Goal: Information Seeking & Learning: Check status

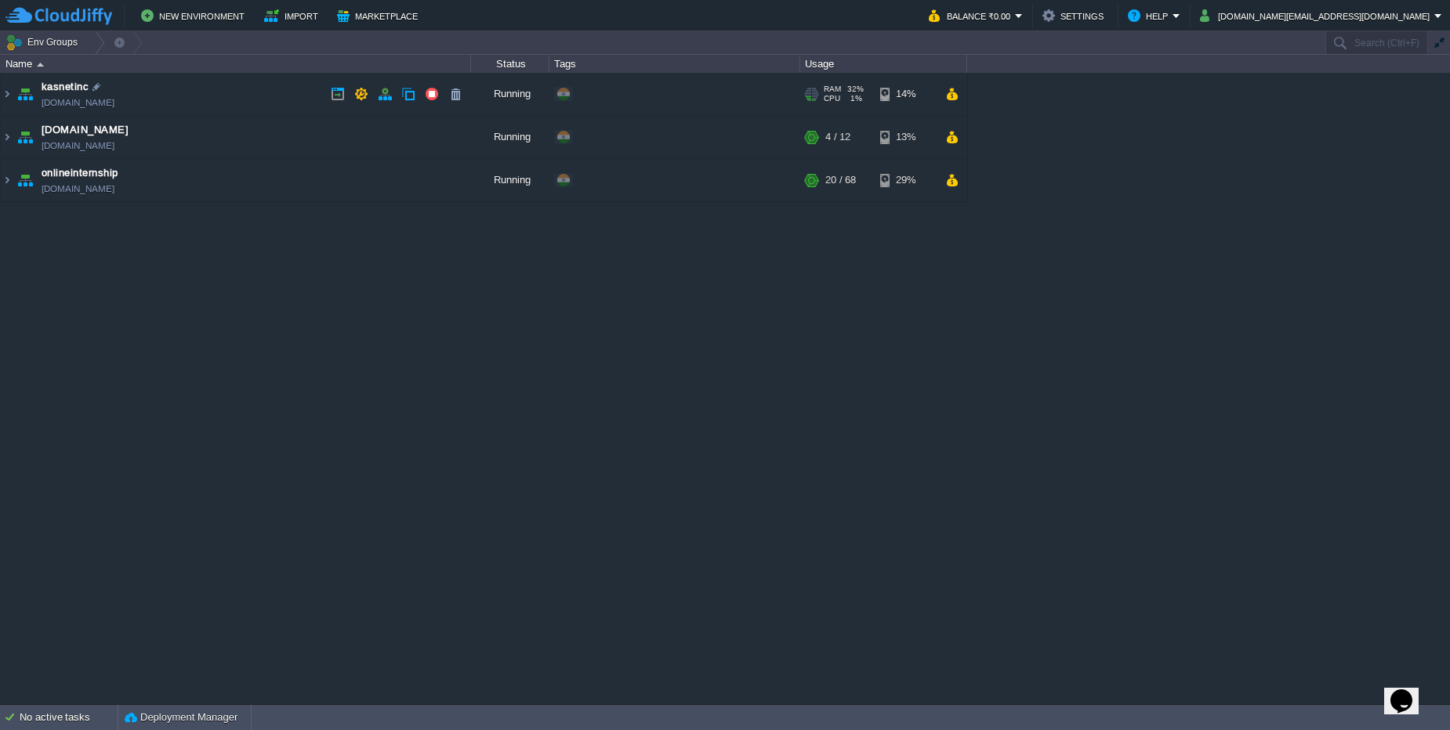
click at [166, 92] on td "kasnetinc [DOMAIN_NAME]" at bounding box center [236, 94] width 470 height 43
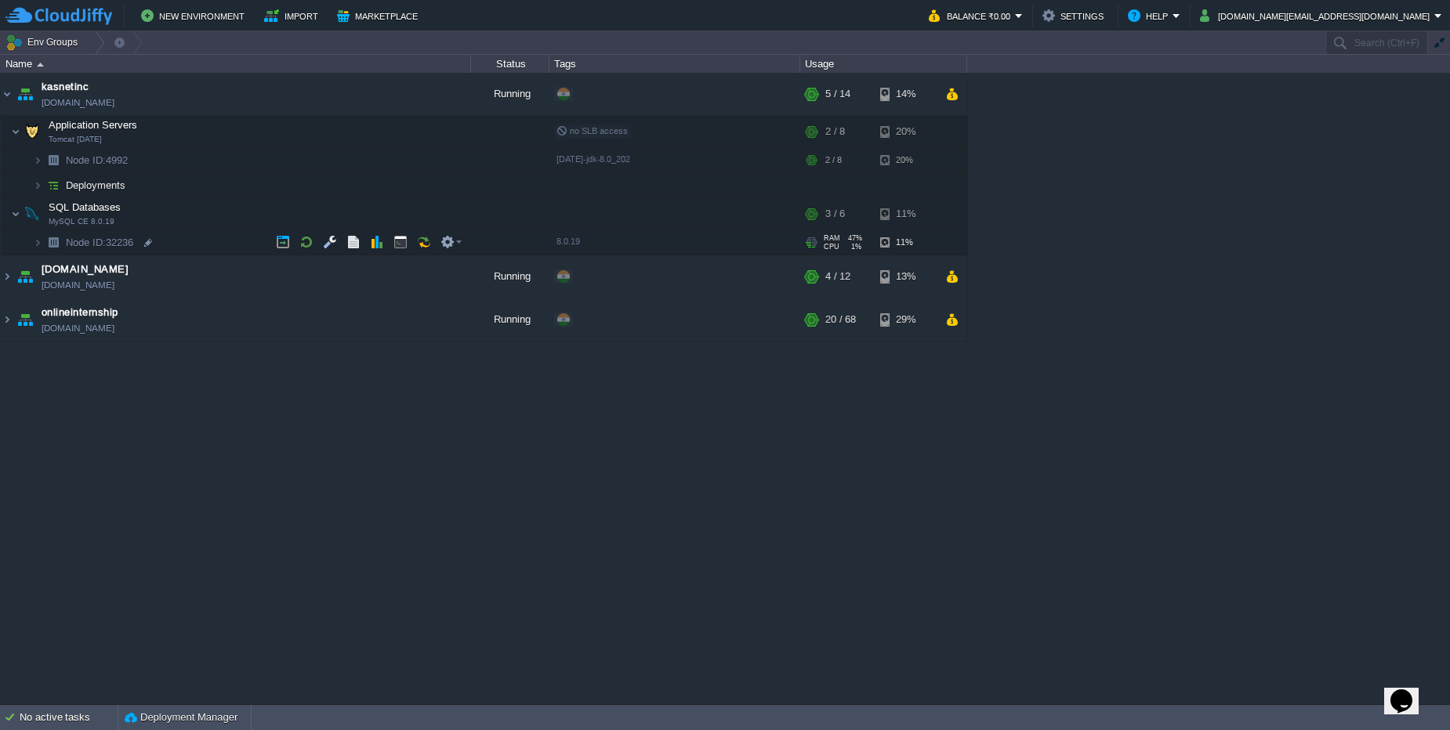
click at [29, 245] on span at bounding box center [17, 243] width 32 height 12
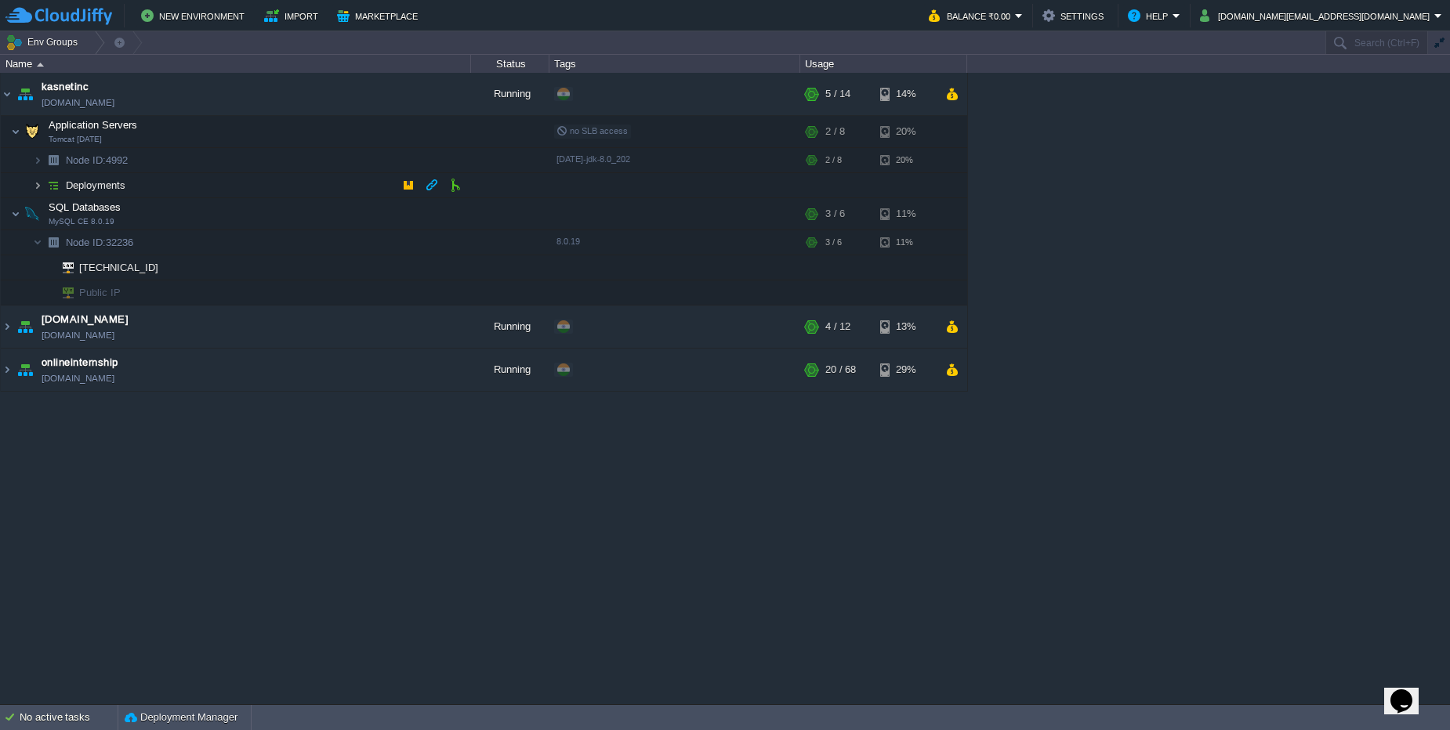
click at [35, 183] on img at bounding box center [37, 185] width 9 height 24
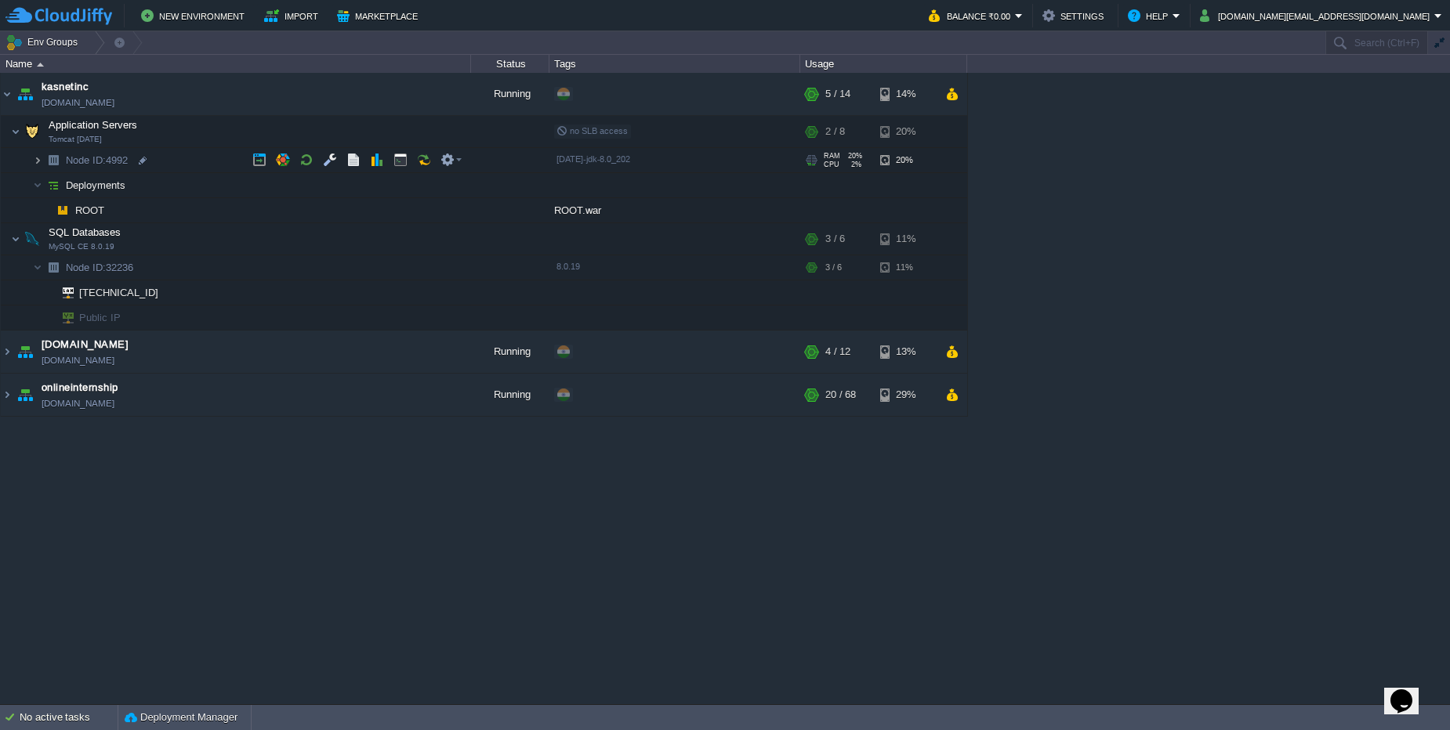
click at [34, 165] on img at bounding box center [37, 160] width 9 height 24
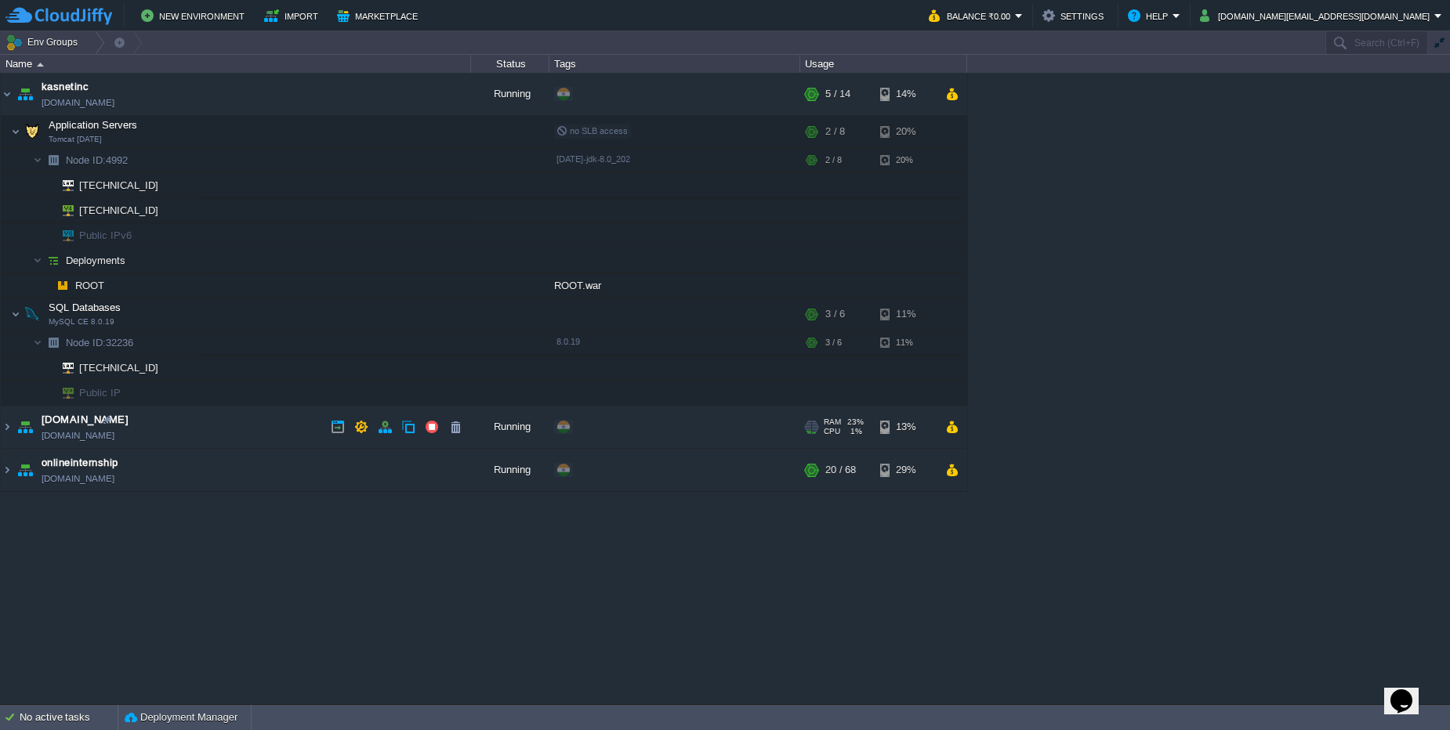
click at [165, 433] on td "[DOMAIN_NAME] [DOMAIN_NAME]" at bounding box center [236, 427] width 470 height 43
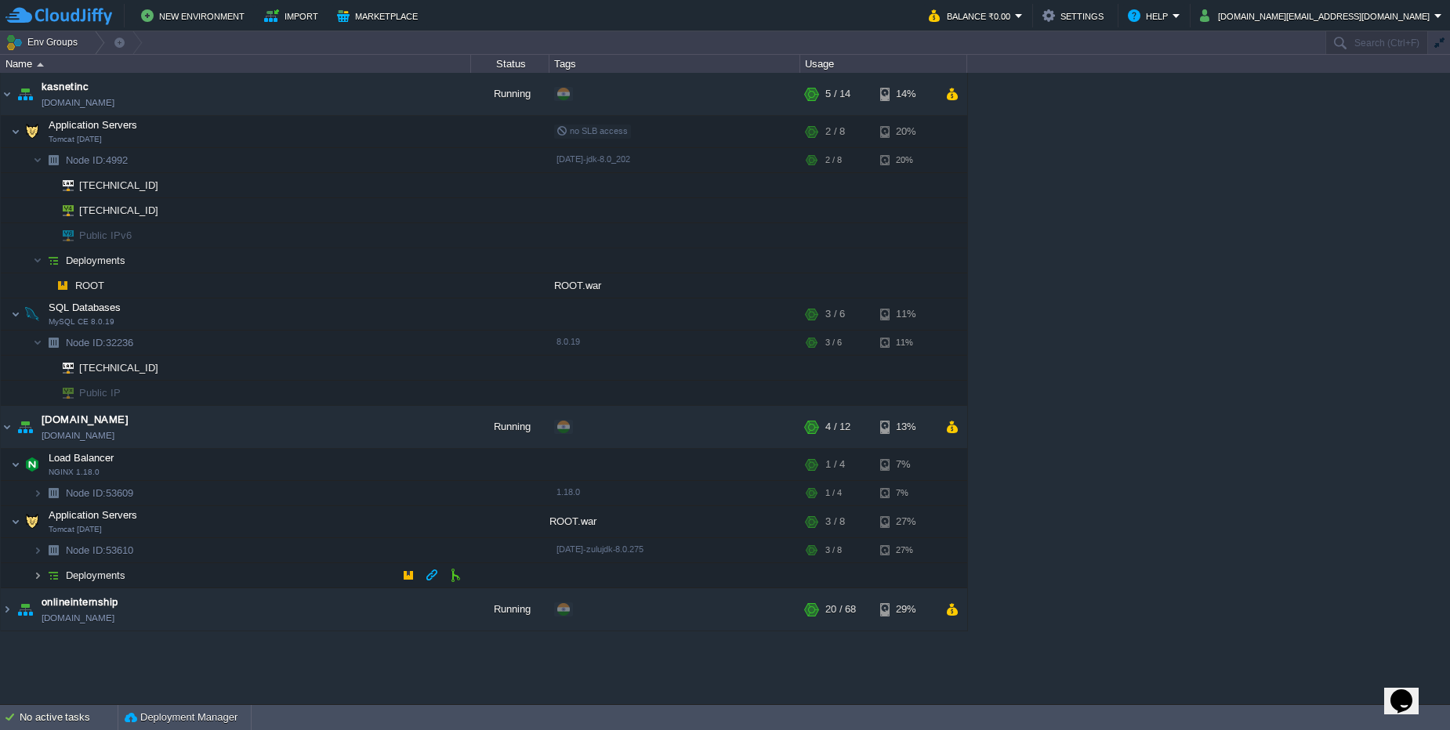
click at [34, 585] on img at bounding box center [37, 575] width 9 height 24
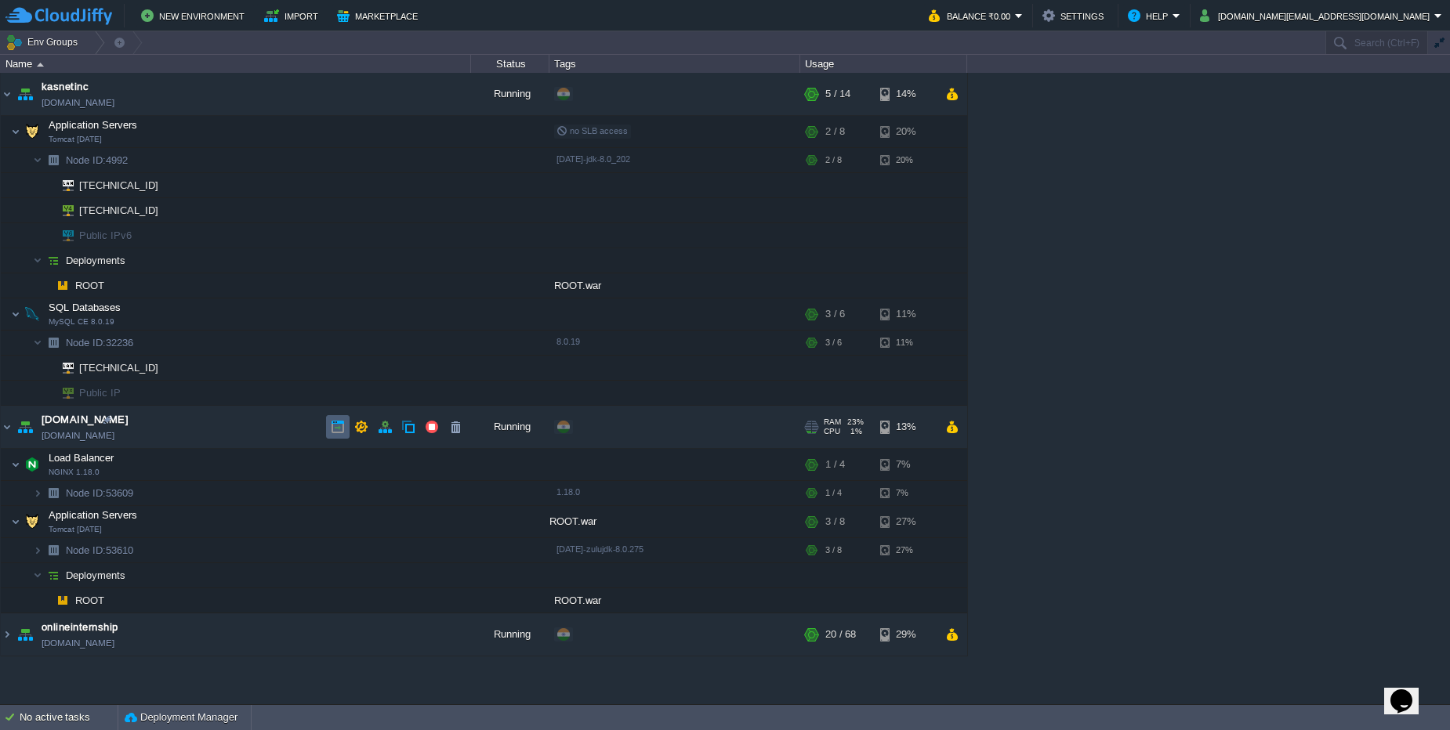
click at [338, 428] on button "button" at bounding box center [338, 427] width 14 height 14
click at [11, 89] on img at bounding box center [7, 94] width 13 height 42
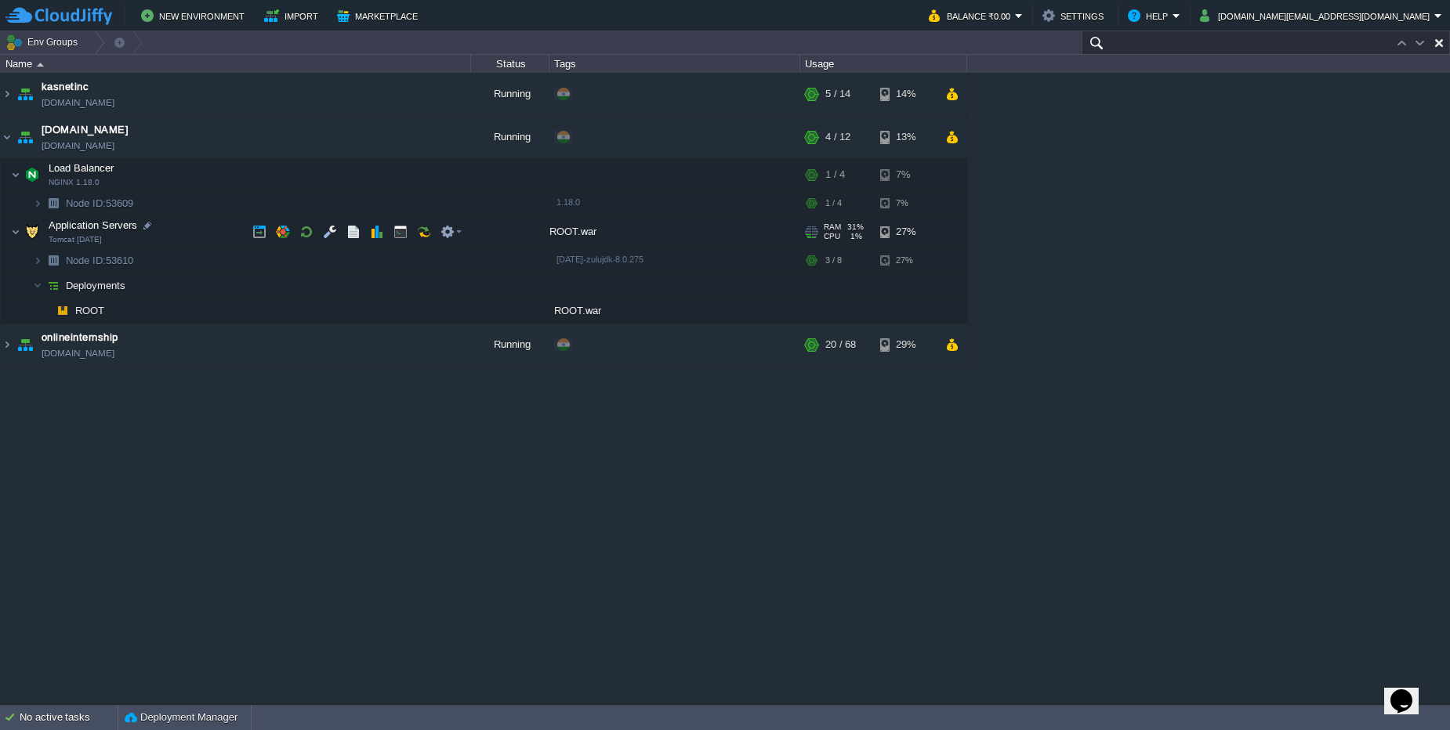
paste input "103.26.206.251"
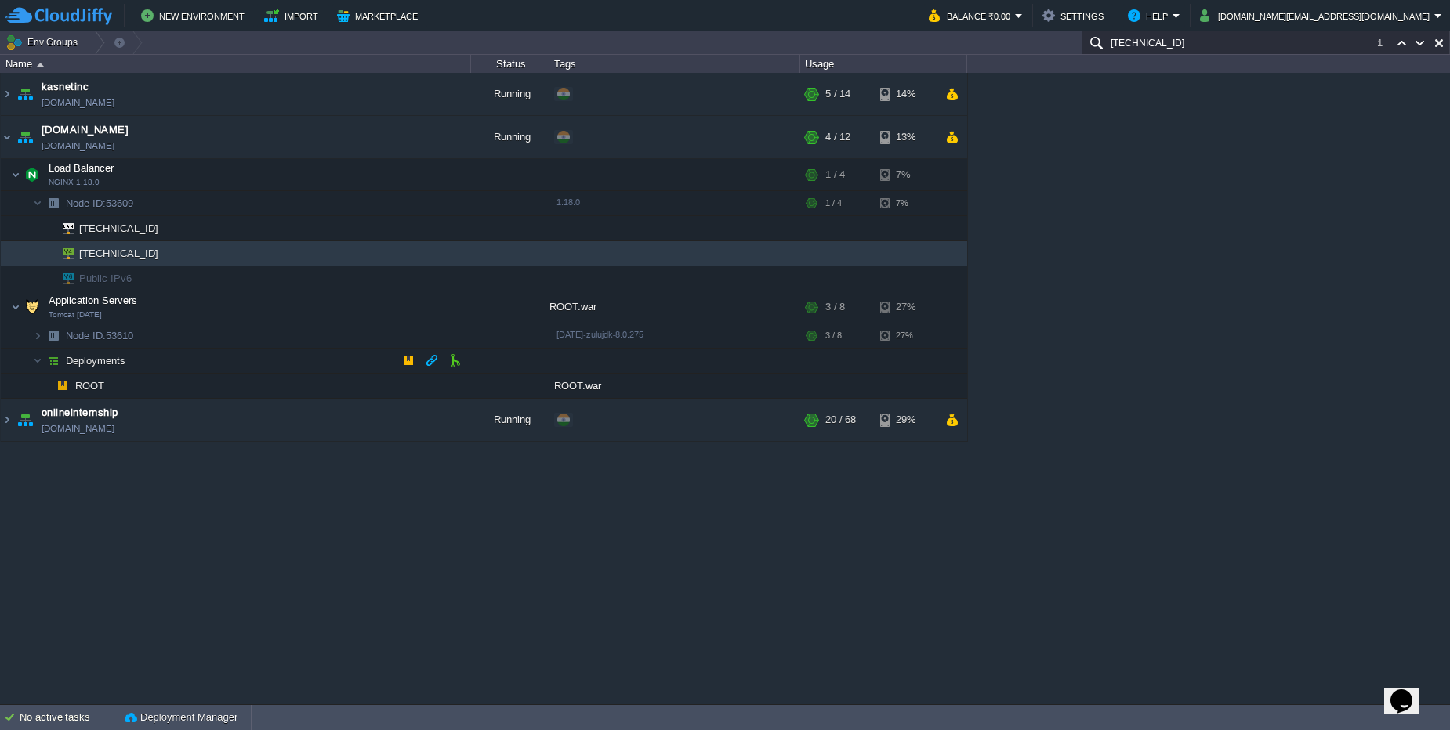
type input "103.26.206.251"
click at [37, 360] on img at bounding box center [37, 361] width 9 height 24
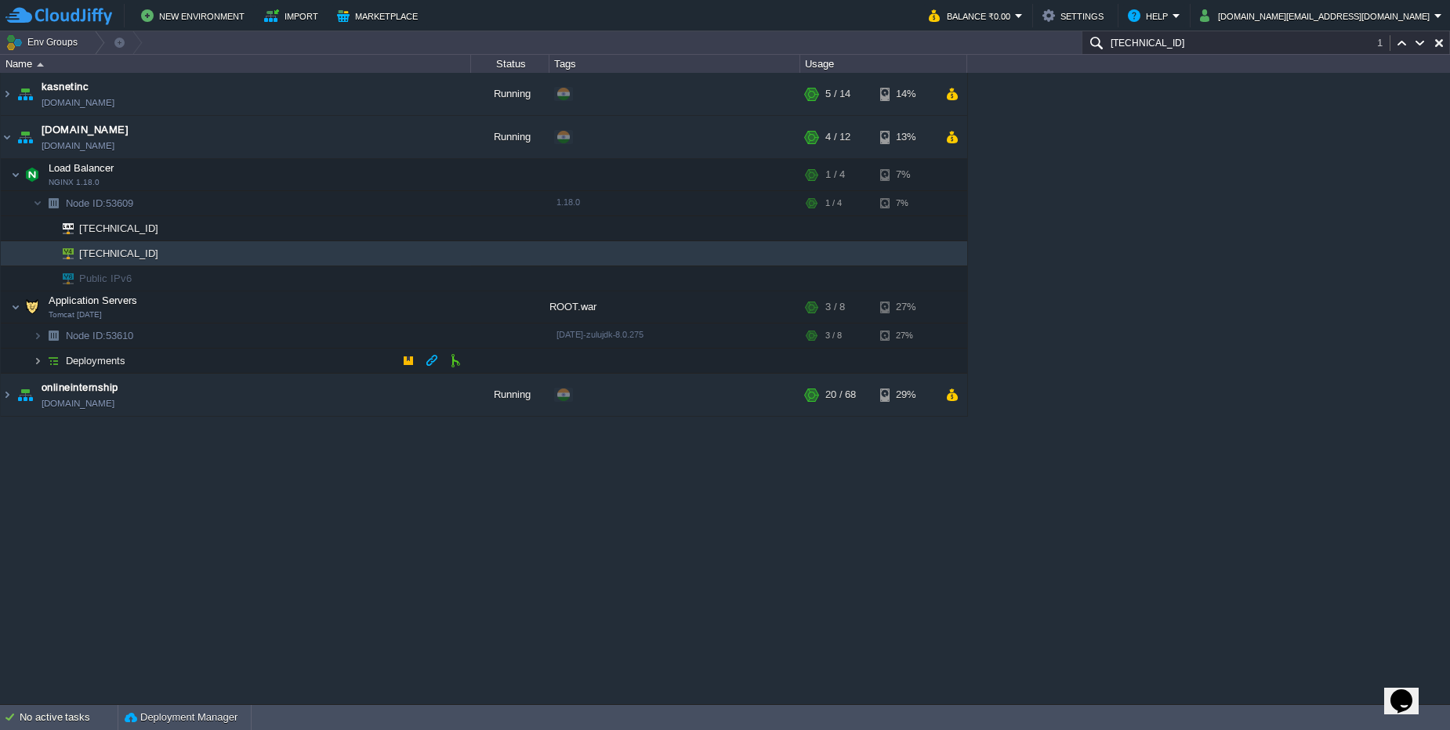
click at [37, 360] on img at bounding box center [37, 361] width 9 height 24
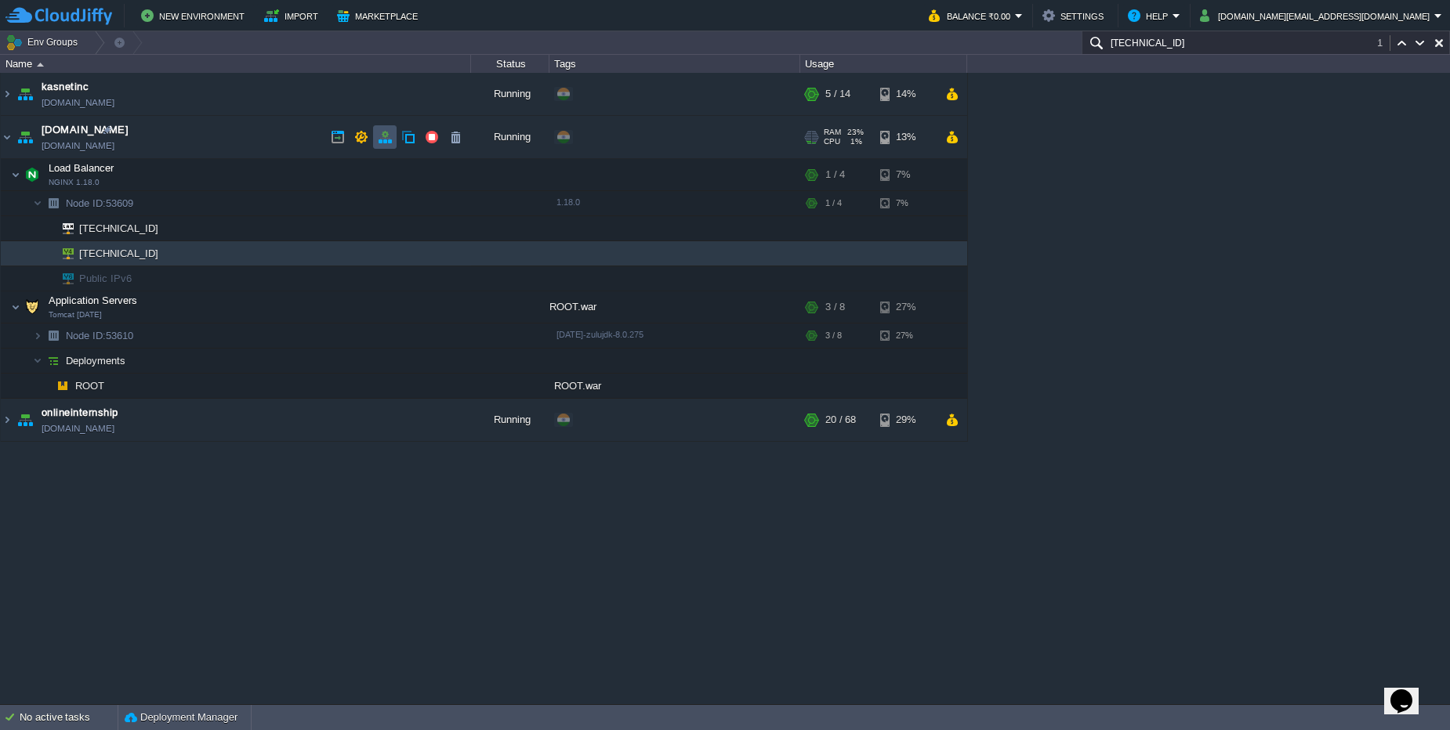
click at [381, 136] on button "button" at bounding box center [385, 137] width 14 height 14
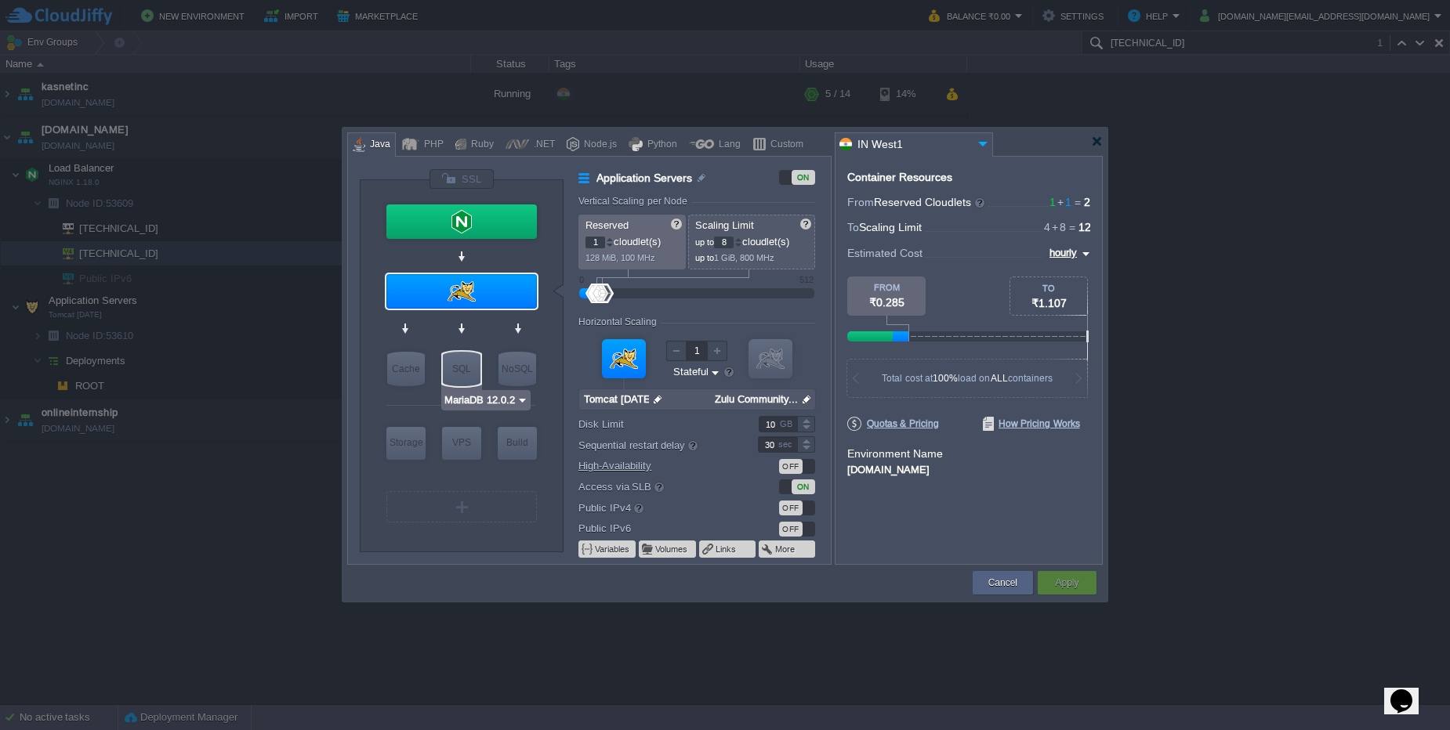
type input "AlmaLinux 9.6"
click at [995, 575] on button "Cancel" at bounding box center [1002, 583] width 29 height 16
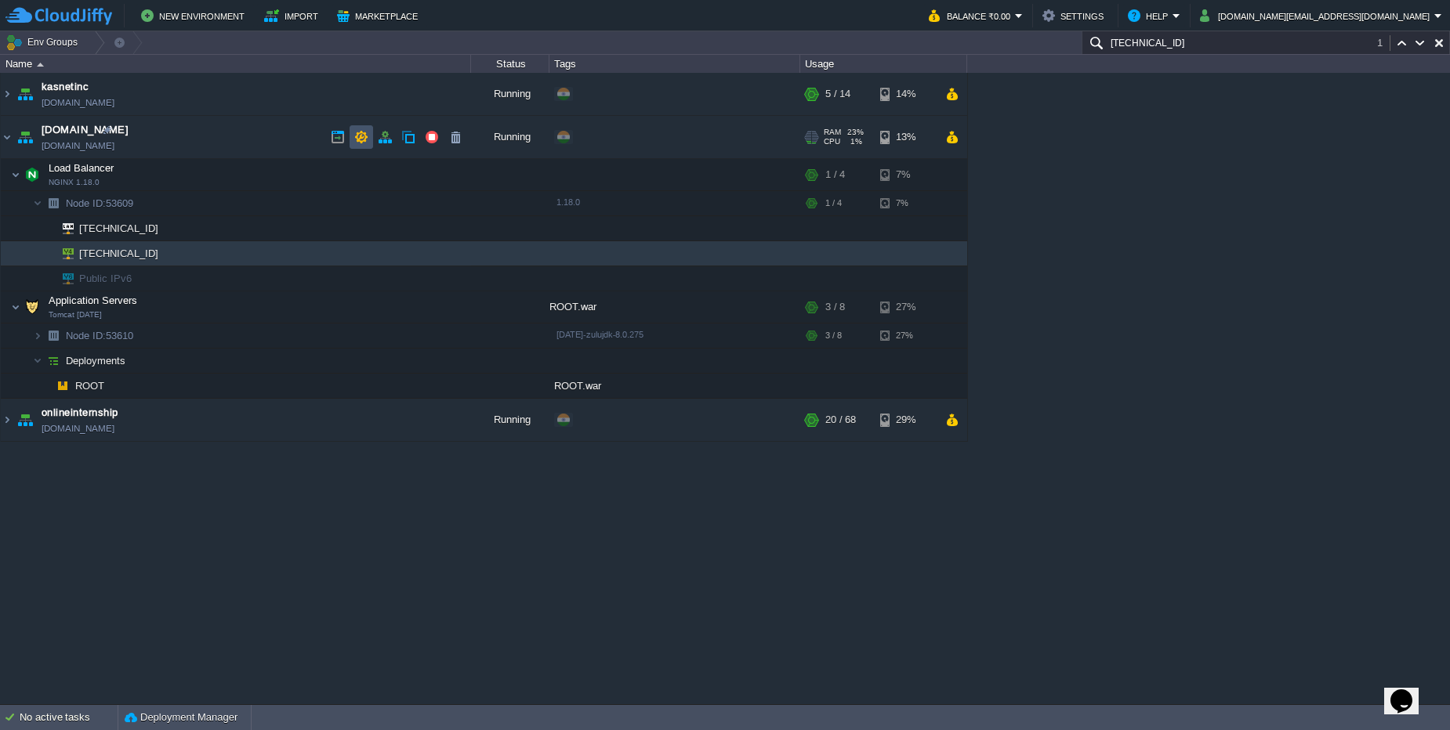
click at [367, 143] on button "button" at bounding box center [361, 137] width 14 height 14
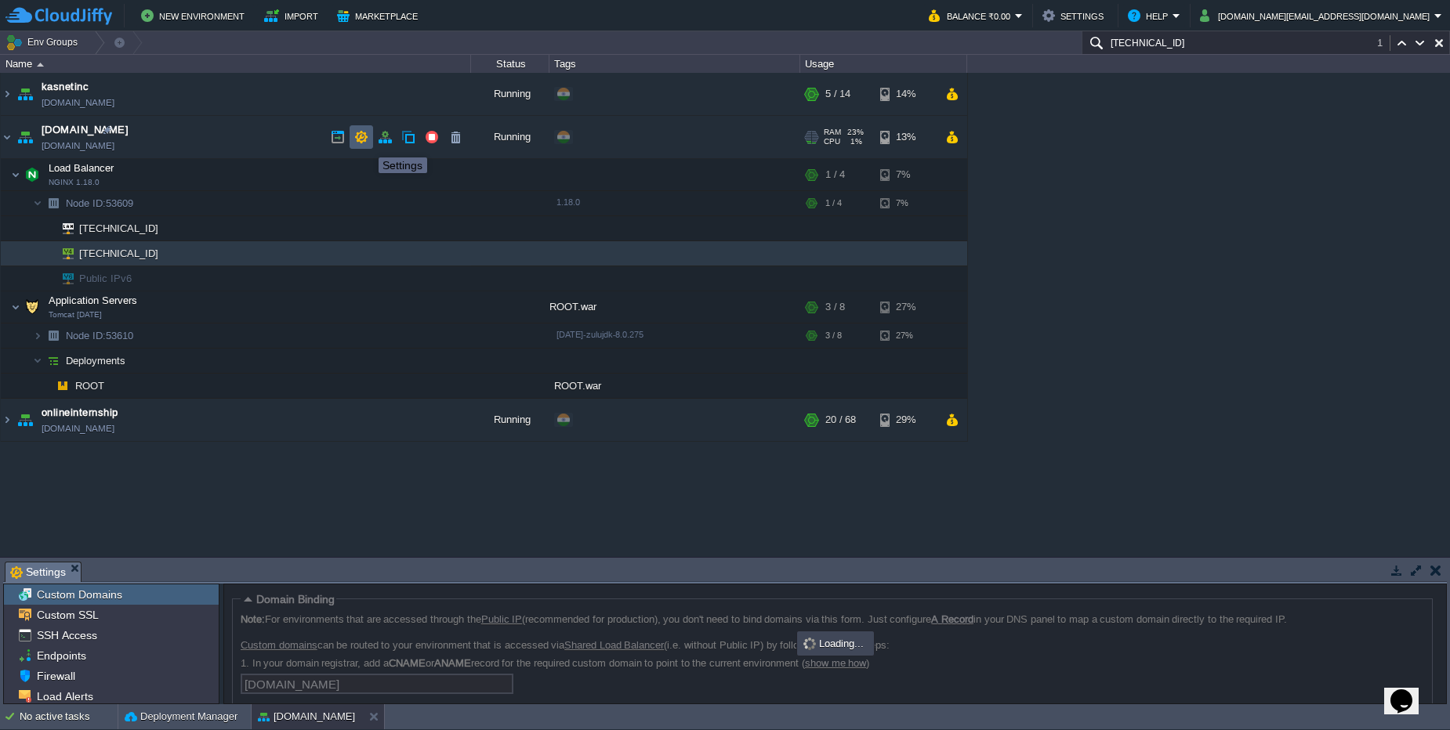
scroll to position [85, 0]
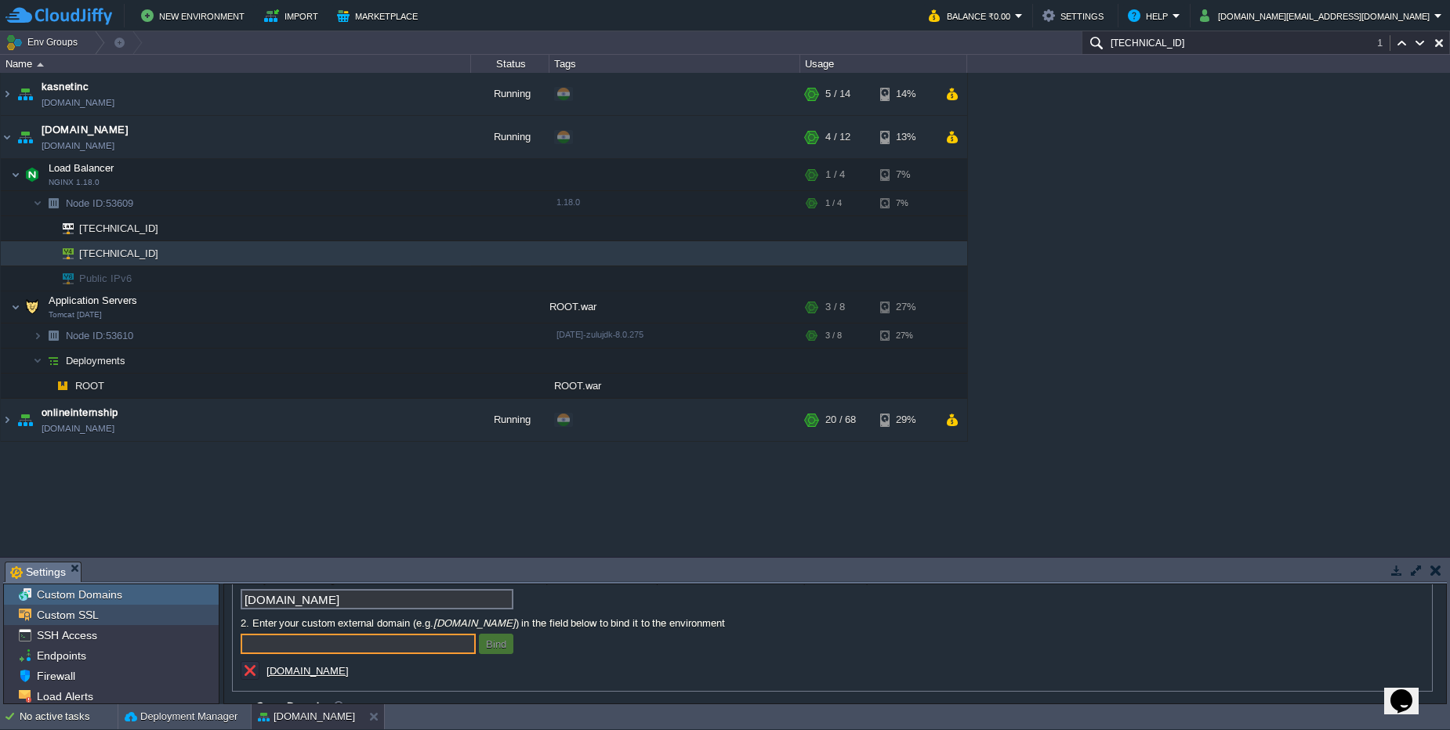
click at [121, 614] on div "Custom SSL" at bounding box center [111, 615] width 215 height 20
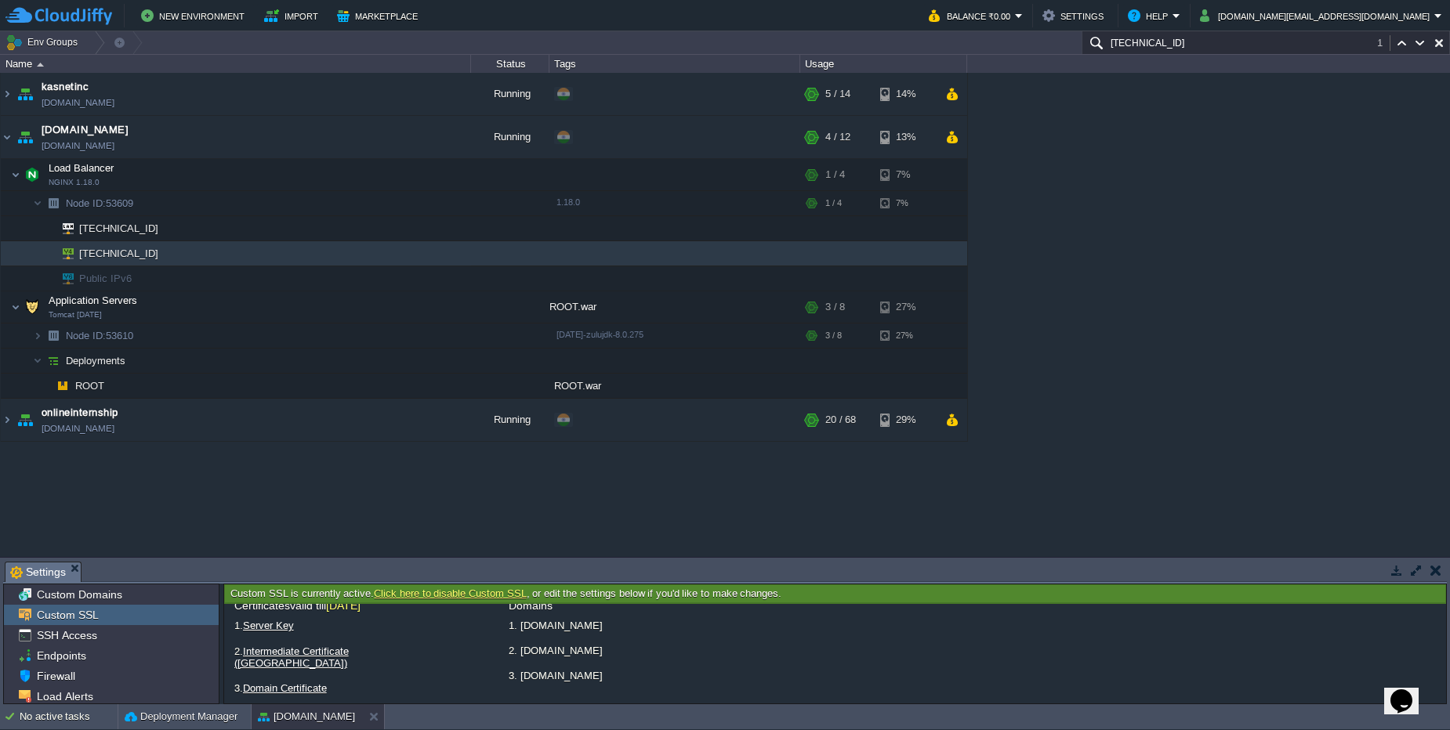
scroll to position [0, 0]
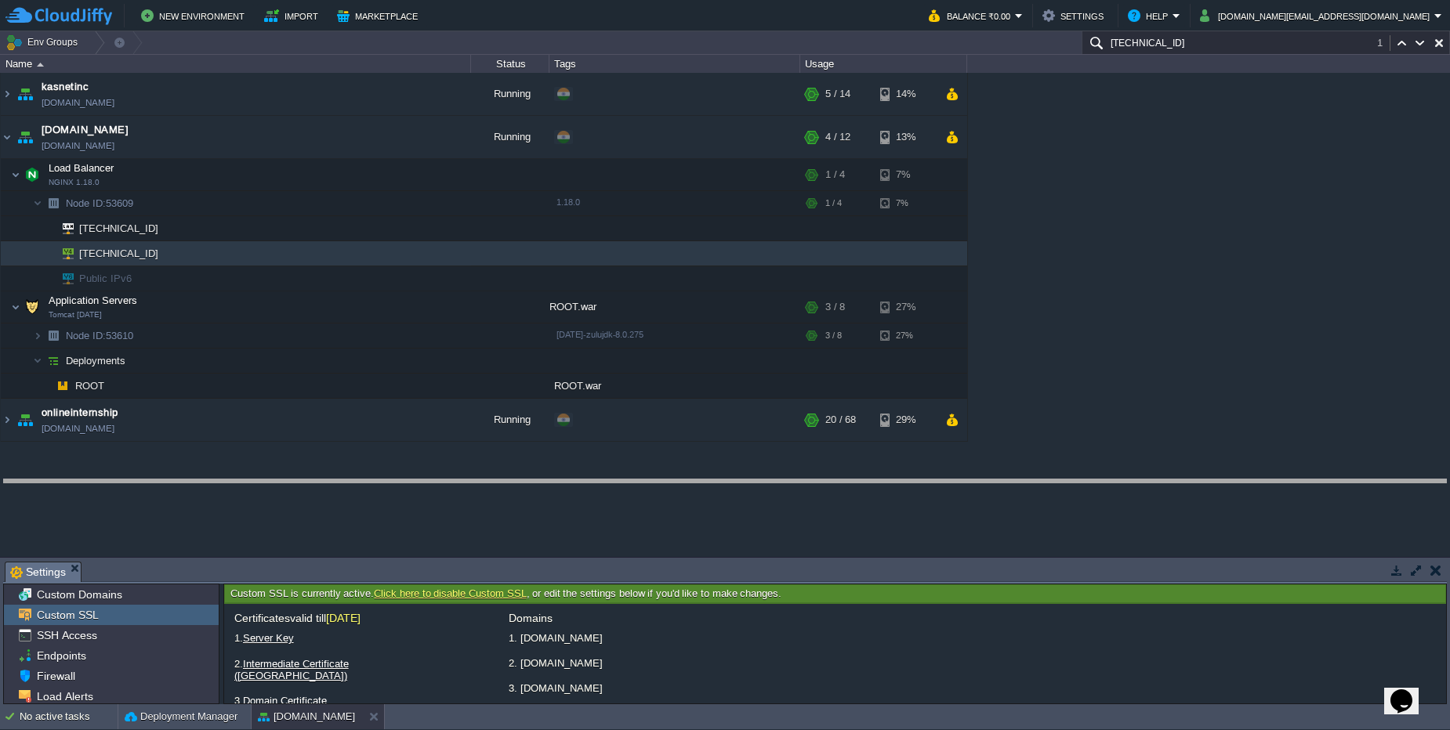
drag, startPoint x: 556, startPoint y: 563, endPoint x: 556, endPoint y: 477, distance: 85.4
click at [556, 477] on body "New Environment Import Marketplace Bonus ₹0.00 Upgrade Account Balance ₹0.00 Se…" at bounding box center [725, 365] width 1450 height 730
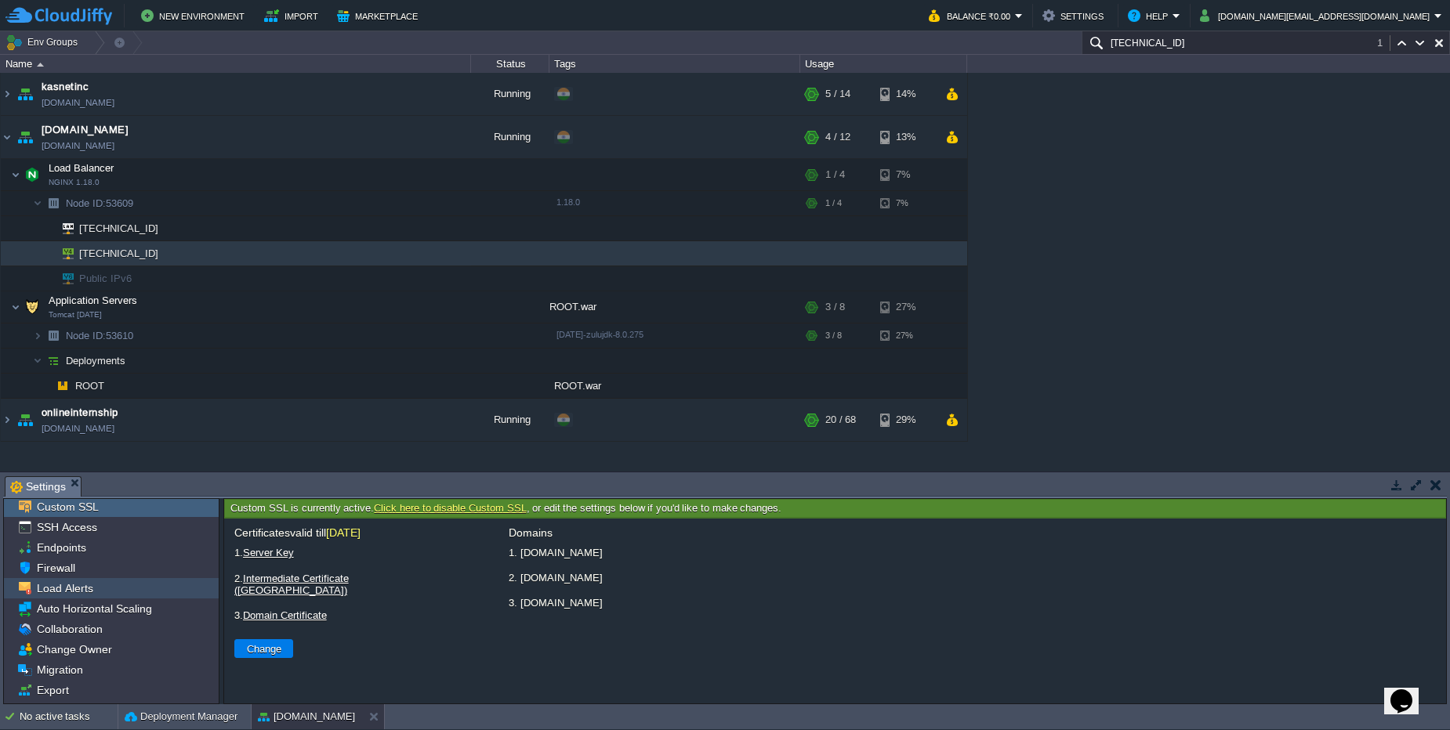
scroll to position [41, 0]
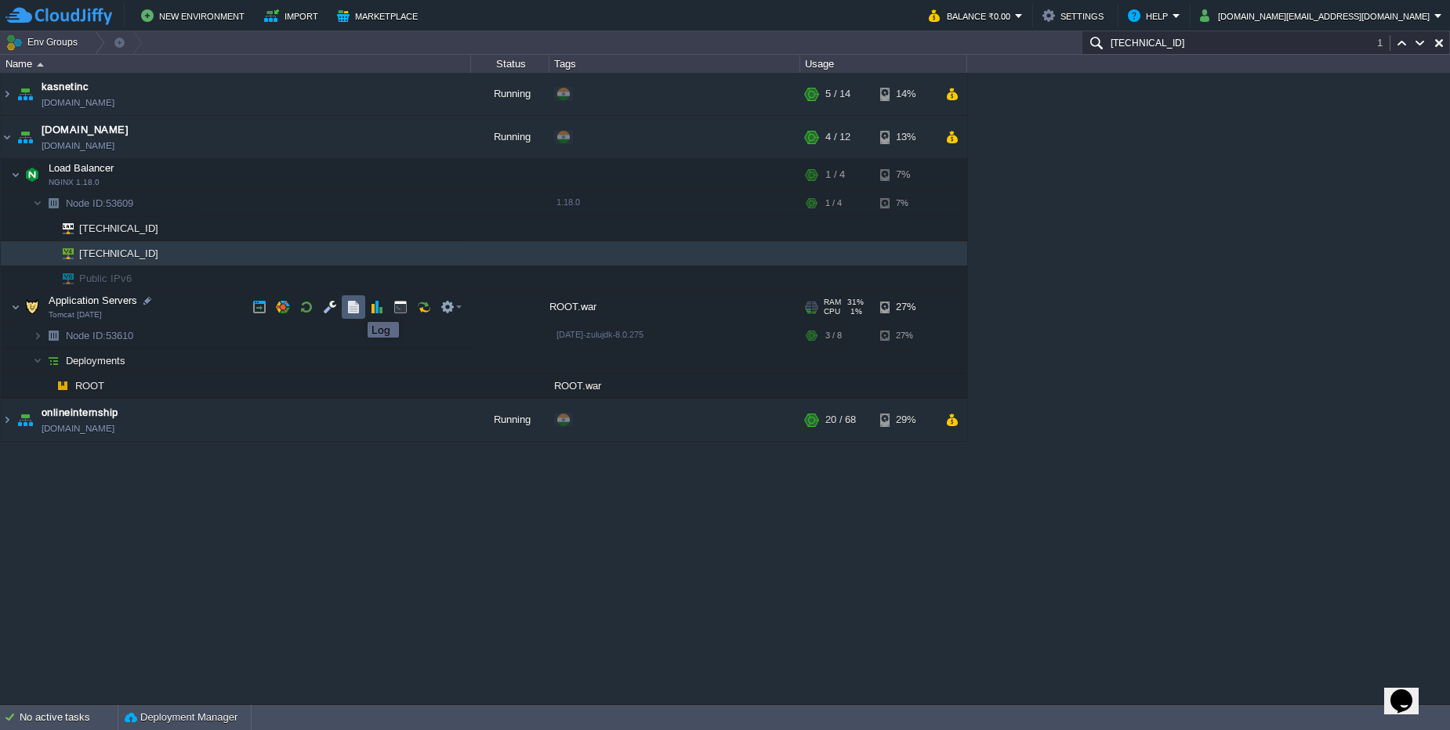
click at [356, 308] on button "button" at bounding box center [353, 307] width 14 height 14
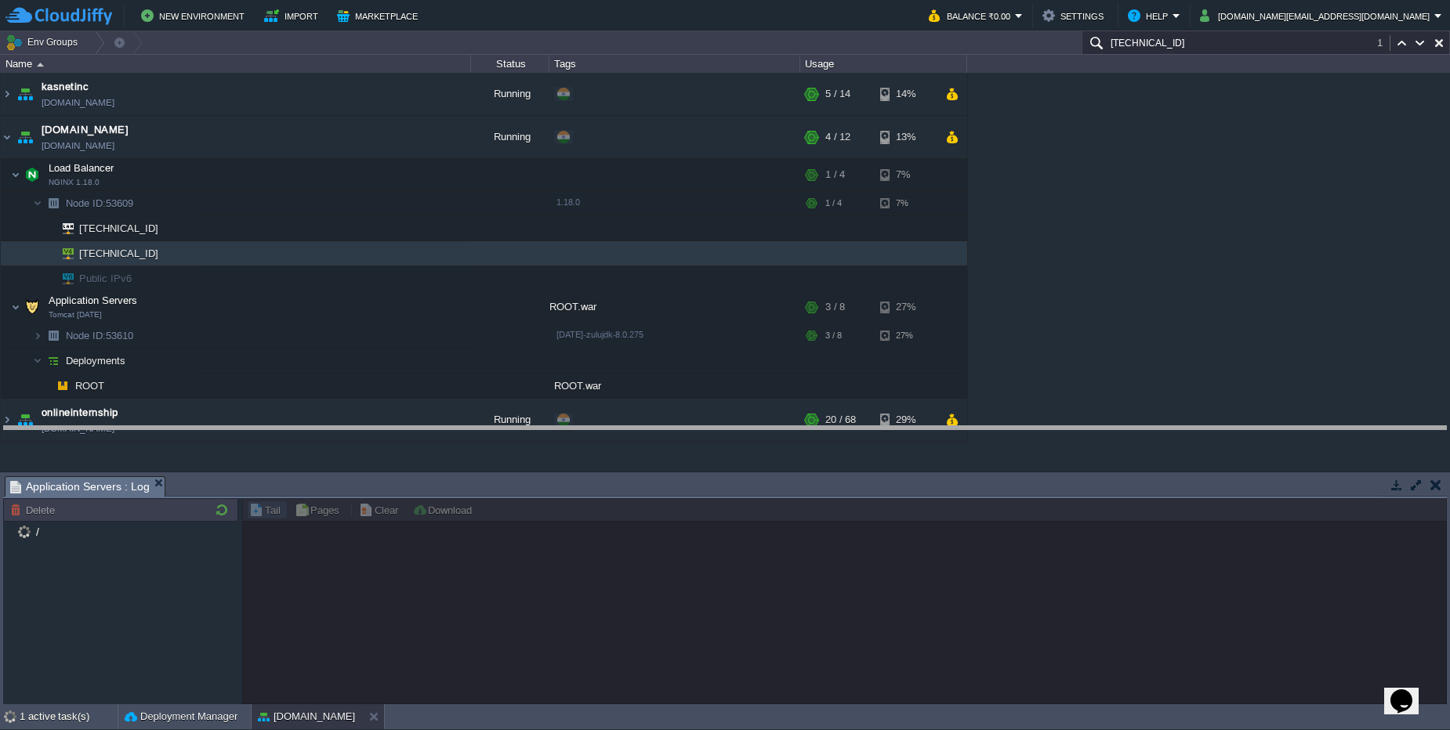
drag, startPoint x: 222, startPoint y: 480, endPoint x: 216, endPoint y: 429, distance: 50.5
click at [216, 429] on body "New Environment Import Marketplace Bonus ₹0.00 Upgrade Account Balance ₹0.00 Se…" at bounding box center [725, 365] width 1450 height 730
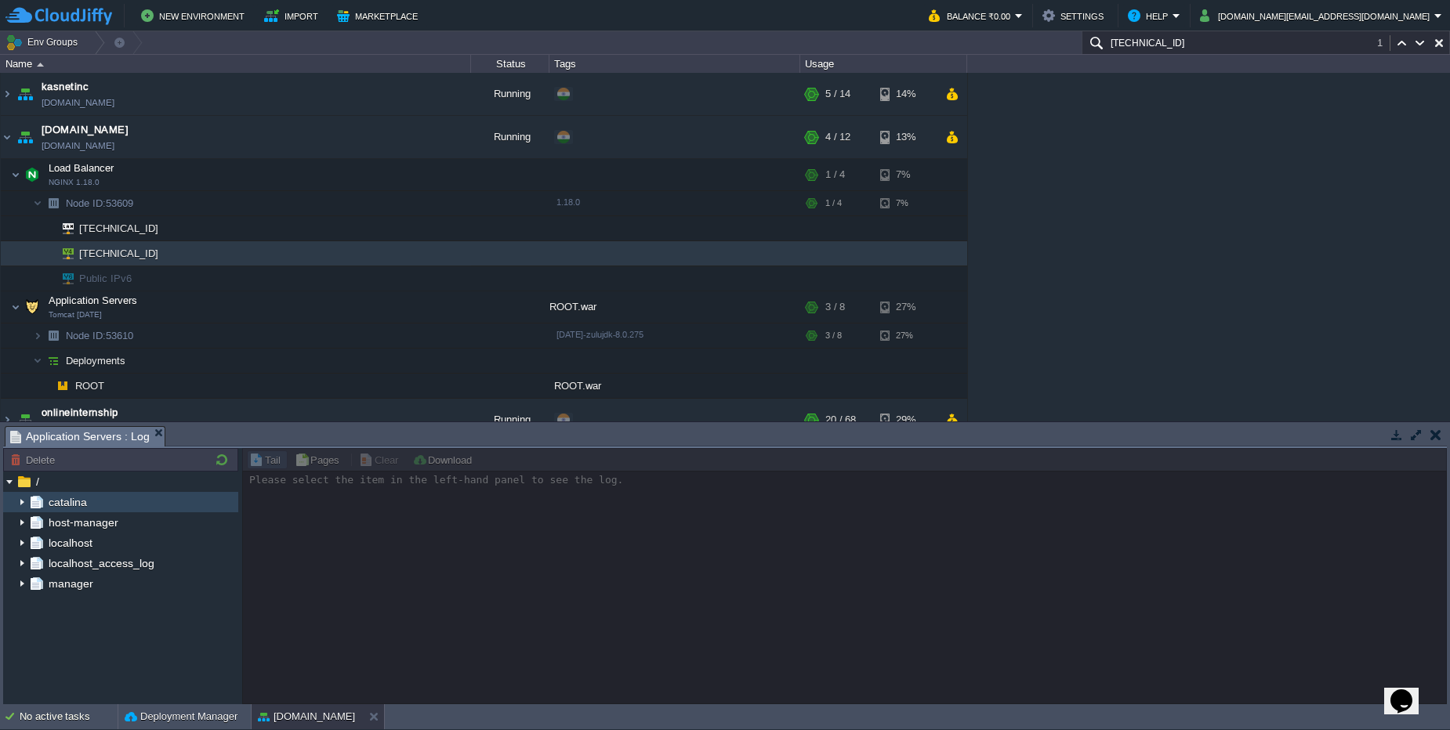
click at [110, 504] on div "catalina" at bounding box center [120, 502] width 235 height 20
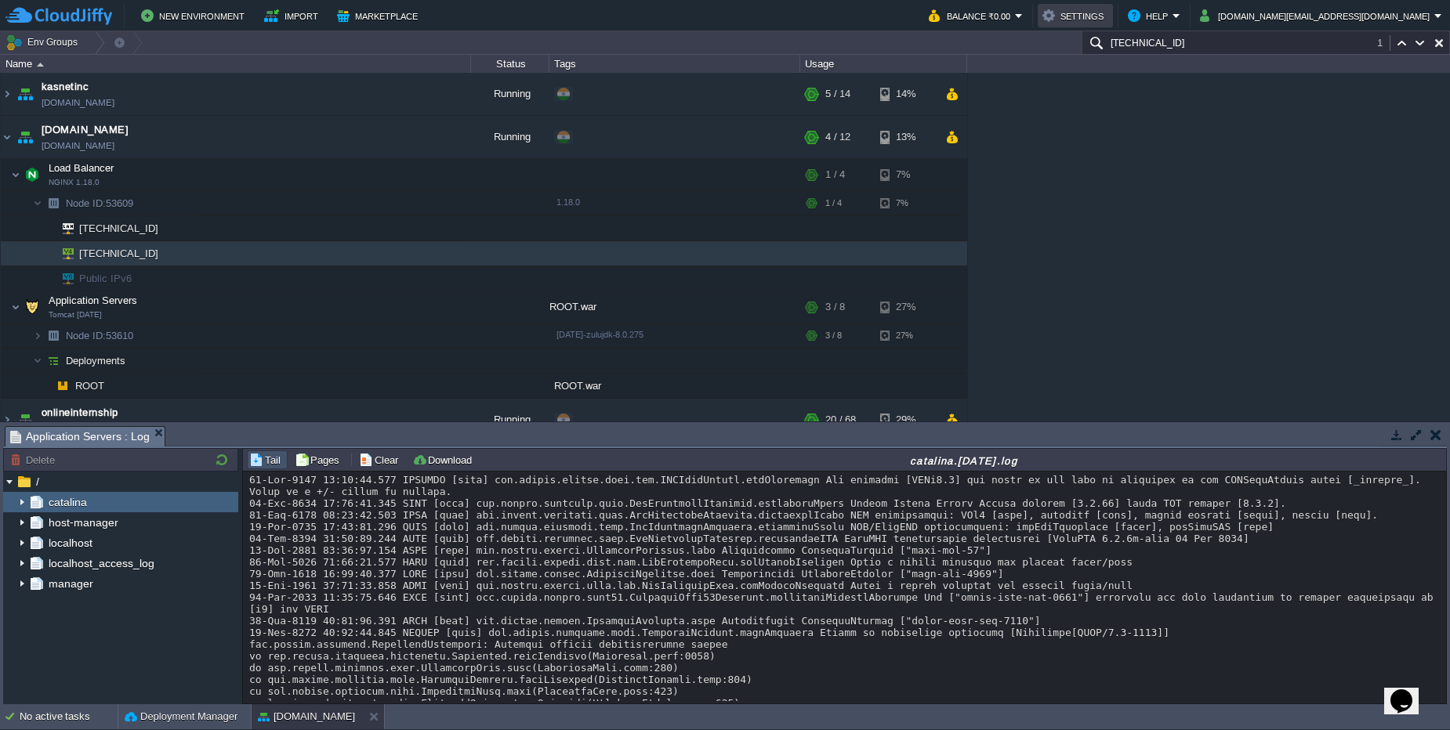
scroll to position [1063, 0]
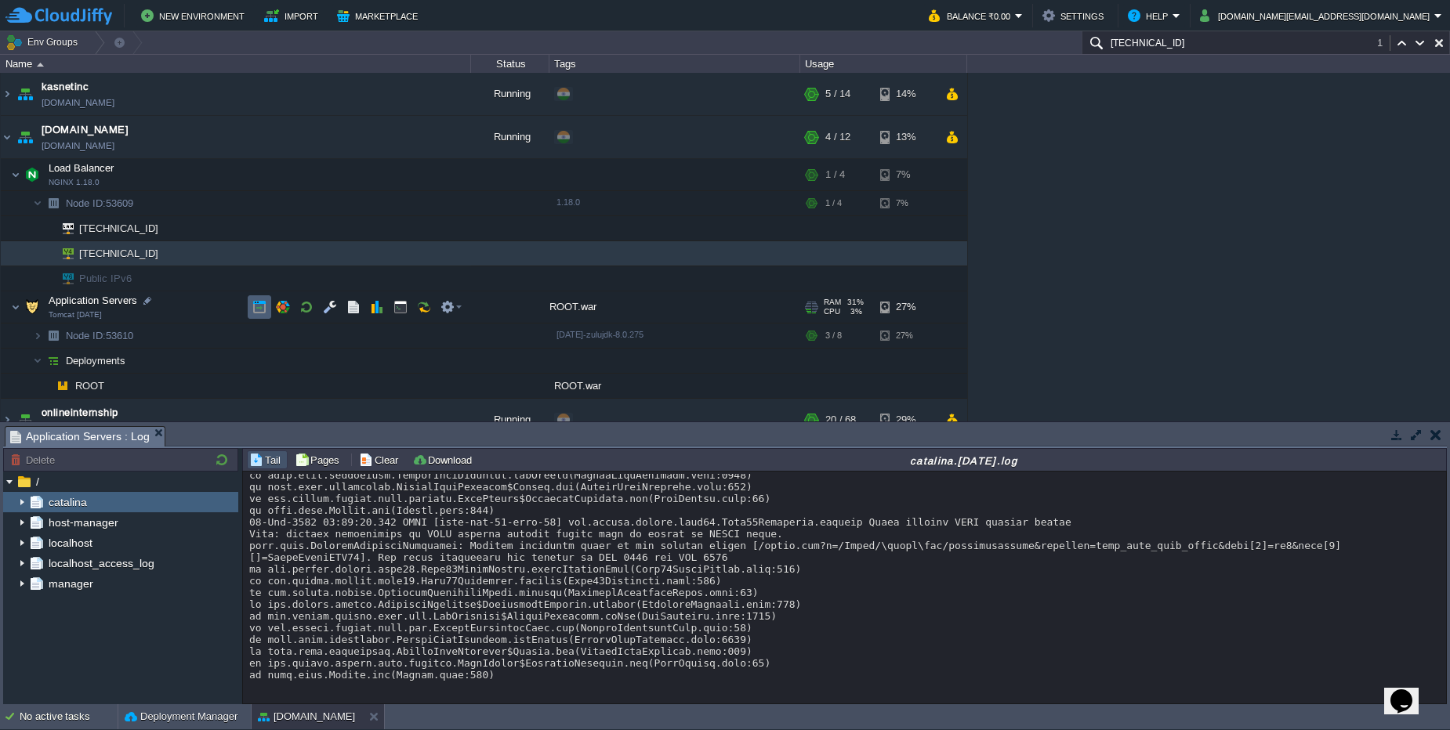
click at [252, 313] on td at bounding box center [260, 307] width 24 height 24
click at [343, 141] on button "button" at bounding box center [338, 137] width 14 height 14
click at [256, 179] on button "button" at bounding box center [259, 175] width 14 height 14
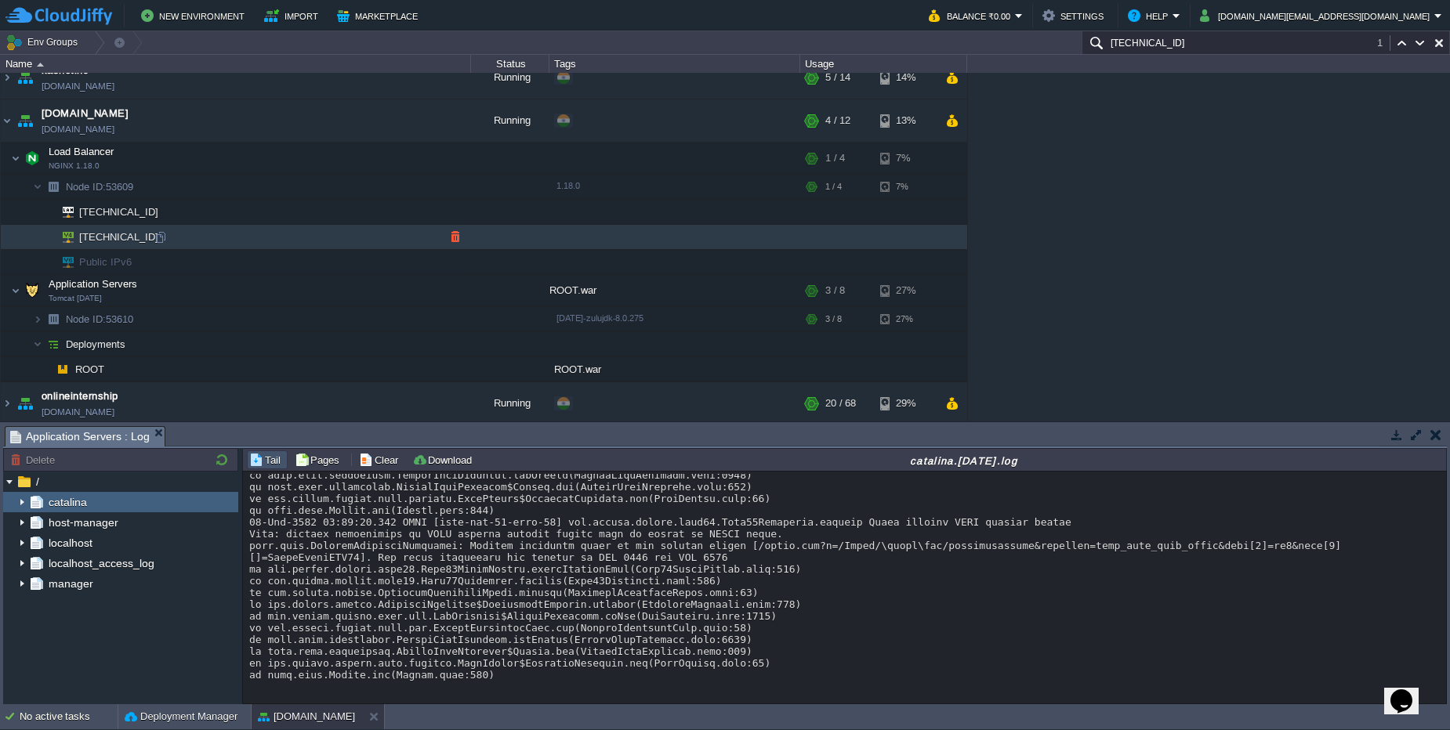
scroll to position [20, 0]
click at [331, 288] on button "button" at bounding box center [330, 287] width 14 height 14
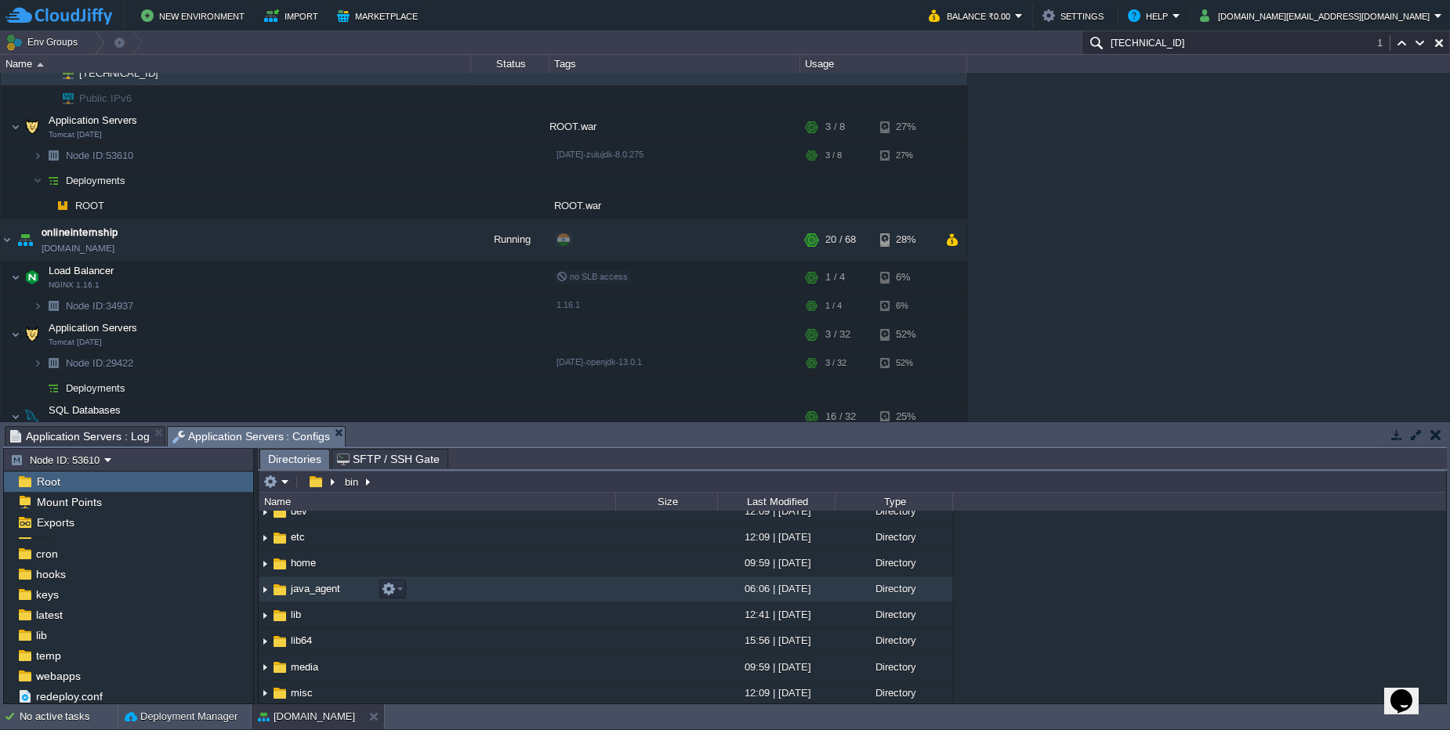
scroll to position [0, 0]
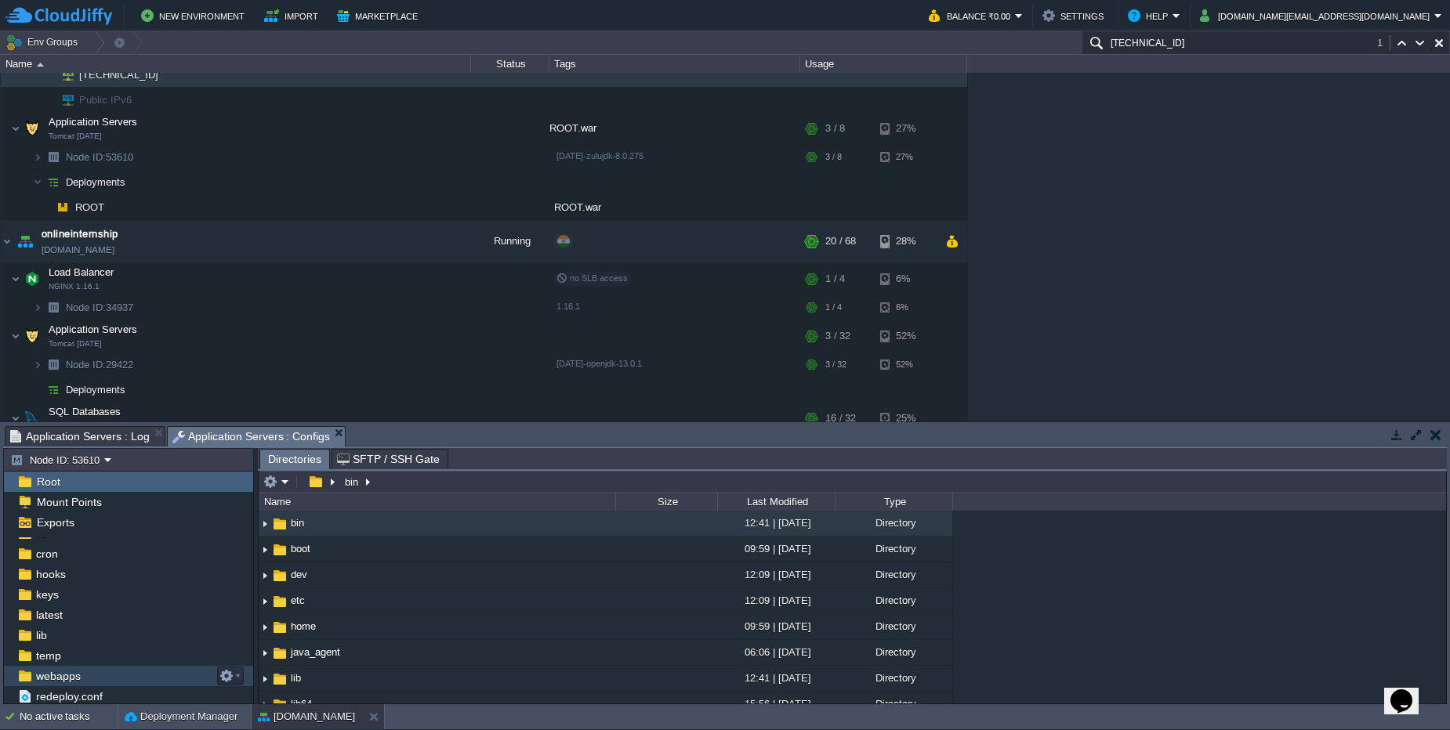
click at [79, 678] on span "webapps" at bounding box center [58, 676] width 50 height 14
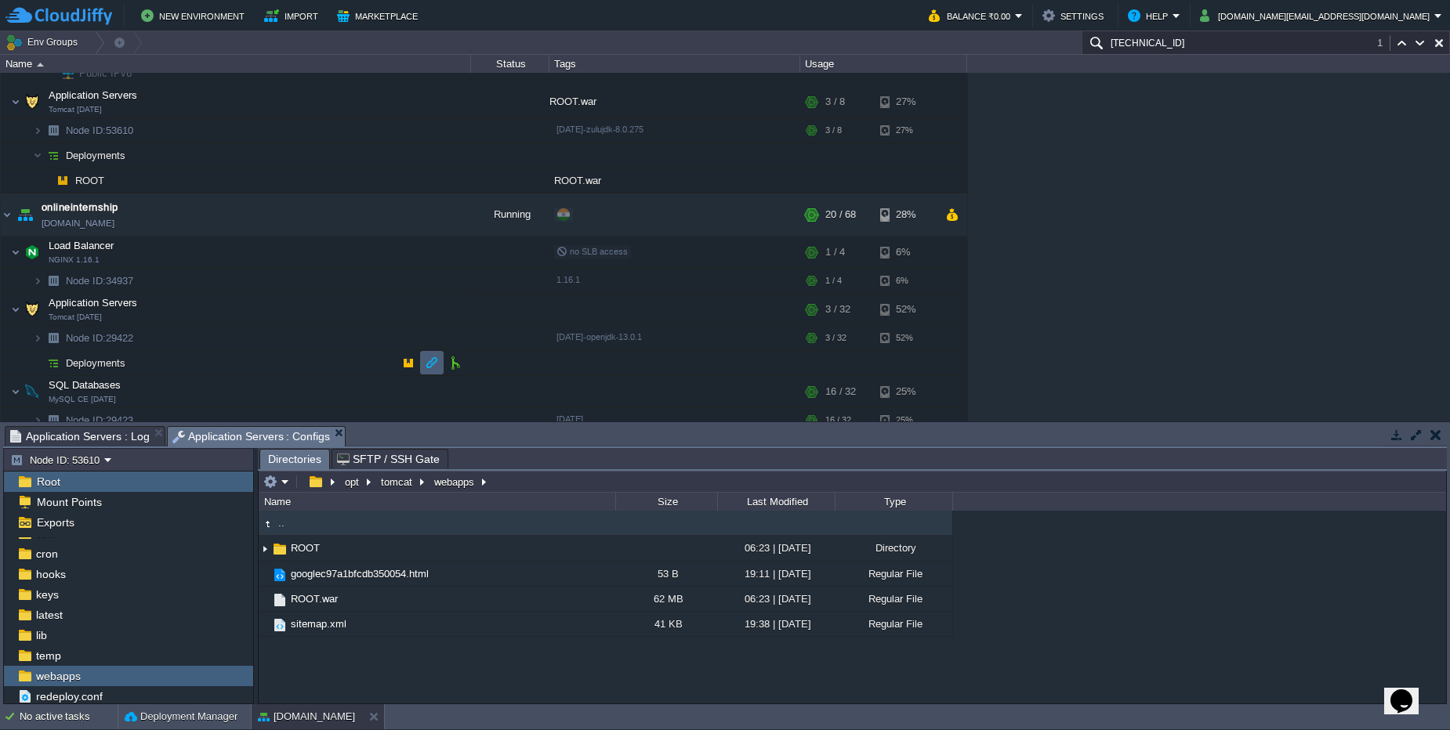
scroll to position [217, 0]
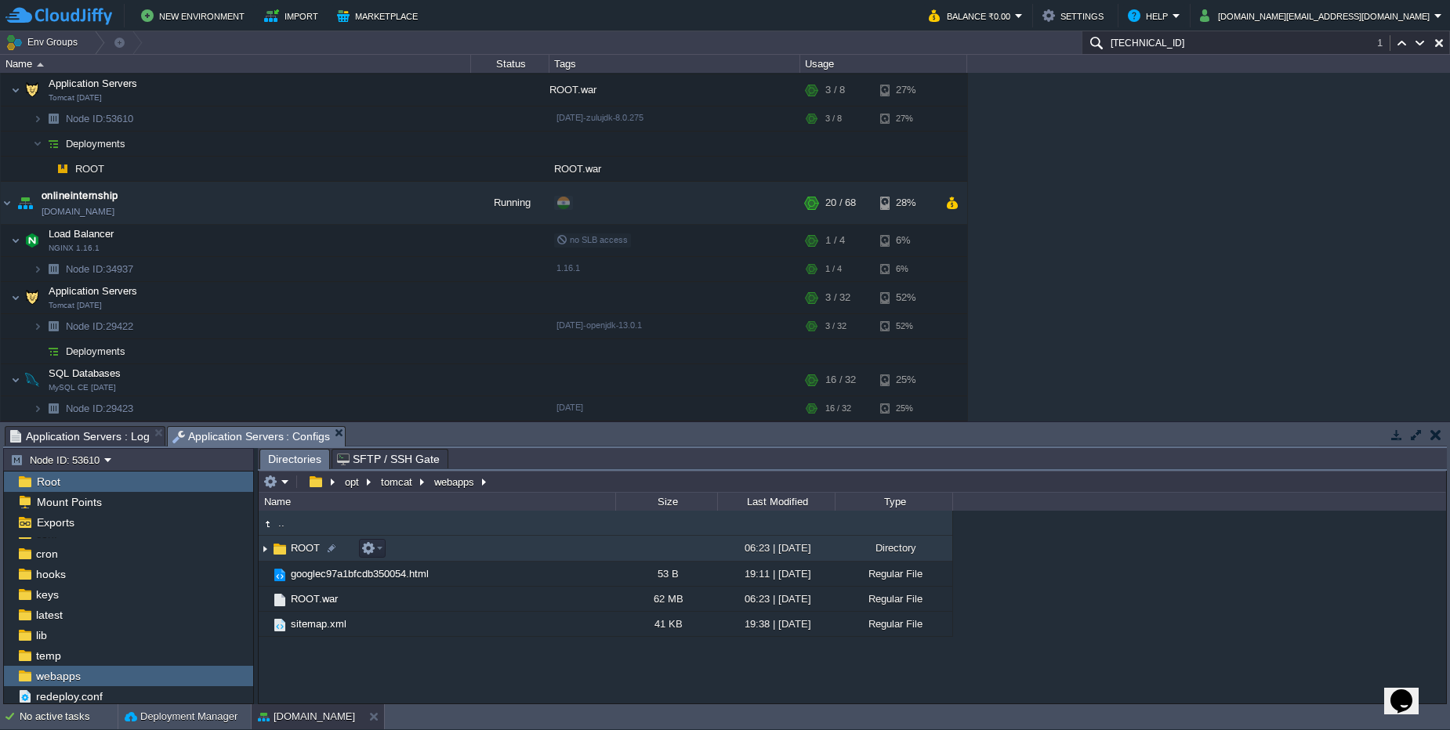
click at [294, 556] on td "ROOT" at bounding box center [437, 549] width 357 height 26
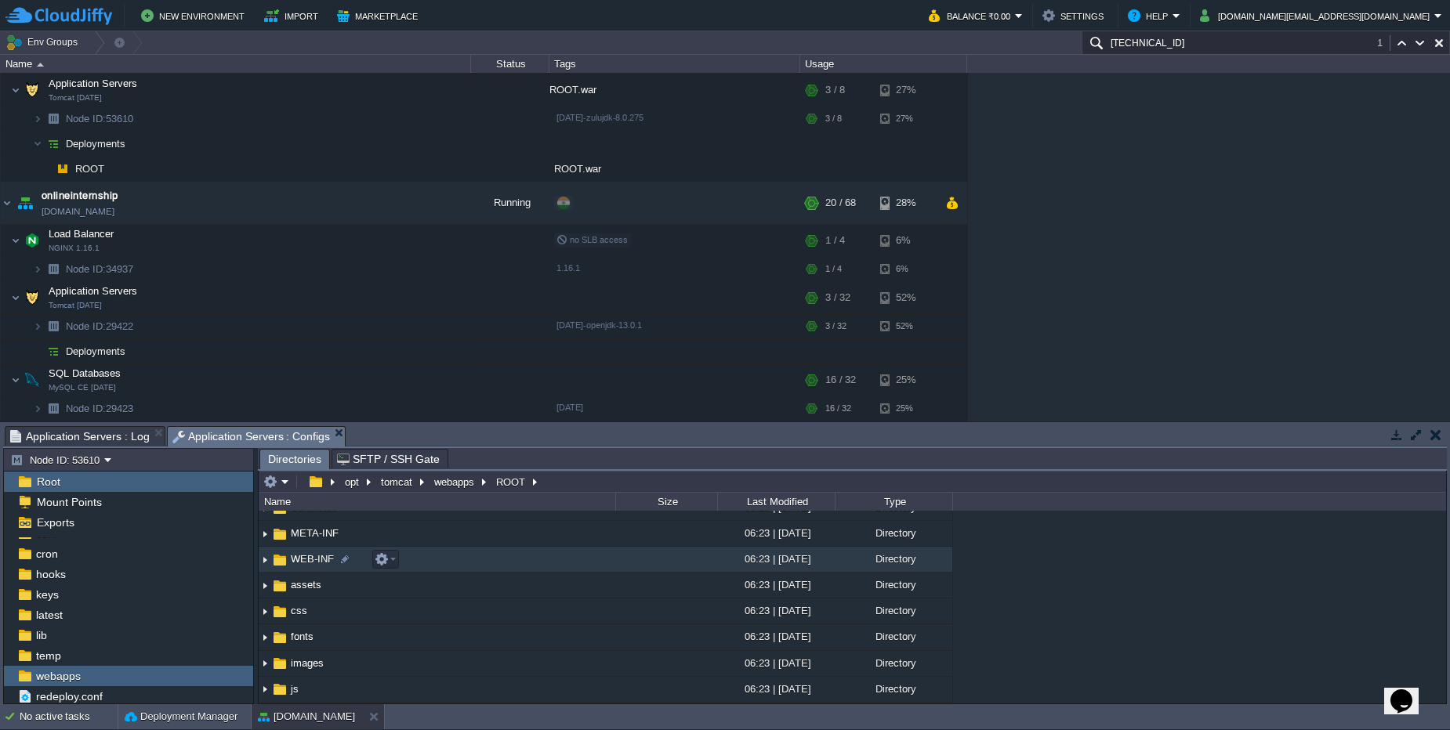
scroll to position [0, 0]
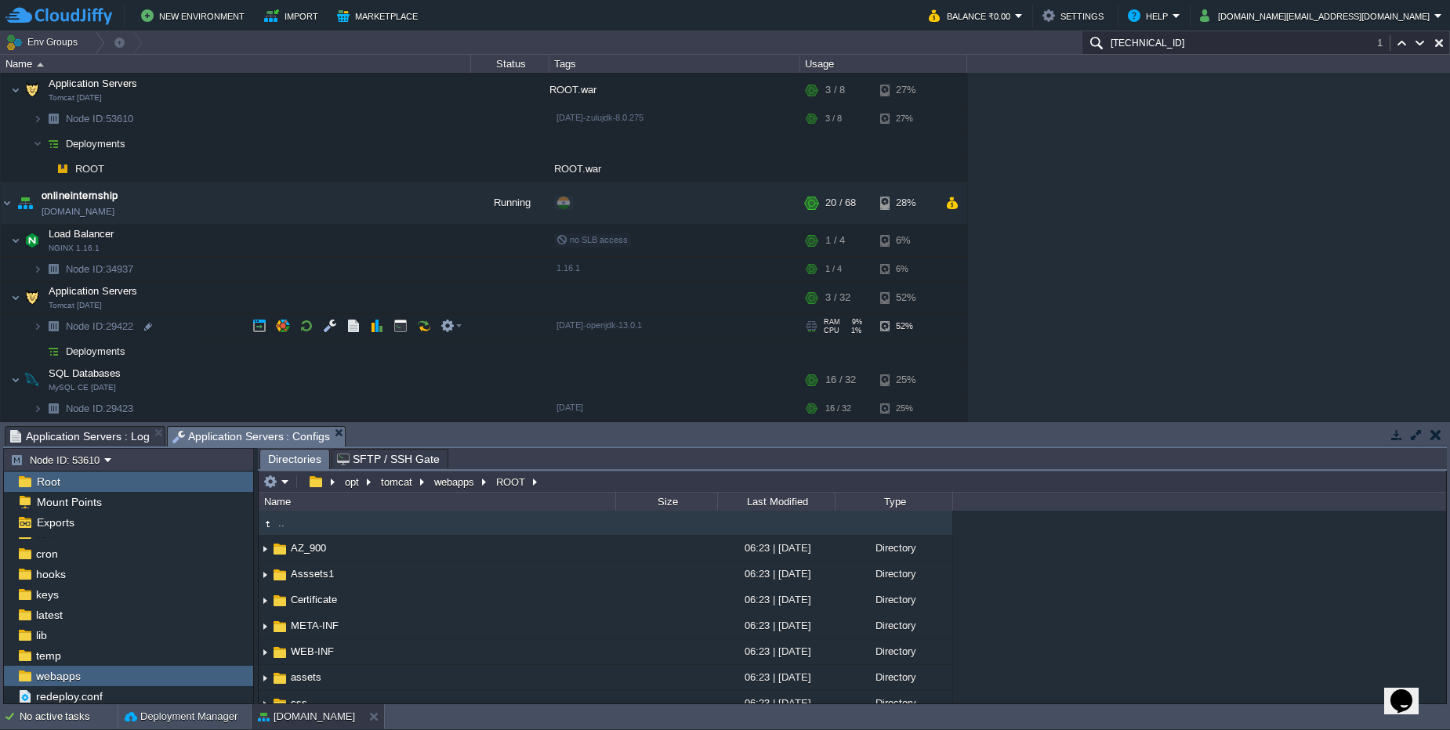
click at [42, 327] on img at bounding box center [53, 326] width 22 height 24
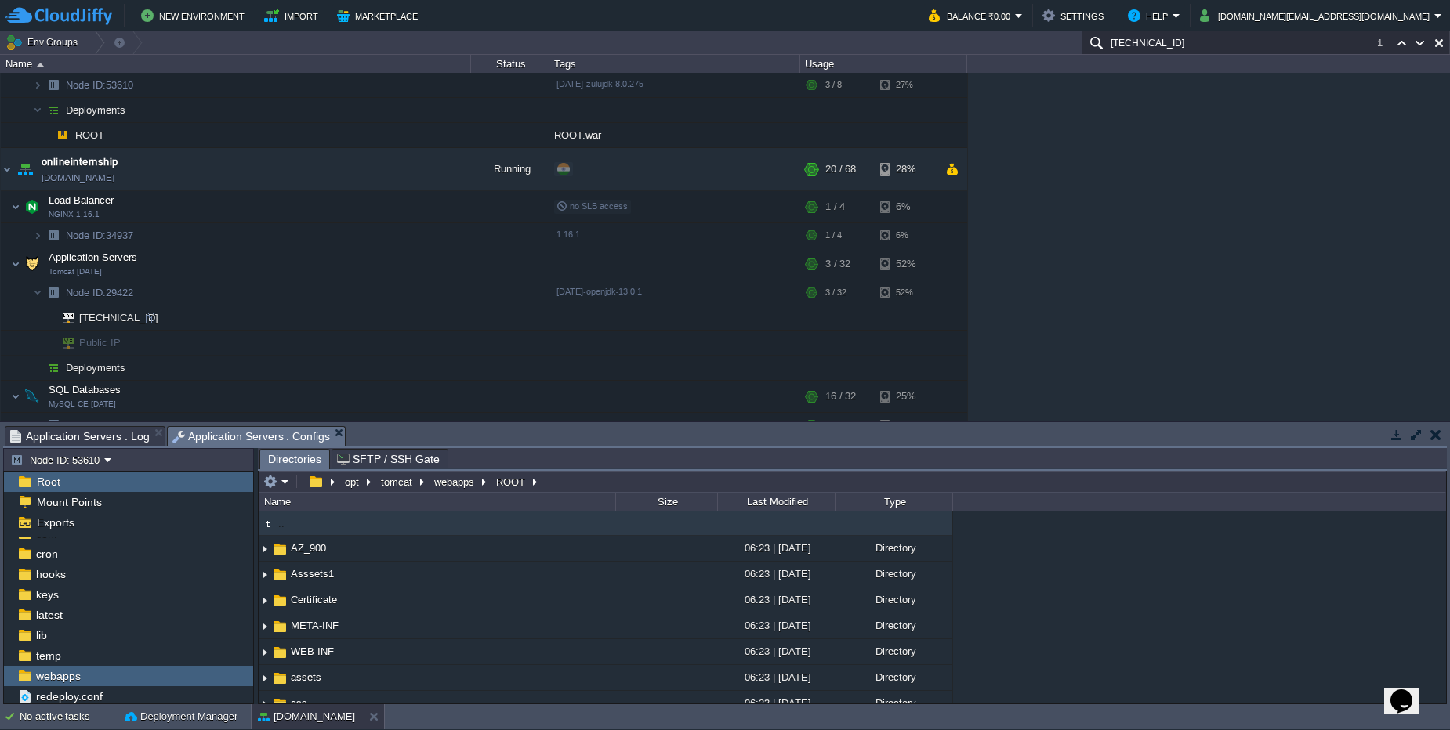
scroll to position [267, 0]
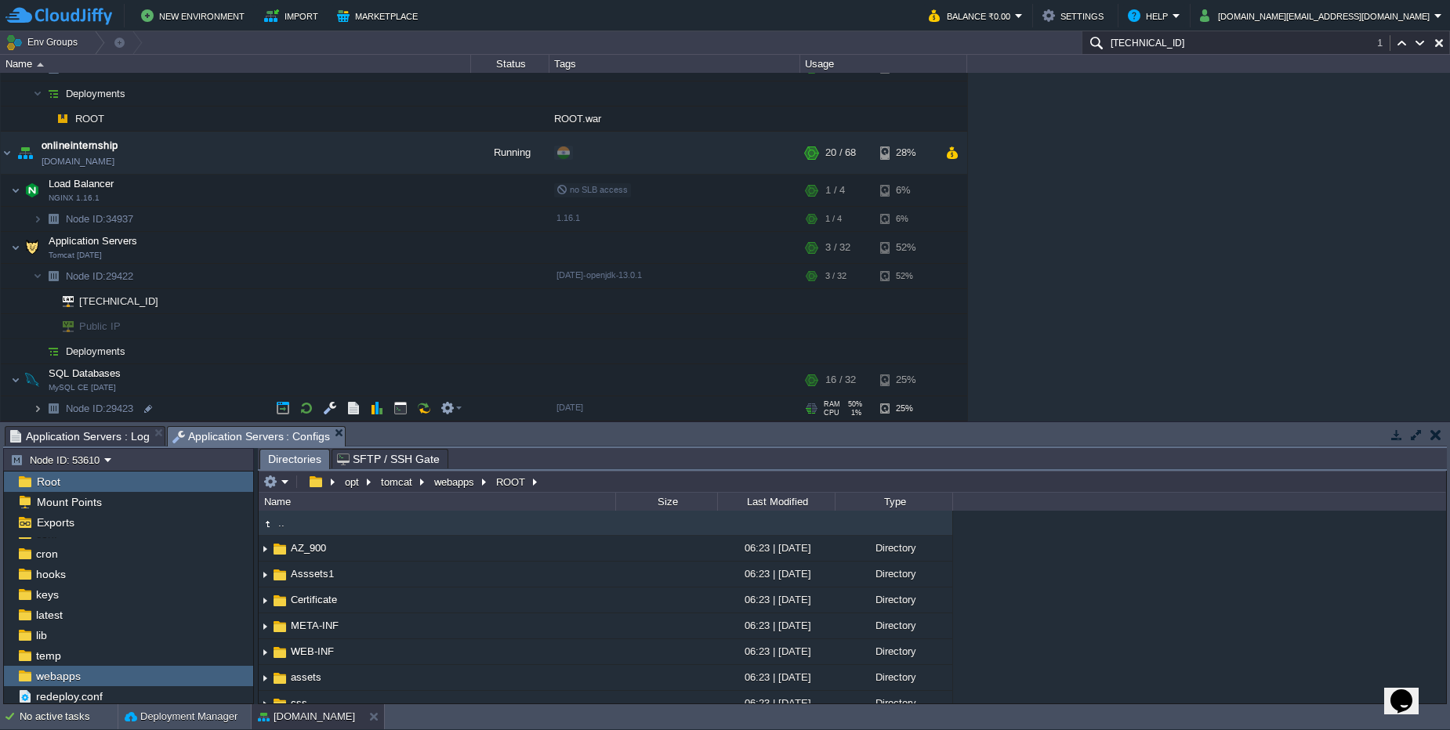
click at [39, 408] on img at bounding box center [37, 409] width 9 height 24
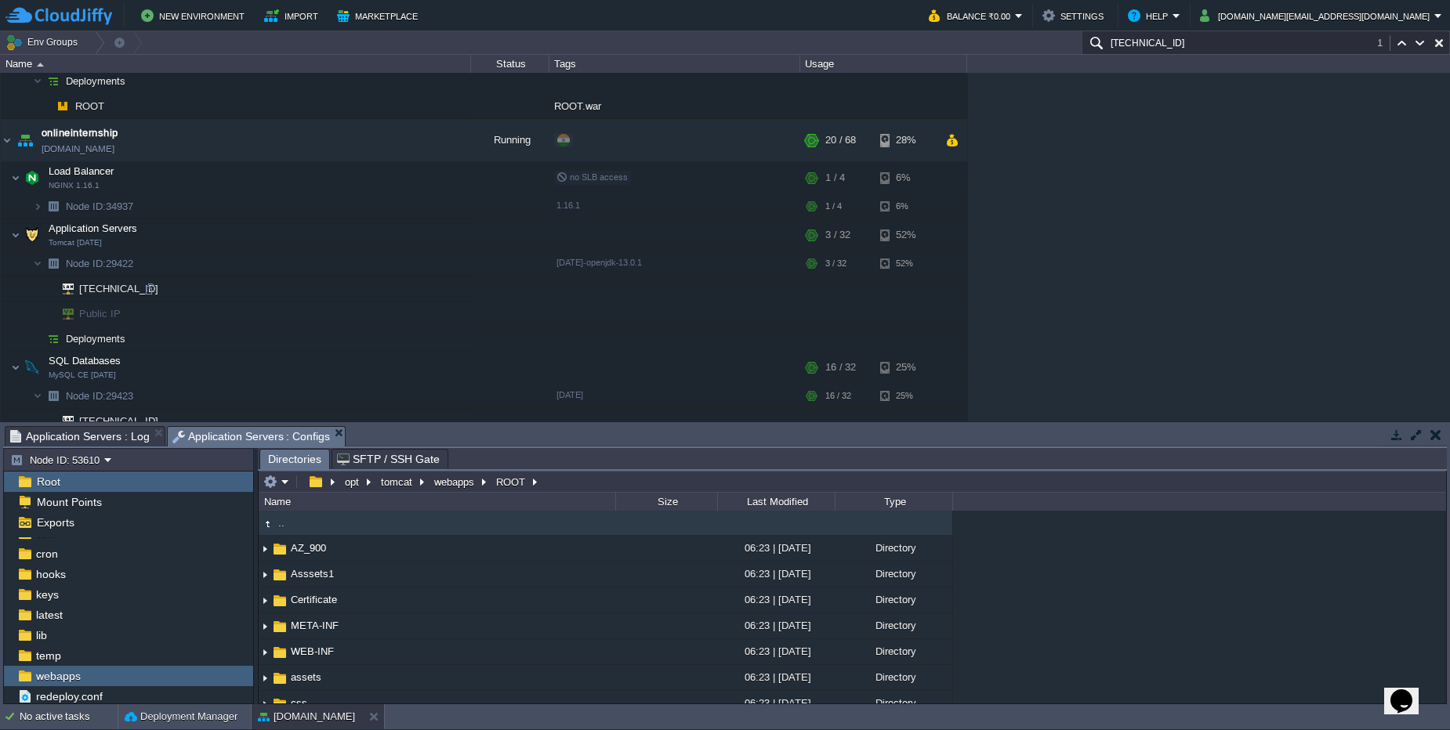
scroll to position [248, 0]
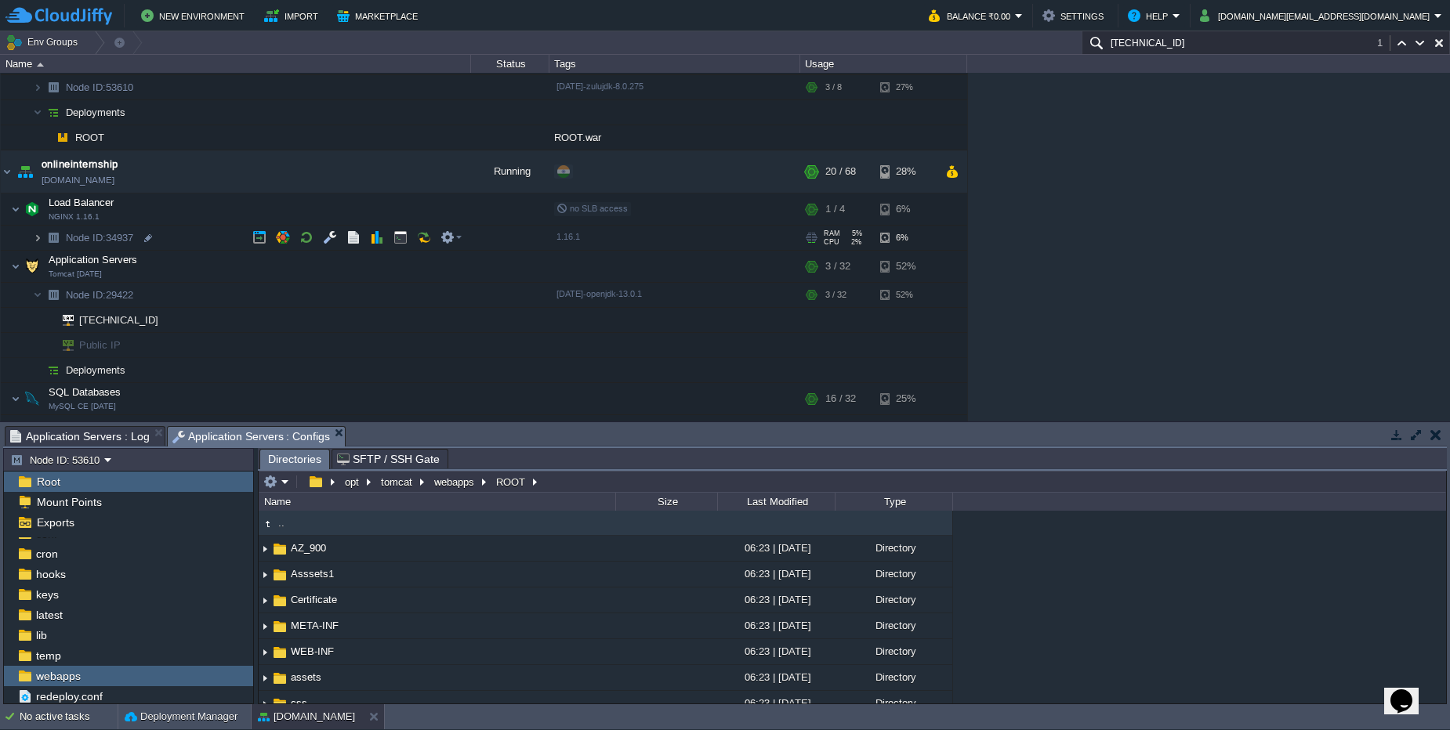
click at [36, 237] on img at bounding box center [37, 238] width 9 height 24
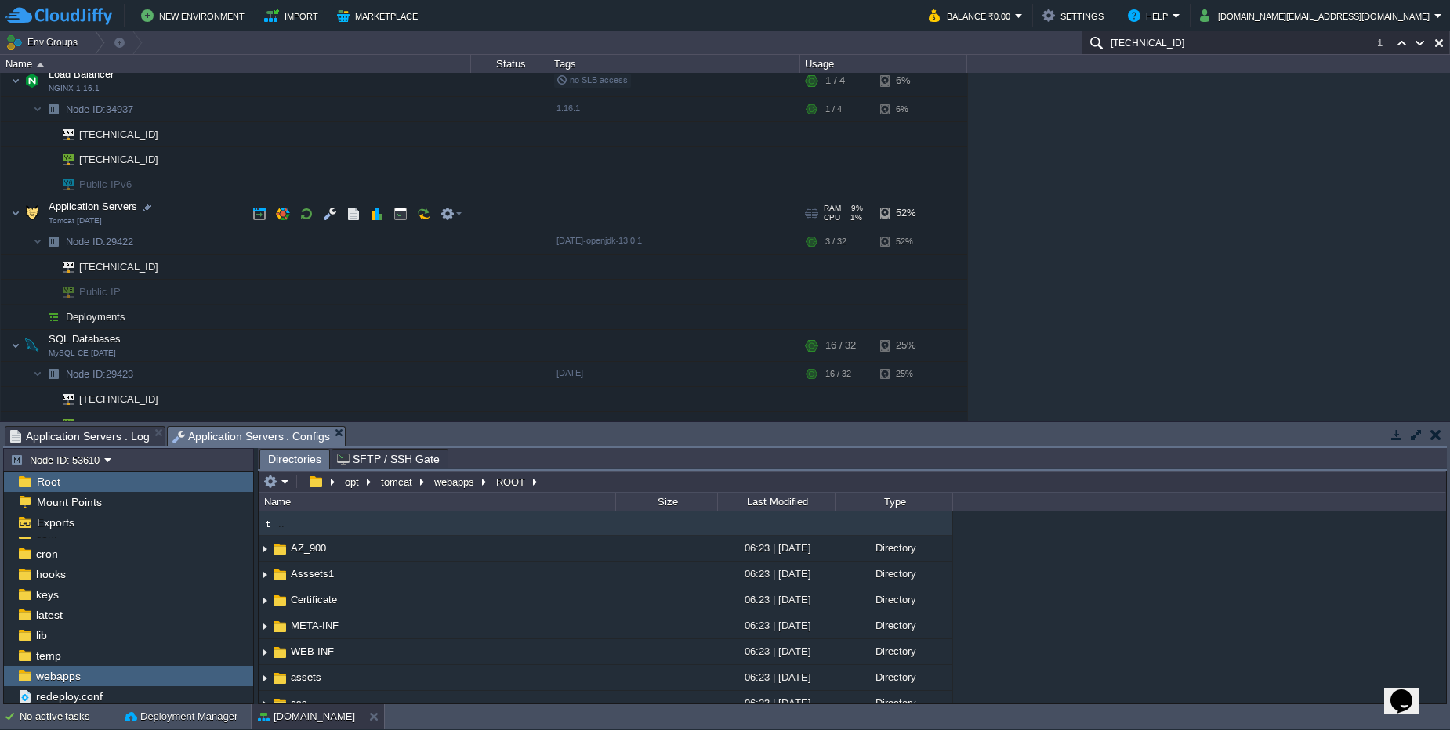
scroll to position [188, 0]
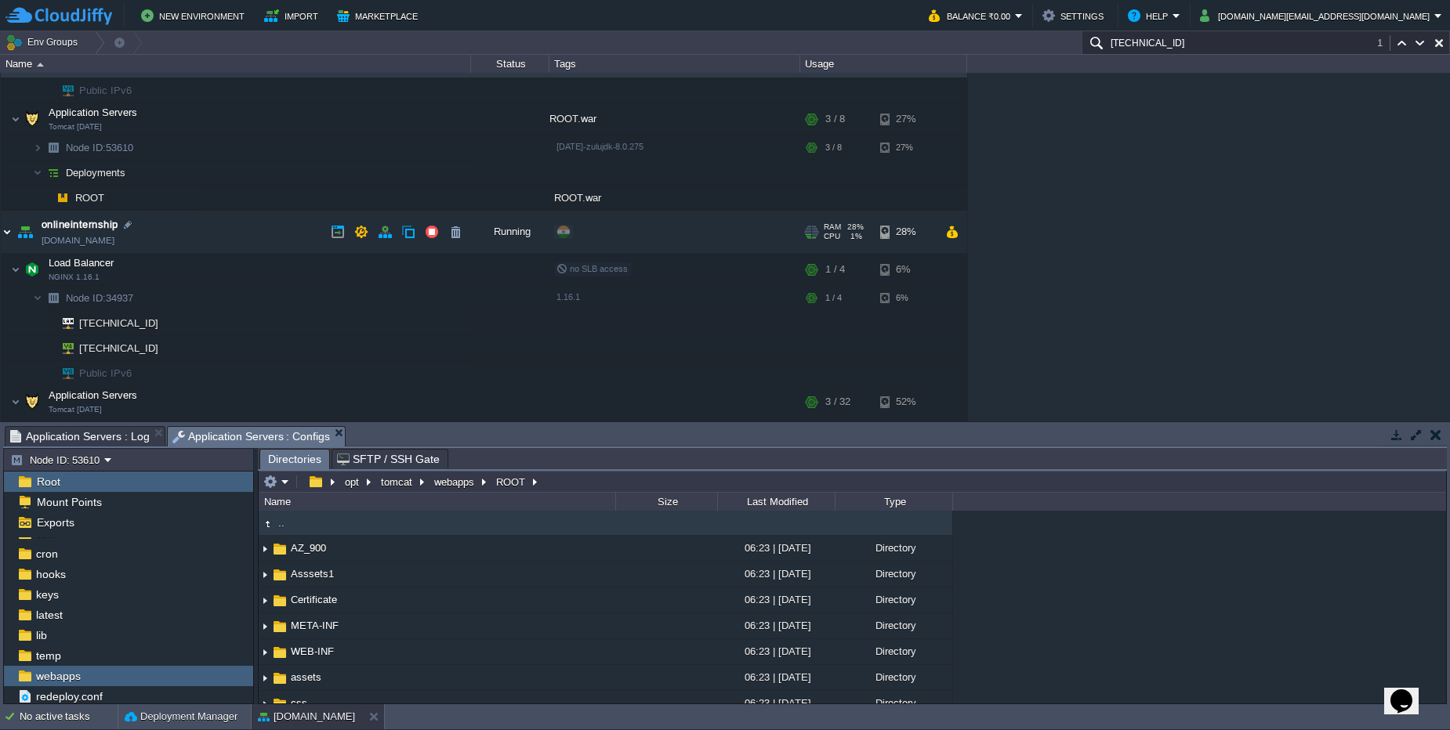
click at [7, 234] on img at bounding box center [7, 232] width 13 height 42
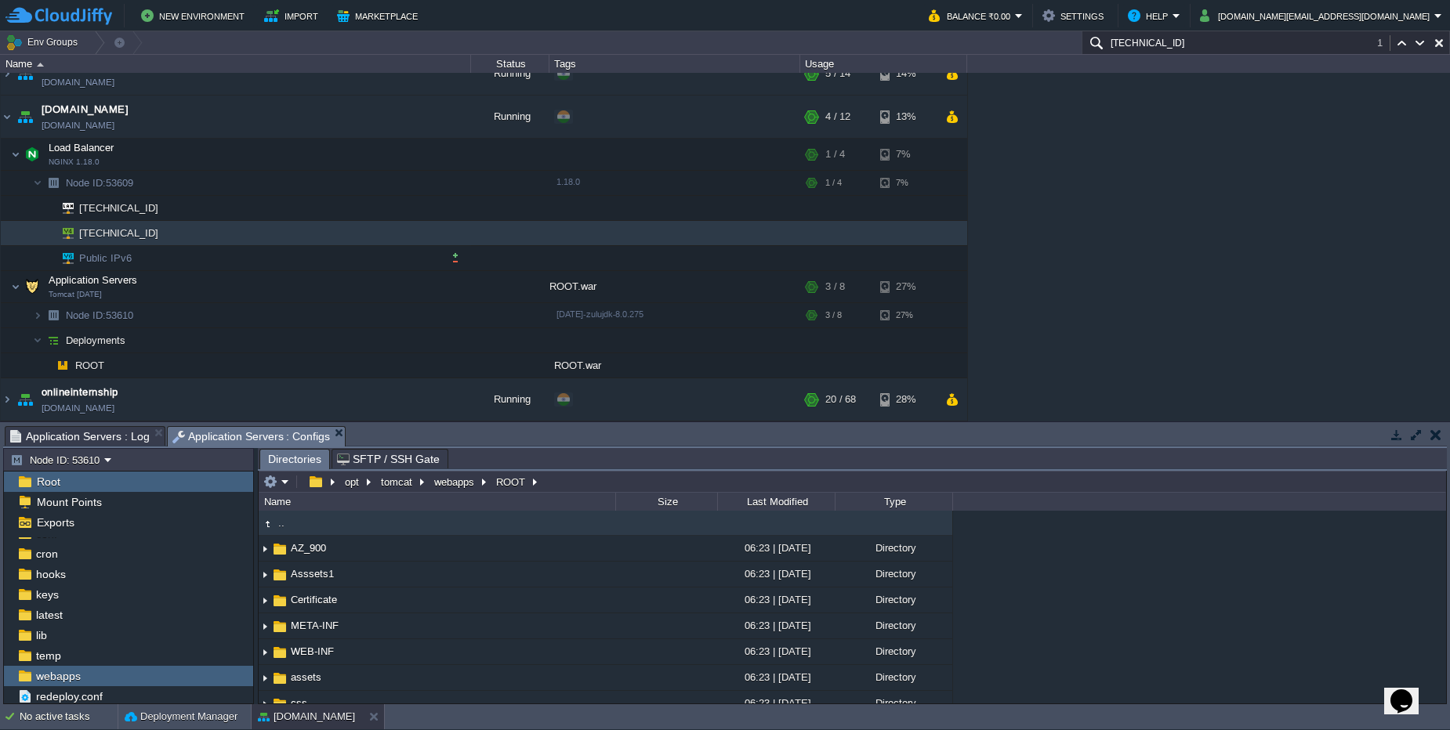
scroll to position [0, 0]
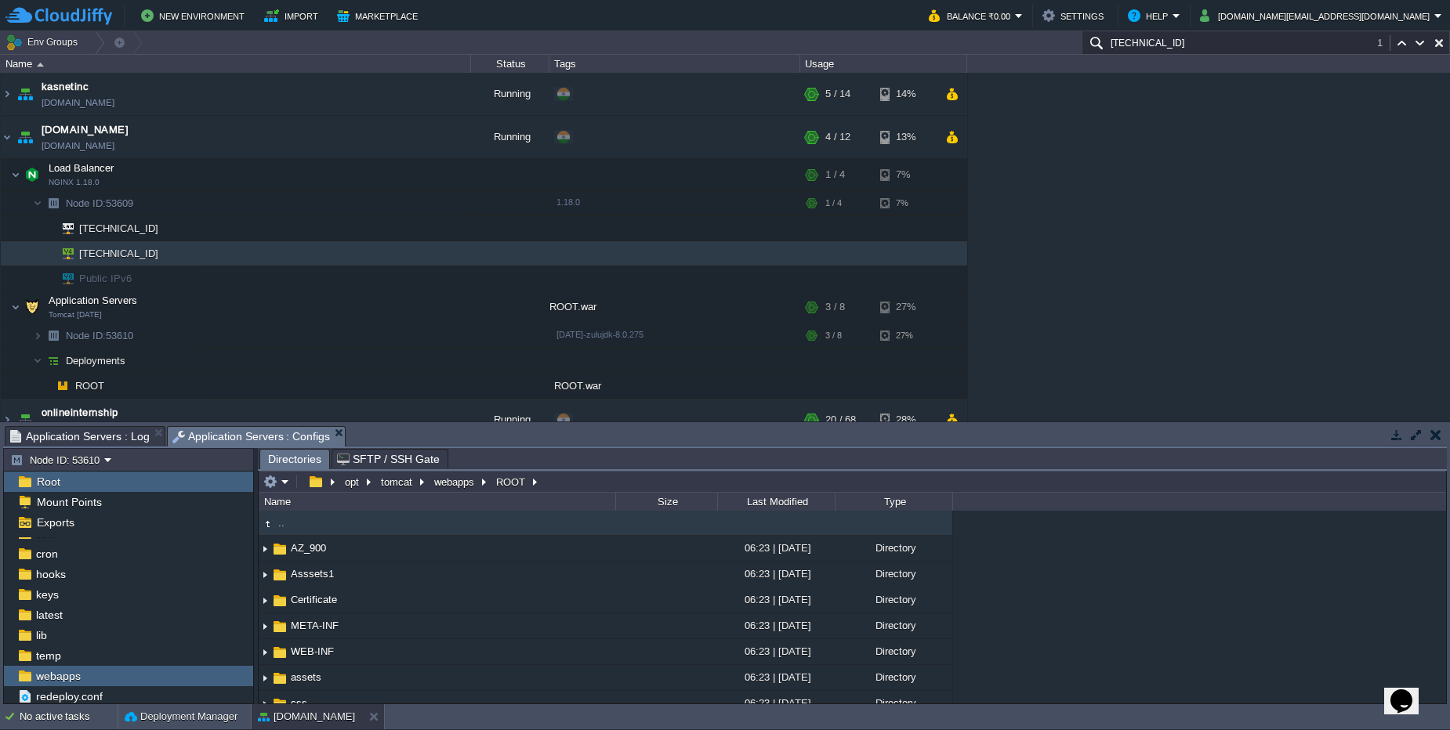
click at [362, 172] on td at bounding box center [354, 175] width 24 height 24
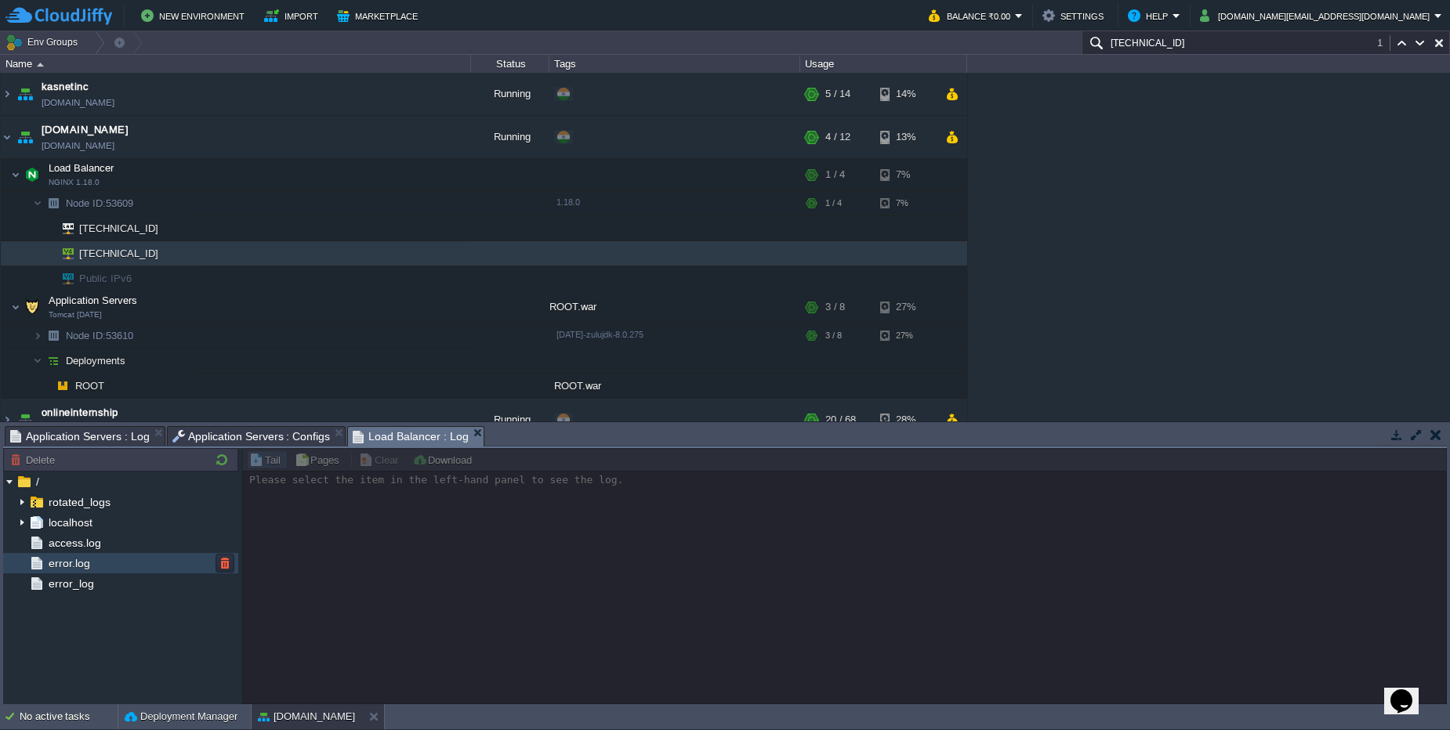
click at [119, 560] on div "error.log" at bounding box center [120, 563] width 235 height 20
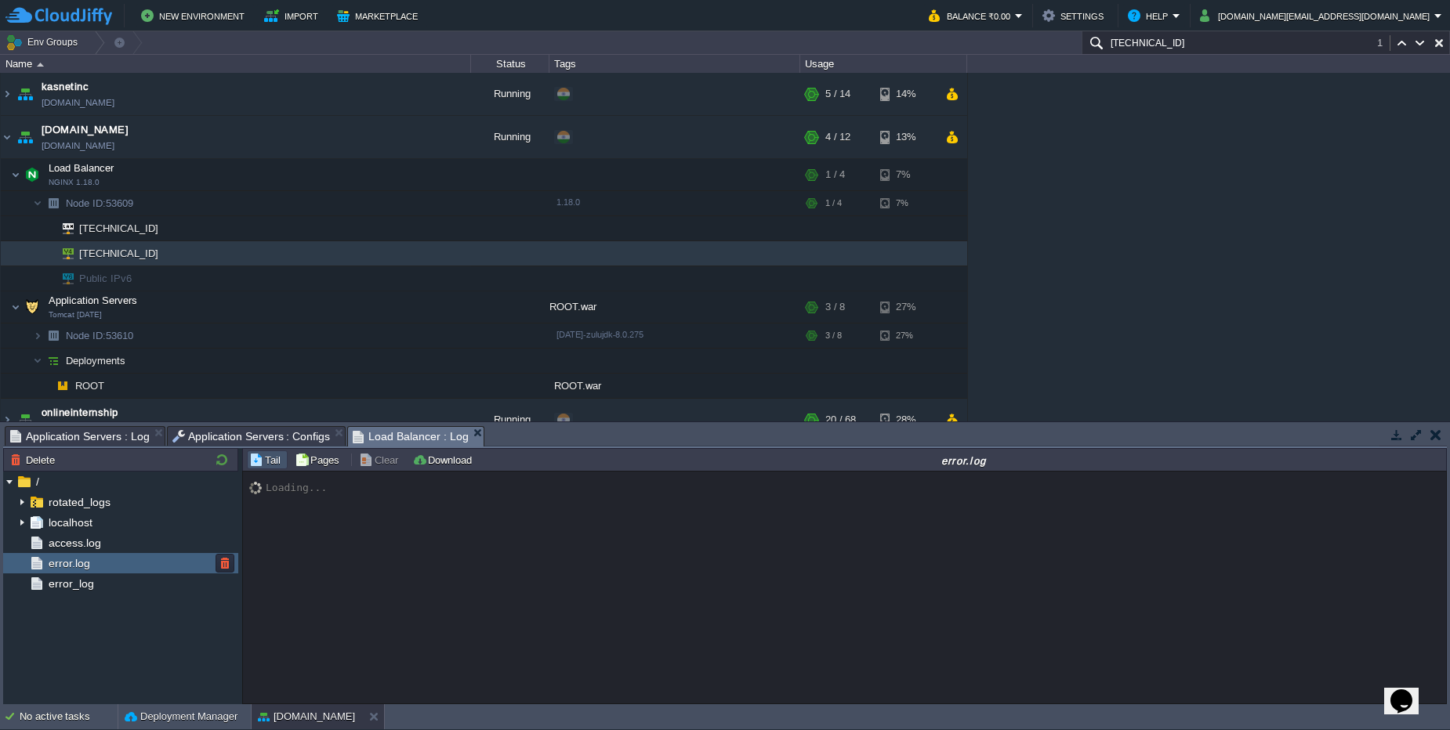
click at [119, 560] on div "error.log" at bounding box center [120, 563] width 235 height 20
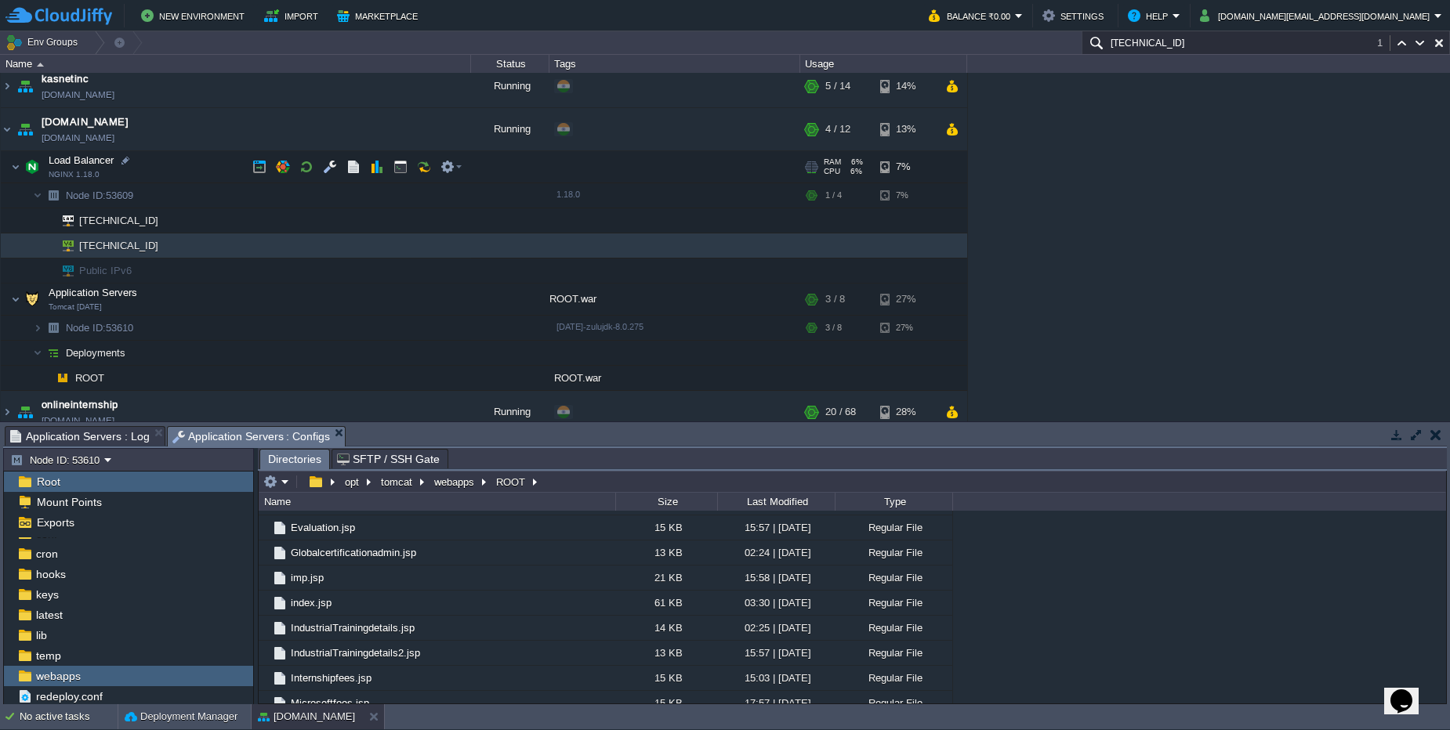
scroll to position [20, 0]
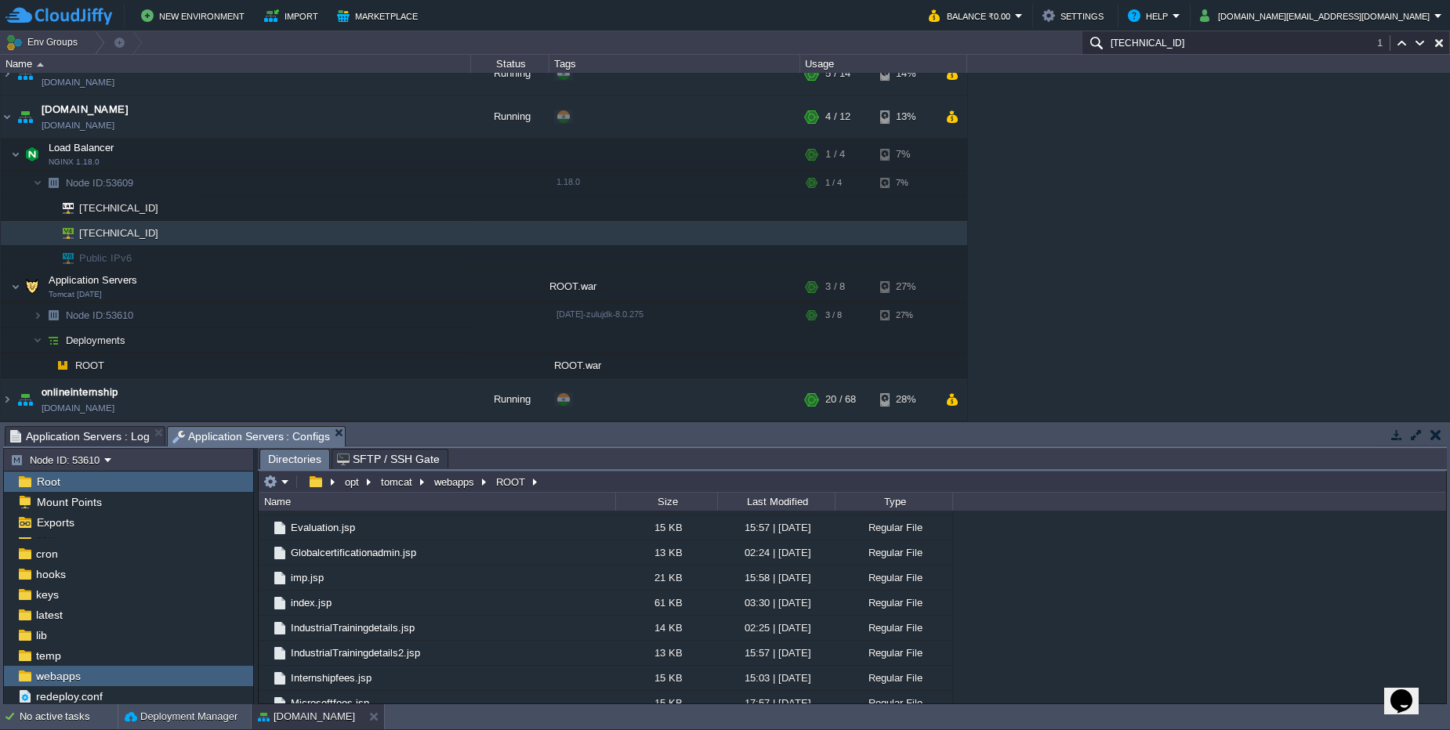
click at [50, 433] on span "Application Servers : Log" at bounding box center [79, 436] width 139 height 19
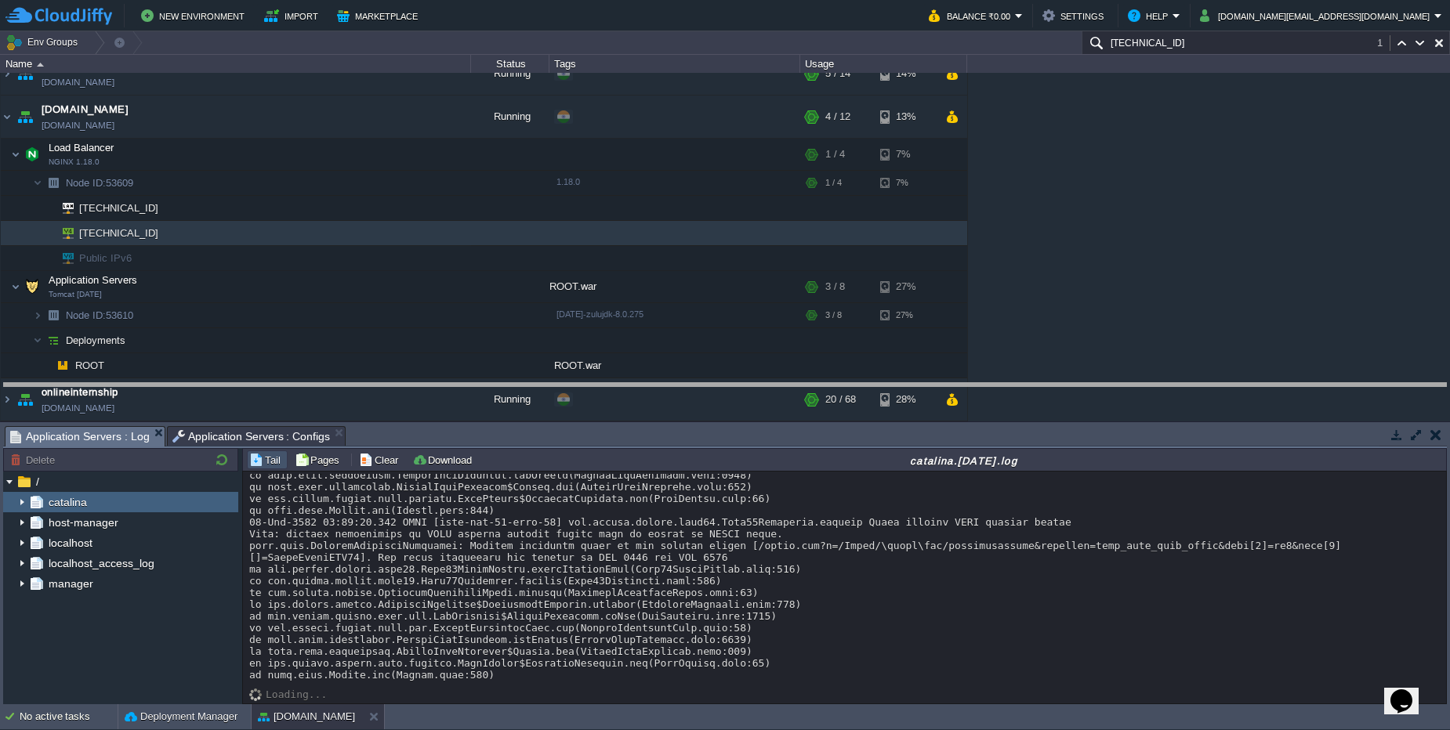
drag, startPoint x: 510, startPoint y: 429, endPoint x: 504, endPoint y: 386, distance: 43.6
click at [504, 386] on body "New Environment Import Marketplace Bonus ₹0.00 Upgrade Account Balance ₹0.00 Se…" at bounding box center [725, 365] width 1450 height 730
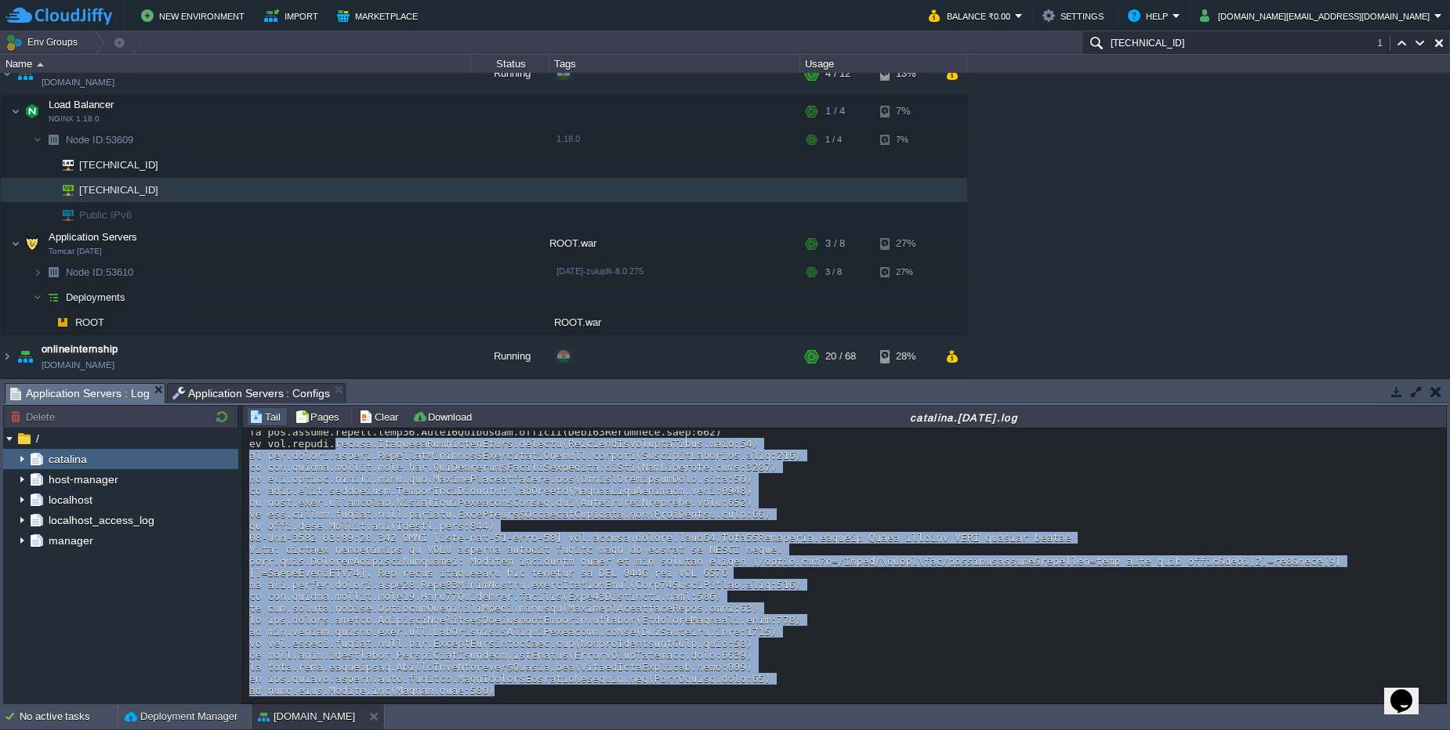
scroll to position [991, 0]
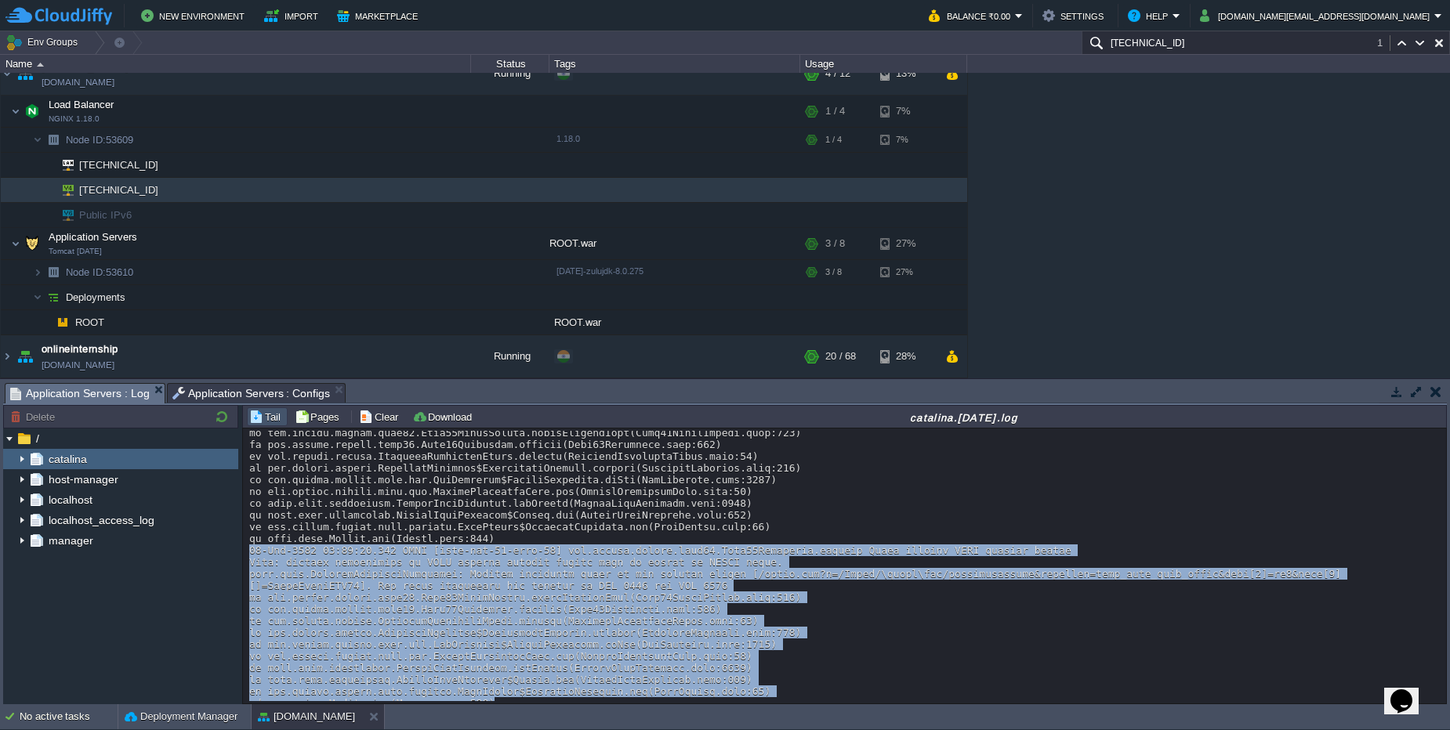
drag, startPoint x: 503, startPoint y: 675, endPoint x: 248, endPoint y: 556, distance: 281.9
click at [248, 556] on div "Loading..." at bounding box center [844, 566] width 1203 height 275
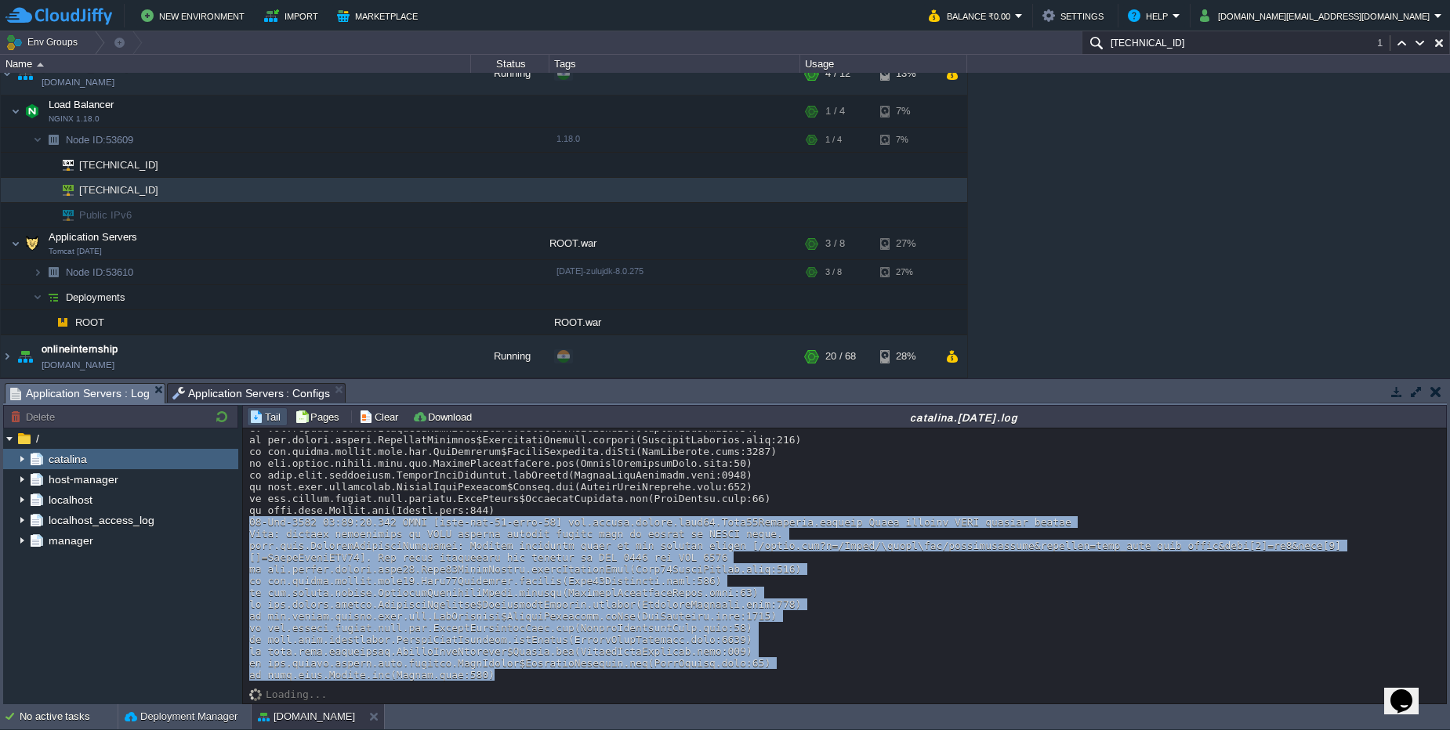
scroll to position [0, 0]
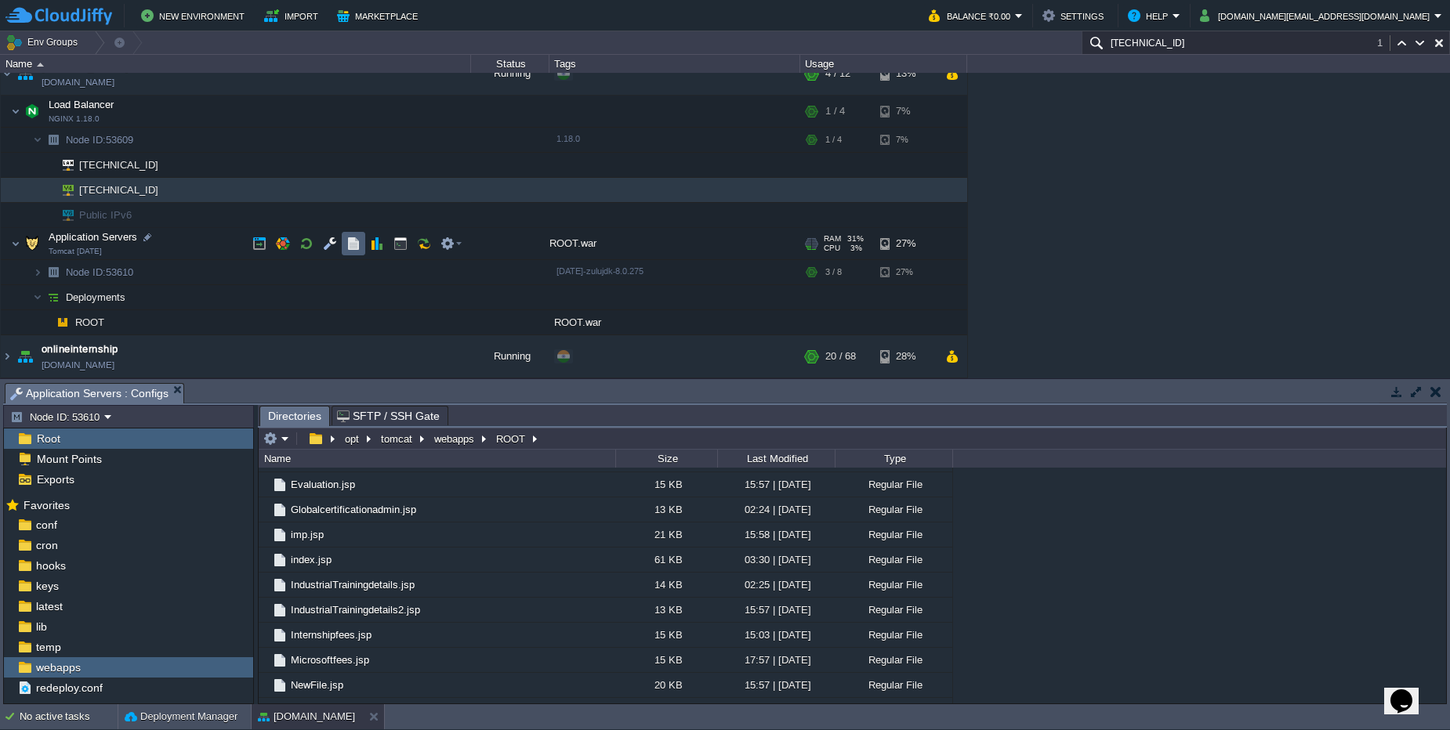
click at [349, 253] on td at bounding box center [354, 244] width 24 height 24
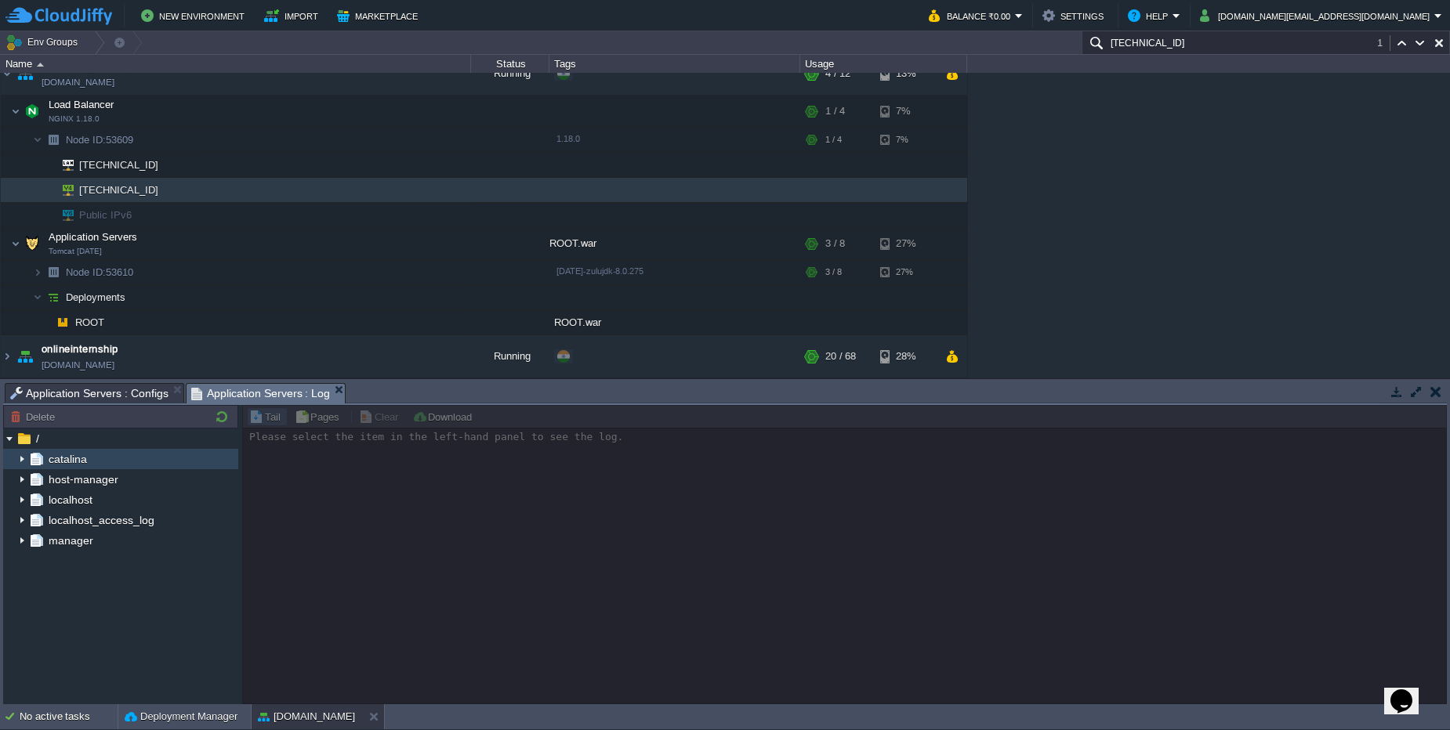
click at [87, 459] on span "catalina" at bounding box center [67, 459] width 44 height 14
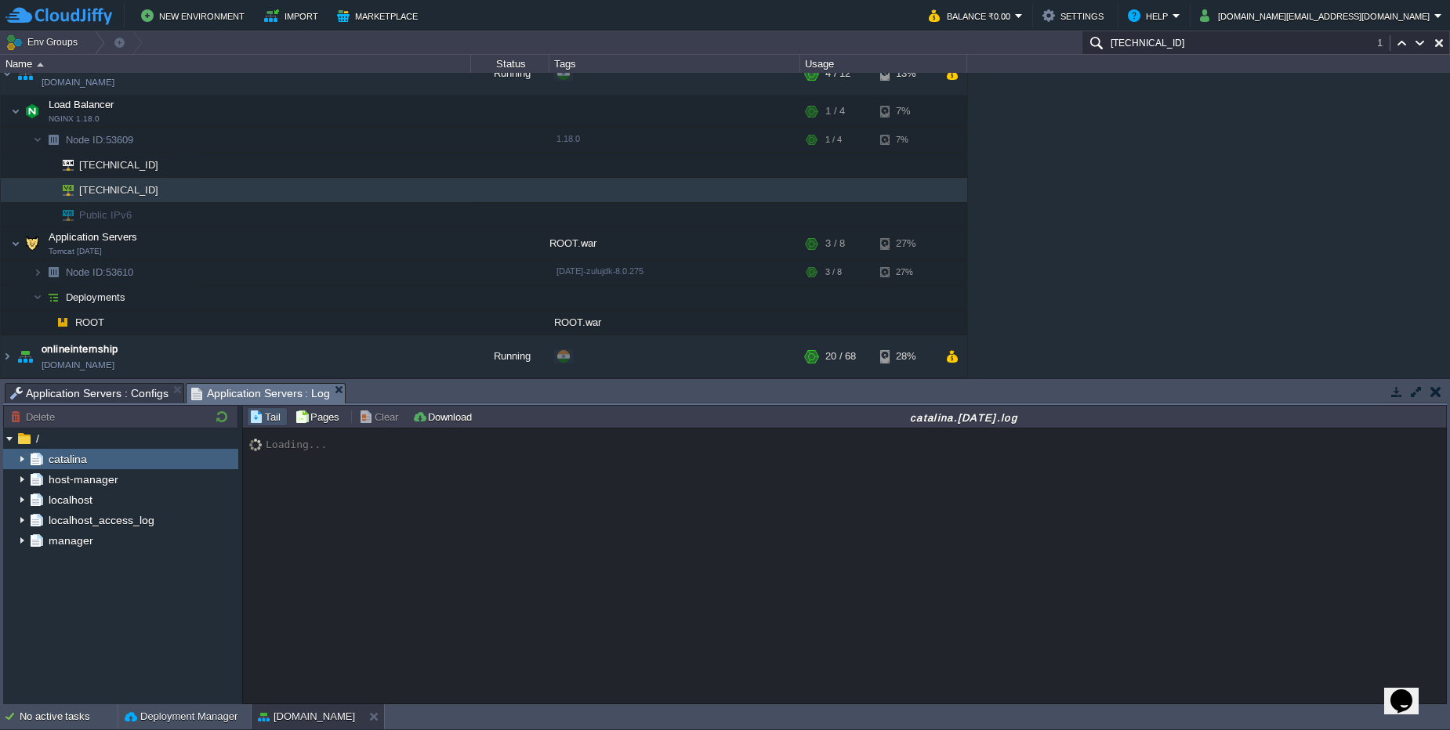
click at [87, 459] on span "catalina" at bounding box center [67, 459] width 44 height 14
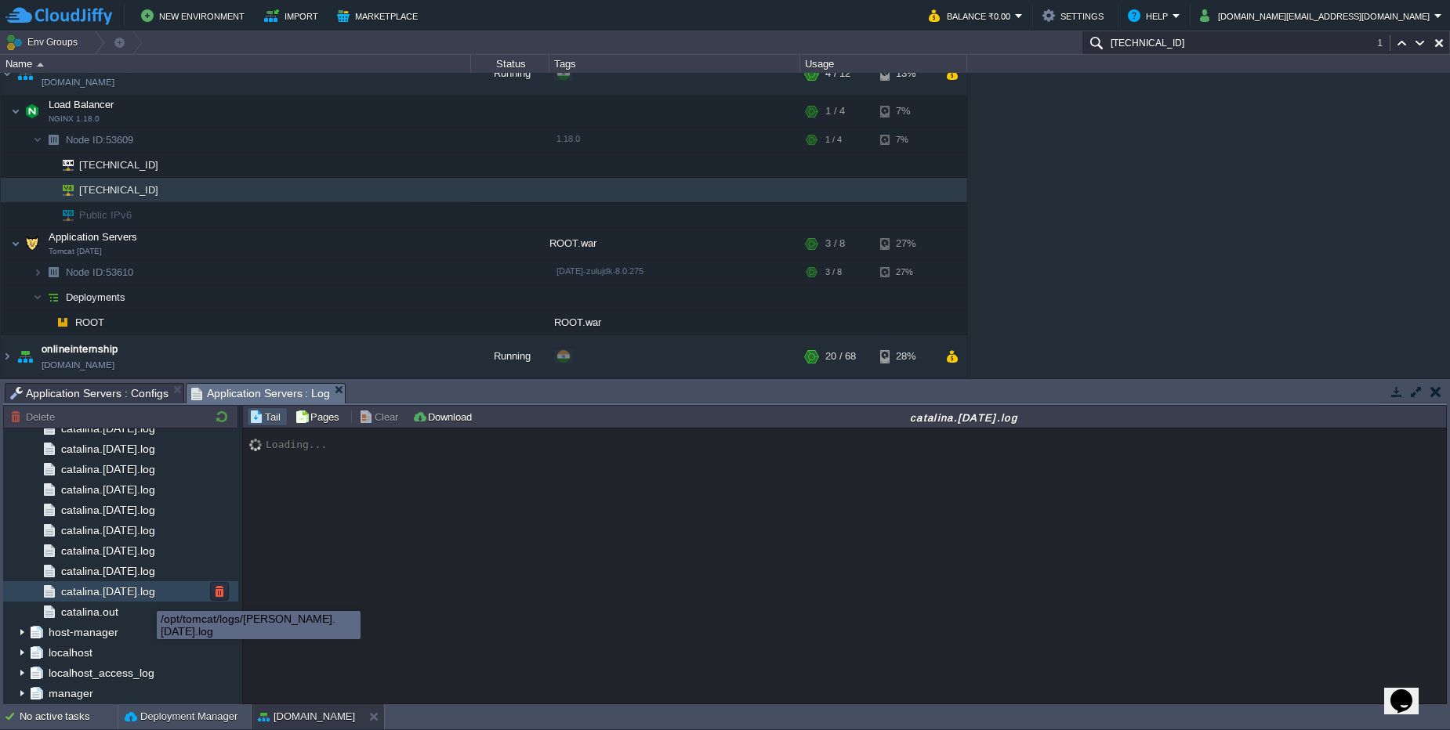
scroll to position [1020, 0]
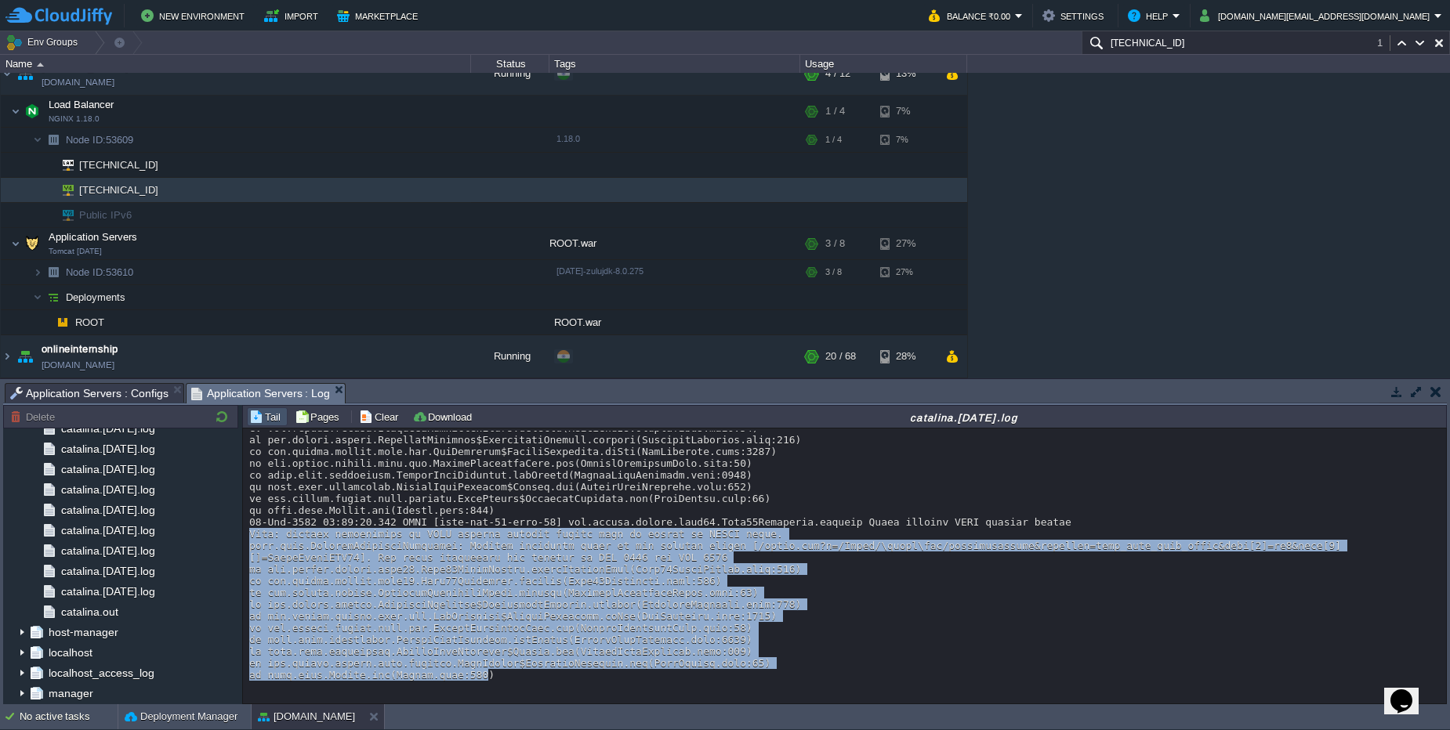
drag, startPoint x: 490, startPoint y: 679, endPoint x: 247, endPoint y: 534, distance: 282.5
click at [247, 534] on div "Loading..." at bounding box center [844, 566] width 1203 height 275
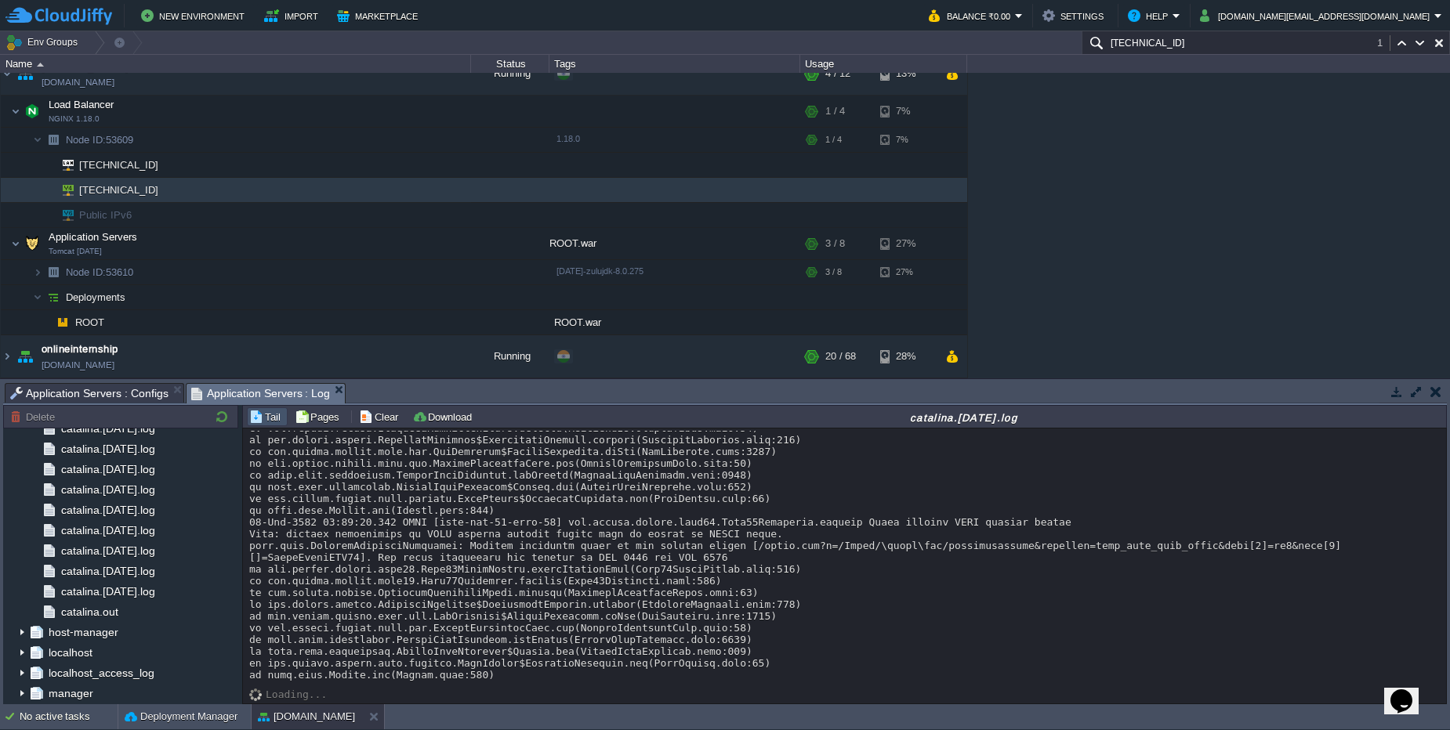
click at [969, 451] on div at bounding box center [844, 46] width 1190 height 1270
click at [330, 248] on button "button" at bounding box center [330, 244] width 14 height 14
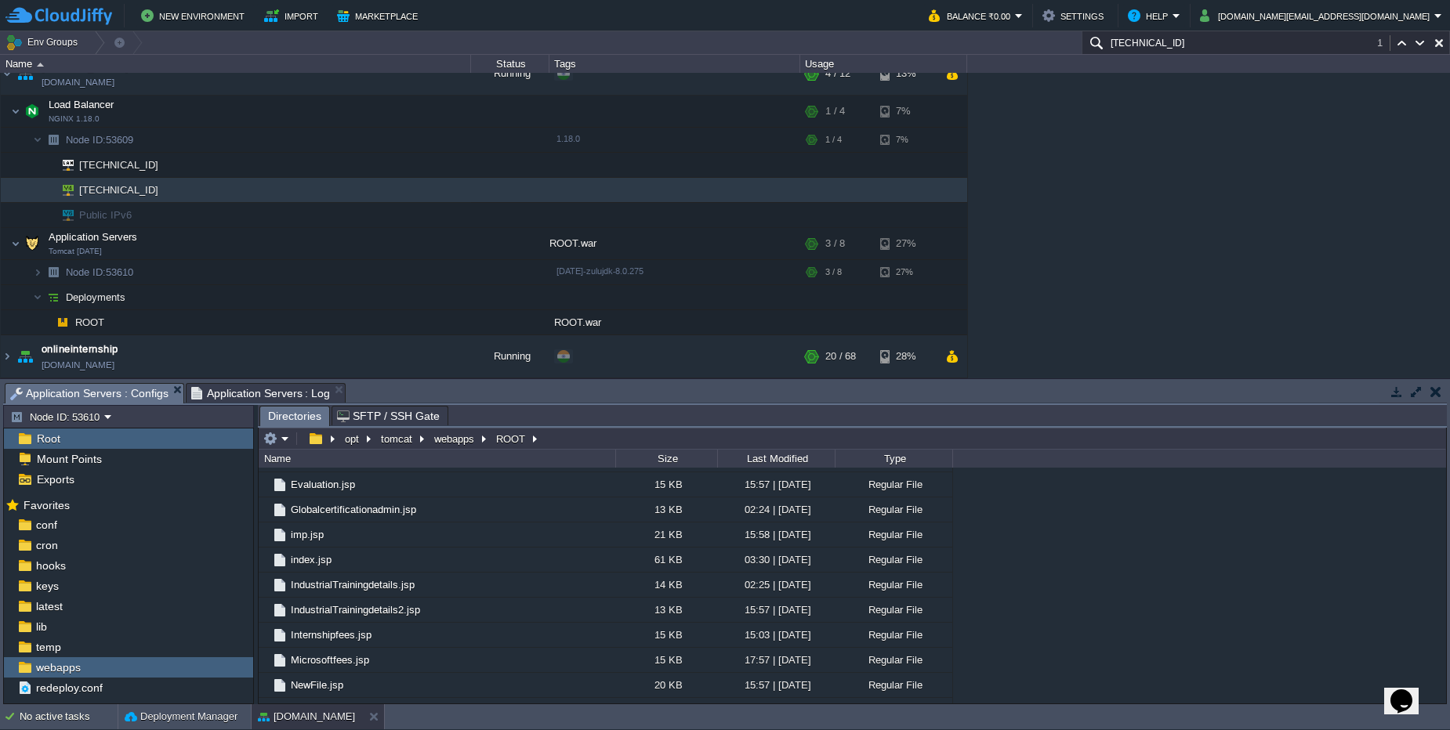
click at [280, 730] on div "No active tasks Deployment Manager microcert.in" at bounding box center [725, 718] width 1450 height 26
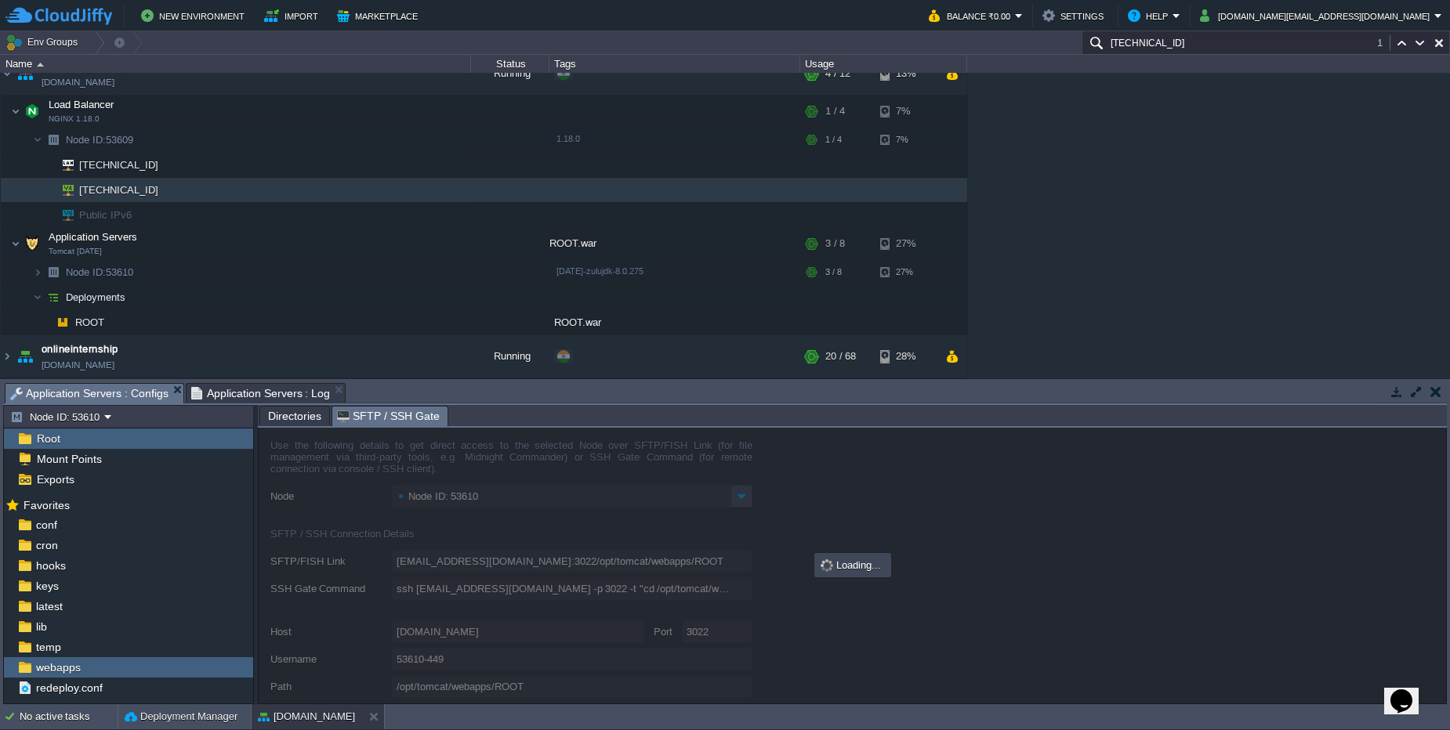
click at [384, 420] on span "SFTP / SSH Gate" at bounding box center [388, 417] width 103 height 20
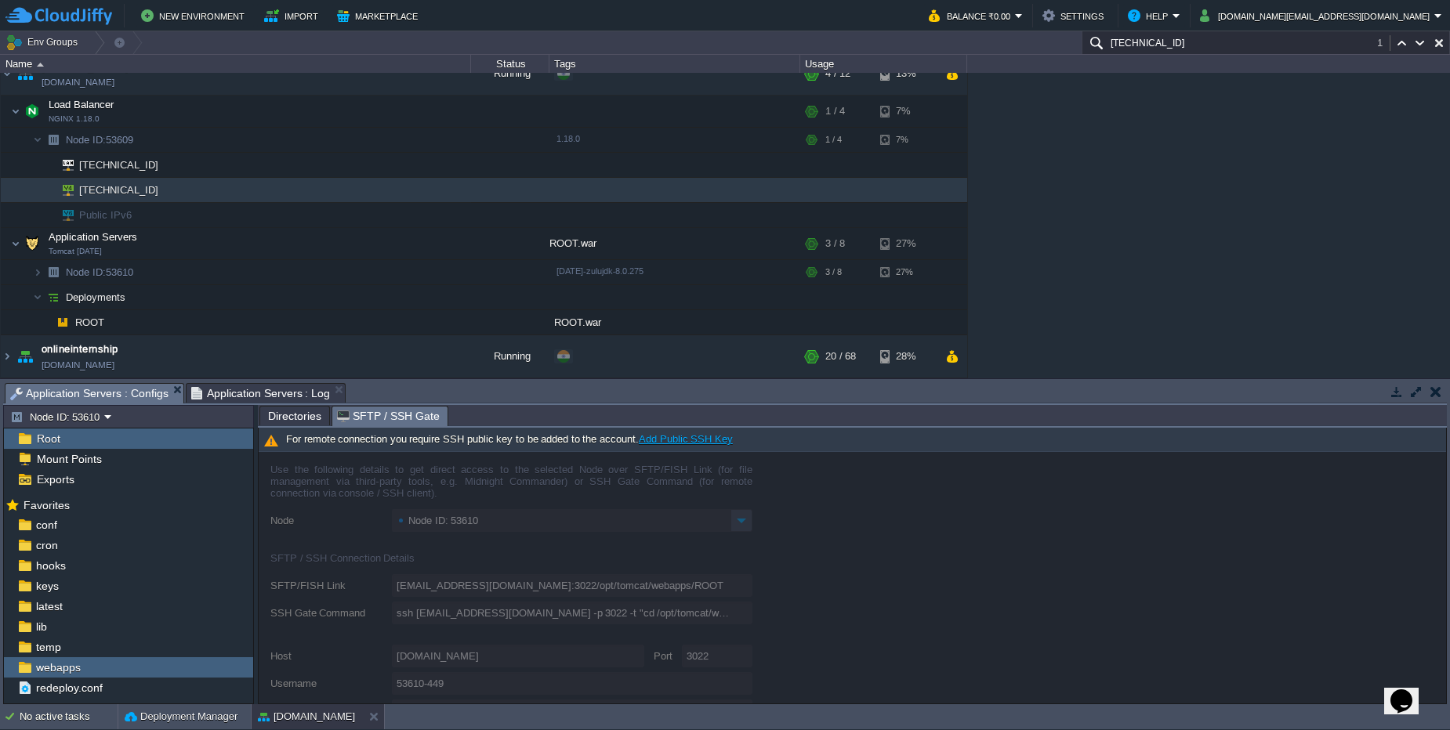
click at [299, 418] on span "Directories" at bounding box center [294, 416] width 53 height 19
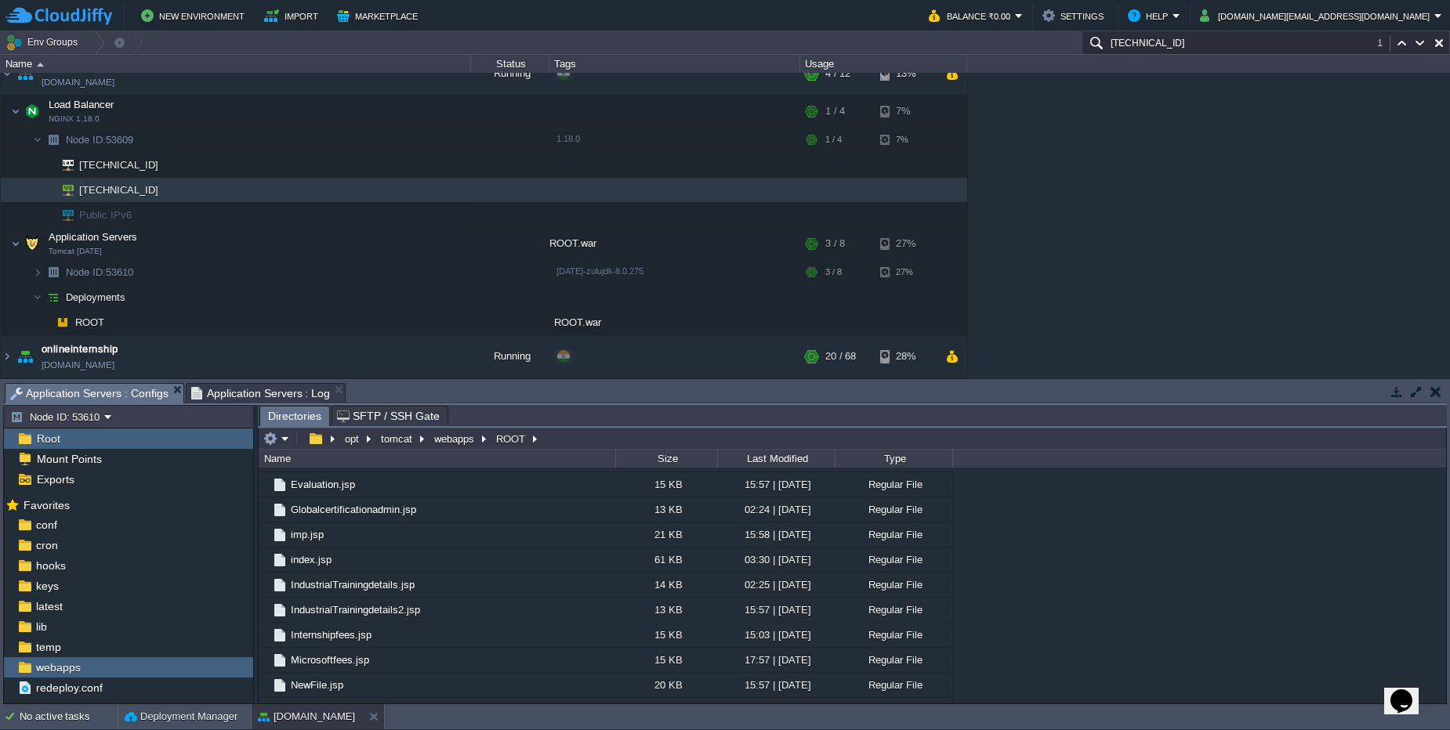
click at [231, 393] on span "Application Servers : Log" at bounding box center [260, 393] width 139 height 19
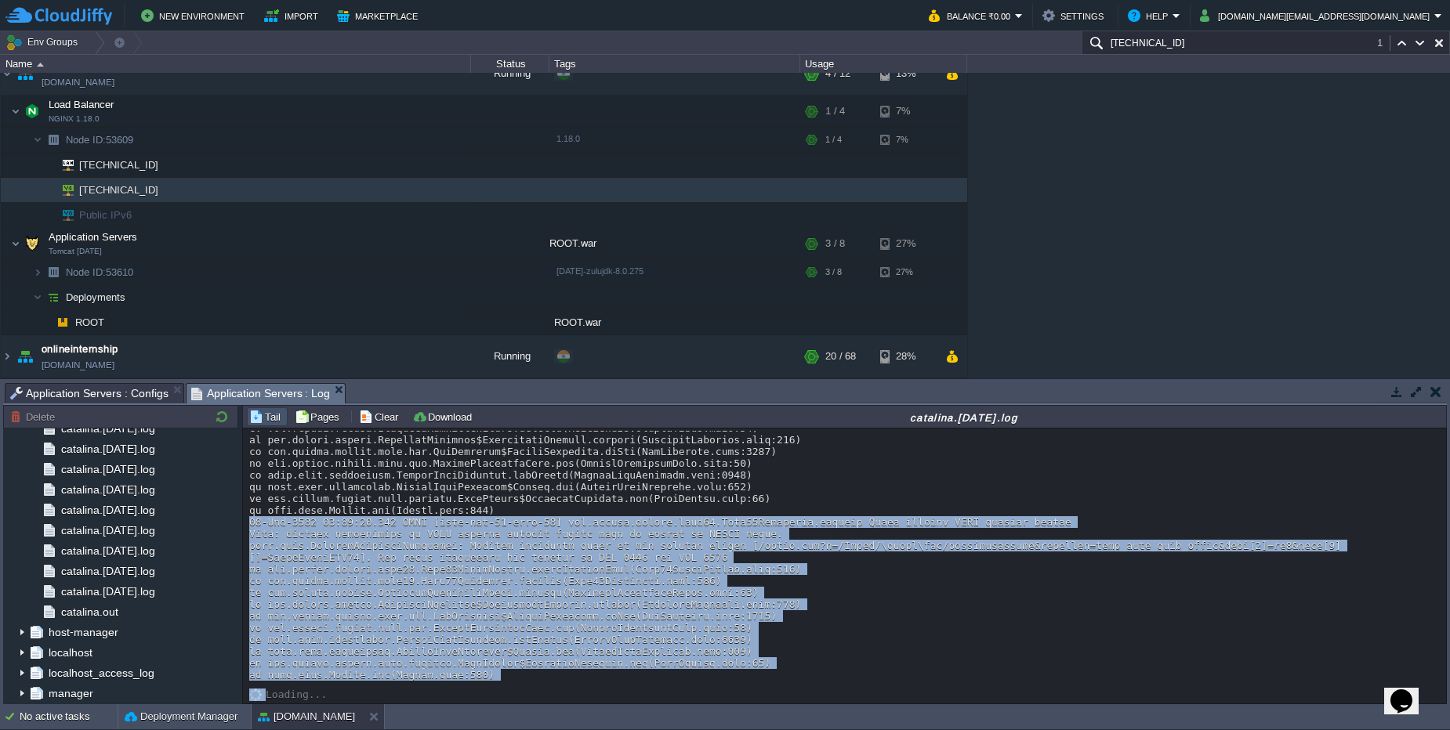
drag, startPoint x: 509, startPoint y: 681, endPoint x: 252, endPoint y: 524, distance: 301.7
click at [252, 524] on div "Loading..." at bounding box center [844, 566] width 1203 height 275
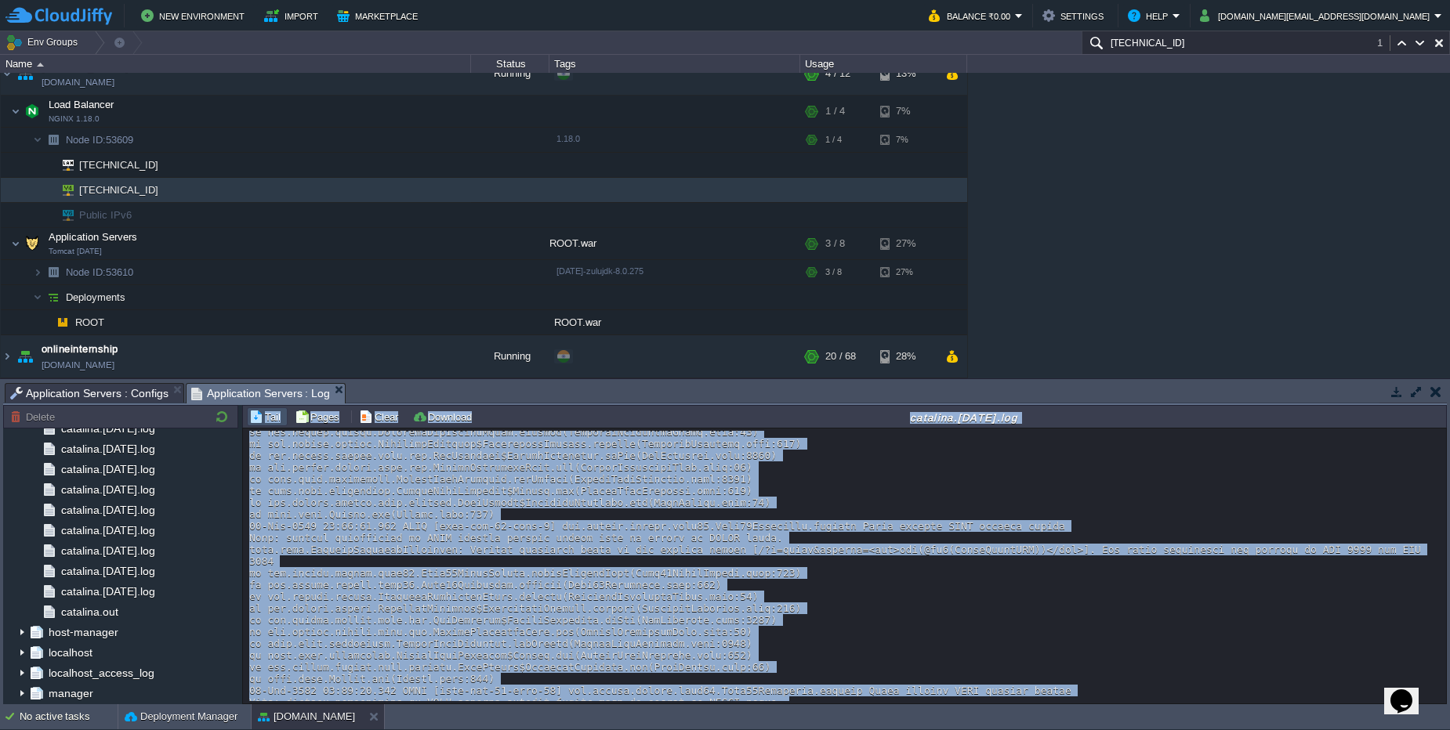
scroll to position [793, 0]
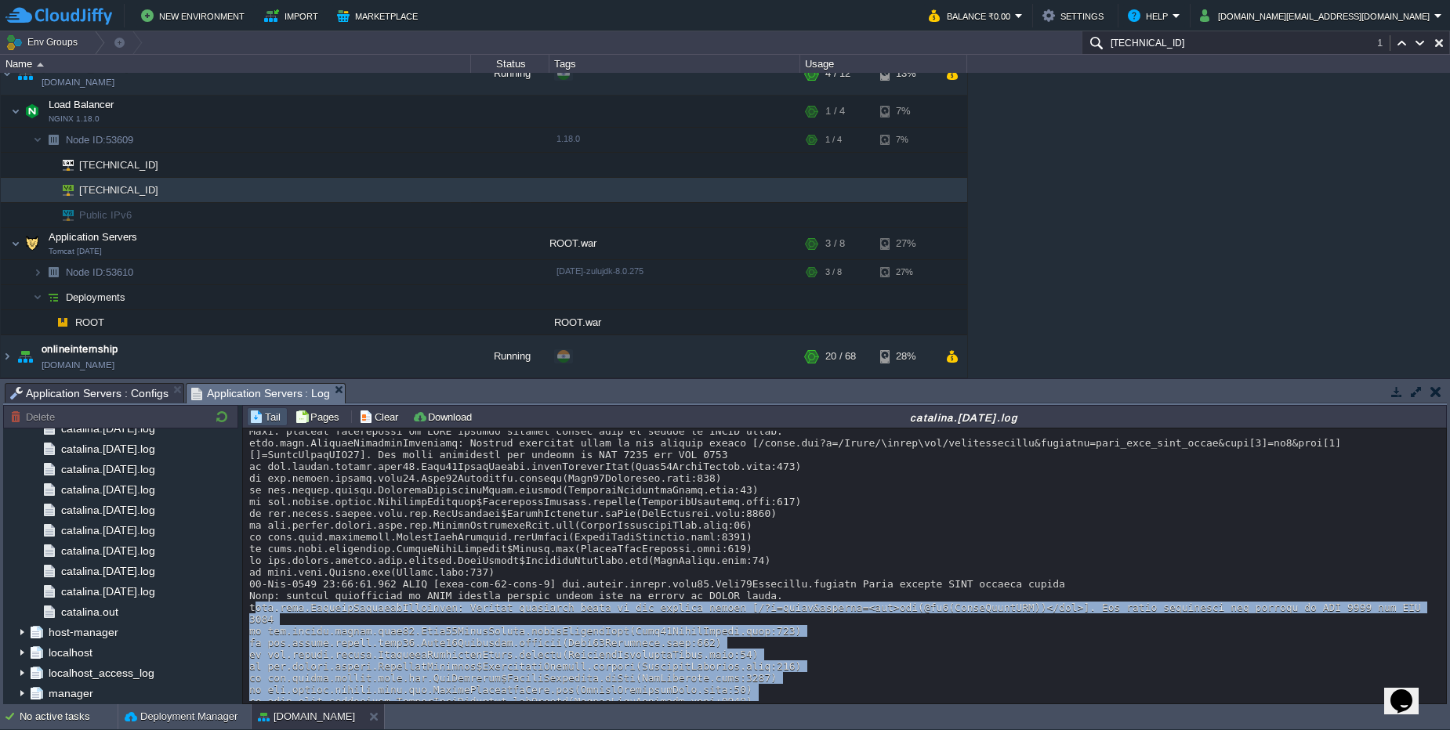
drag, startPoint x: 505, startPoint y: 683, endPoint x: 252, endPoint y: 613, distance: 262.0
click at [252, 613] on div "Loading..." at bounding box center [844, 566] width 1203 height 275
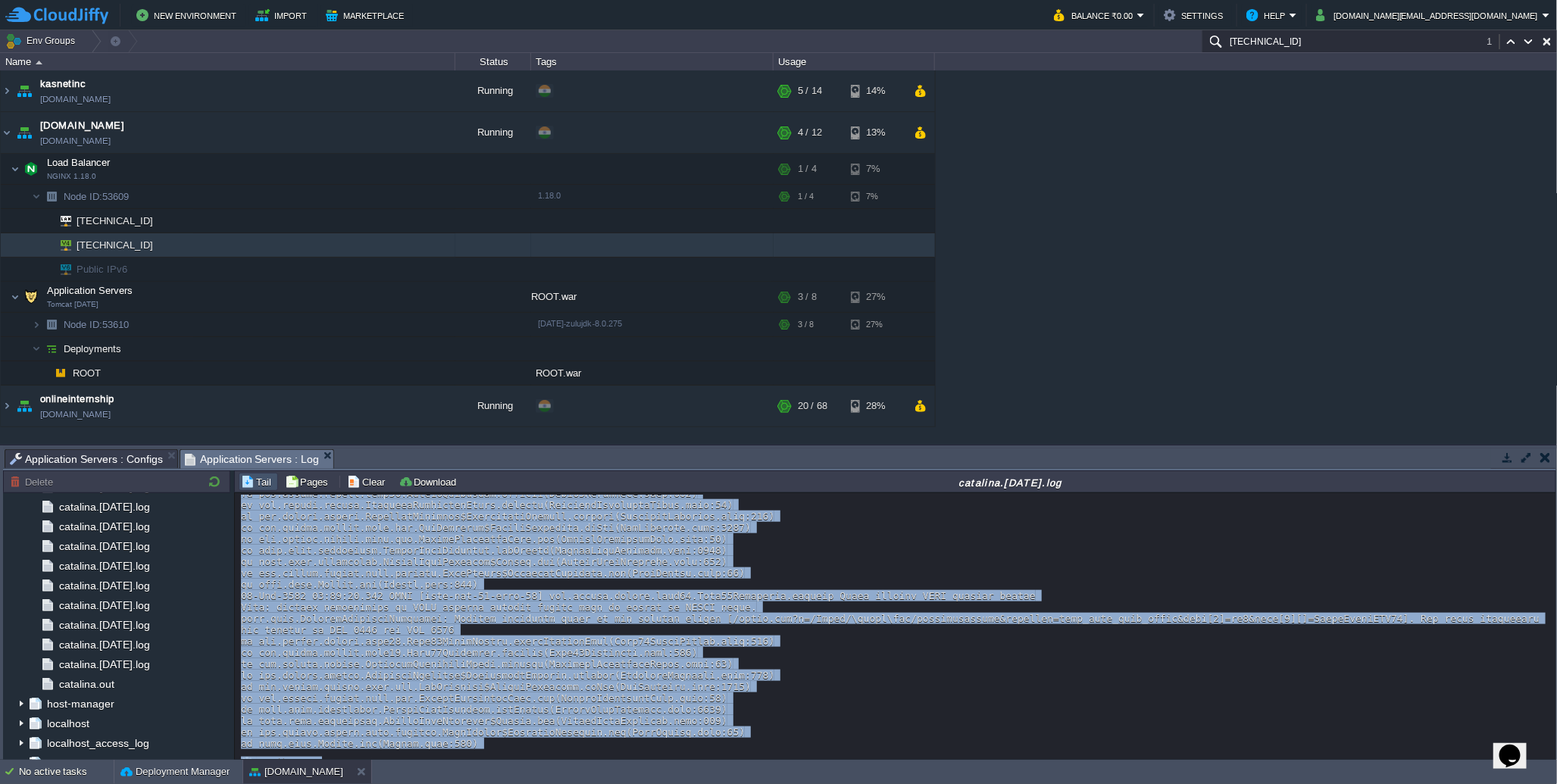
scroll to position [891, 0]
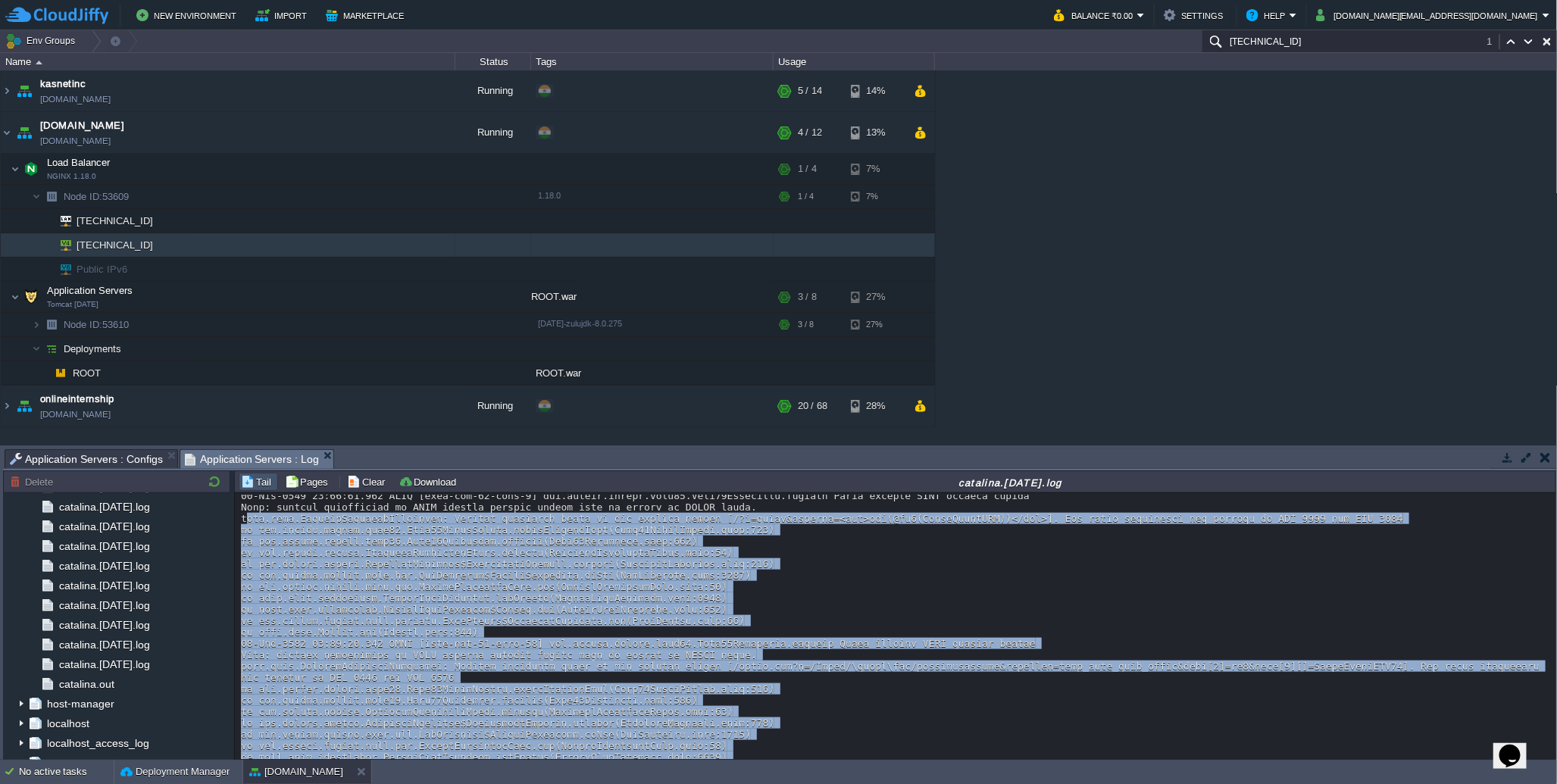
copy div "ava.lang.IllegalArgumentException: Invalid character found in the request targe…"
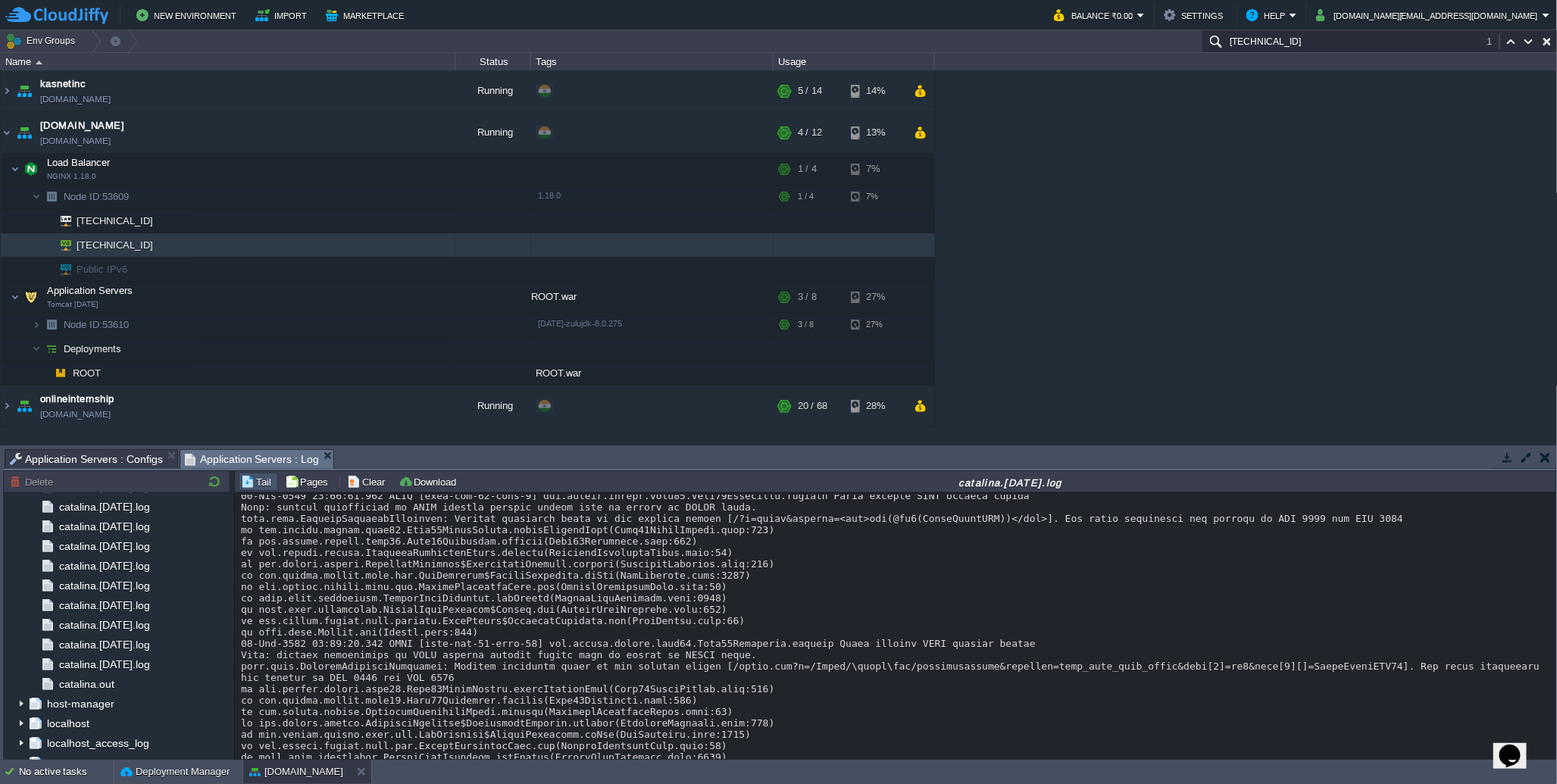
click at [1017, 322] on div "kasnetinc kasnetinc.cloudjiffy.net Running + Add to Env Group RAM 32% CPU 1% 5 …" at bounding box center [778, 258] width 1558 height 375
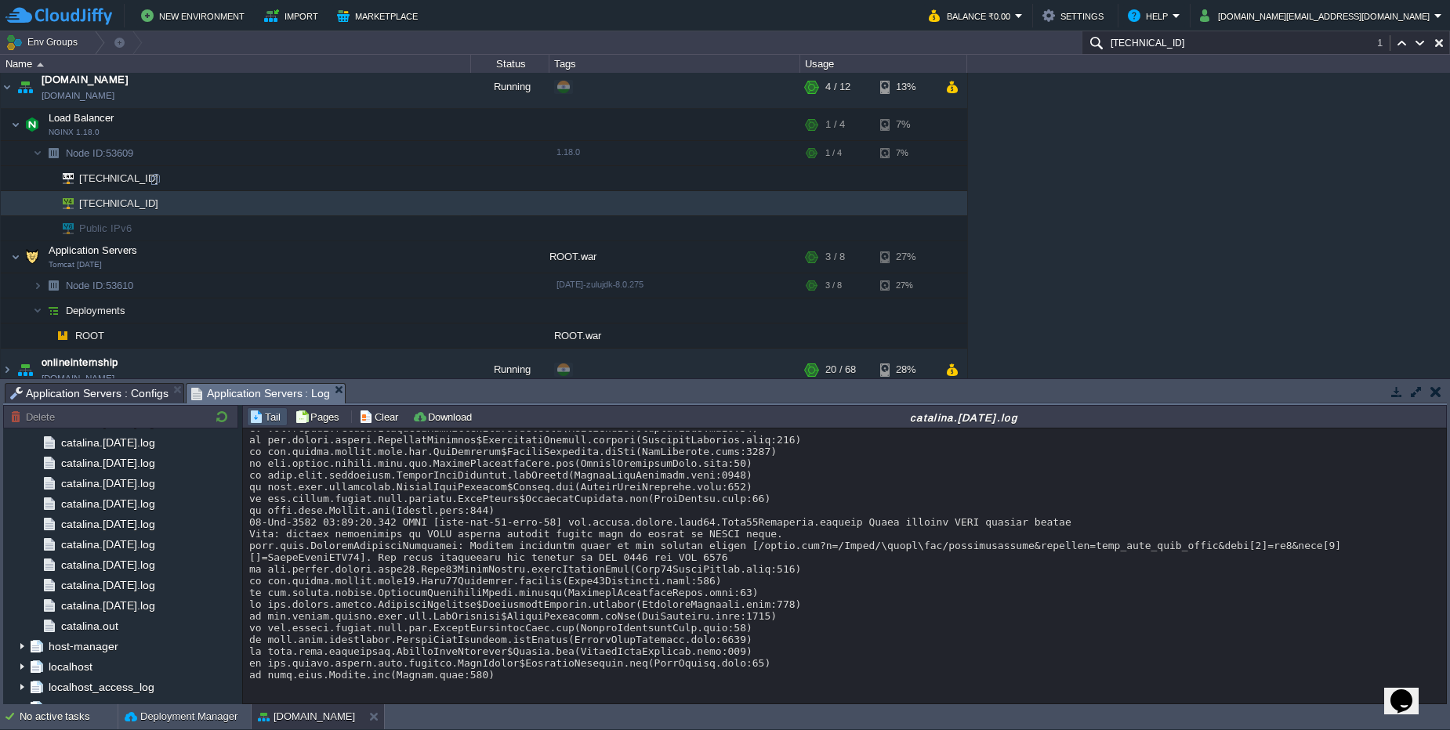
scroll to position [63, 0]
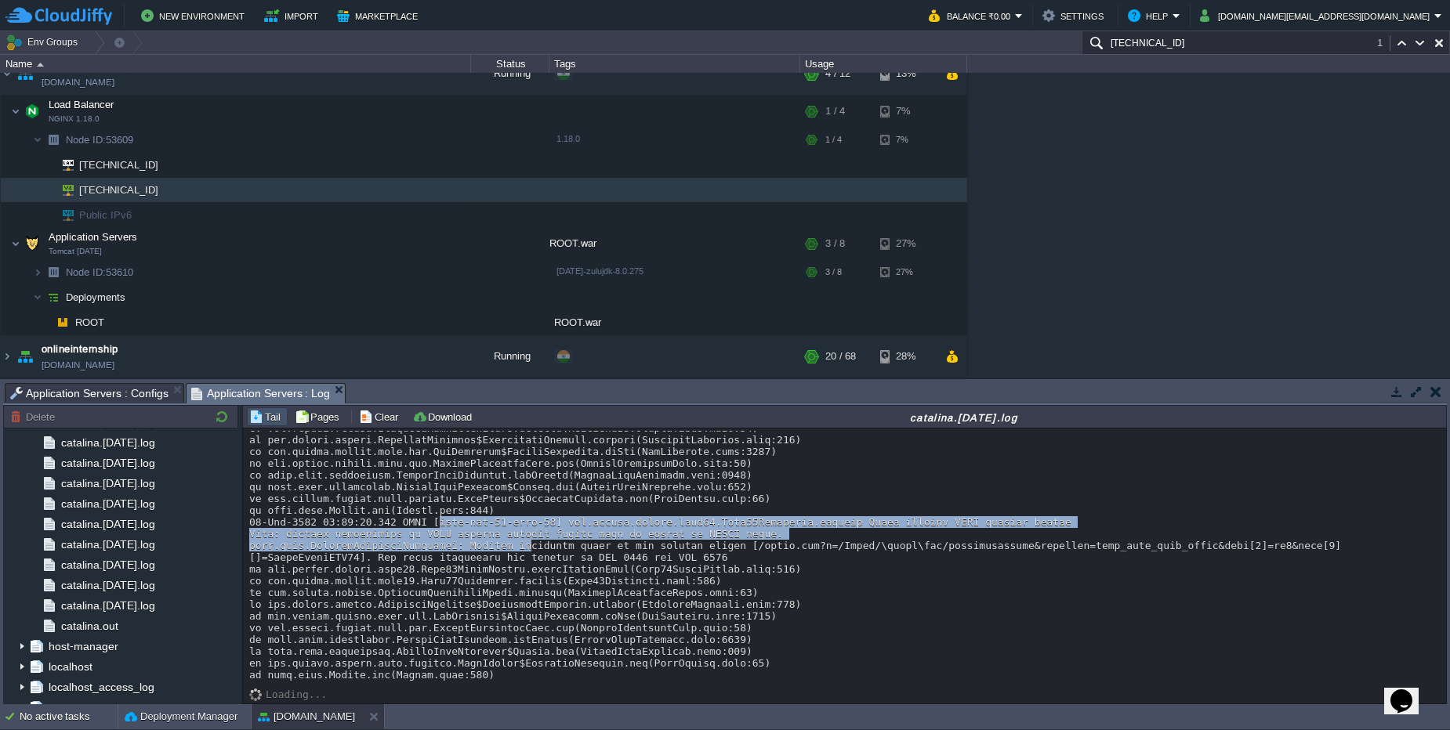
drag, startPoint x: 440, startPoint y: 524, endPoint x: 531, endPoint y: 544, distance: 92.2
click at [531, 544] on div at bounding box center [844, 46] width 1190 height 1270
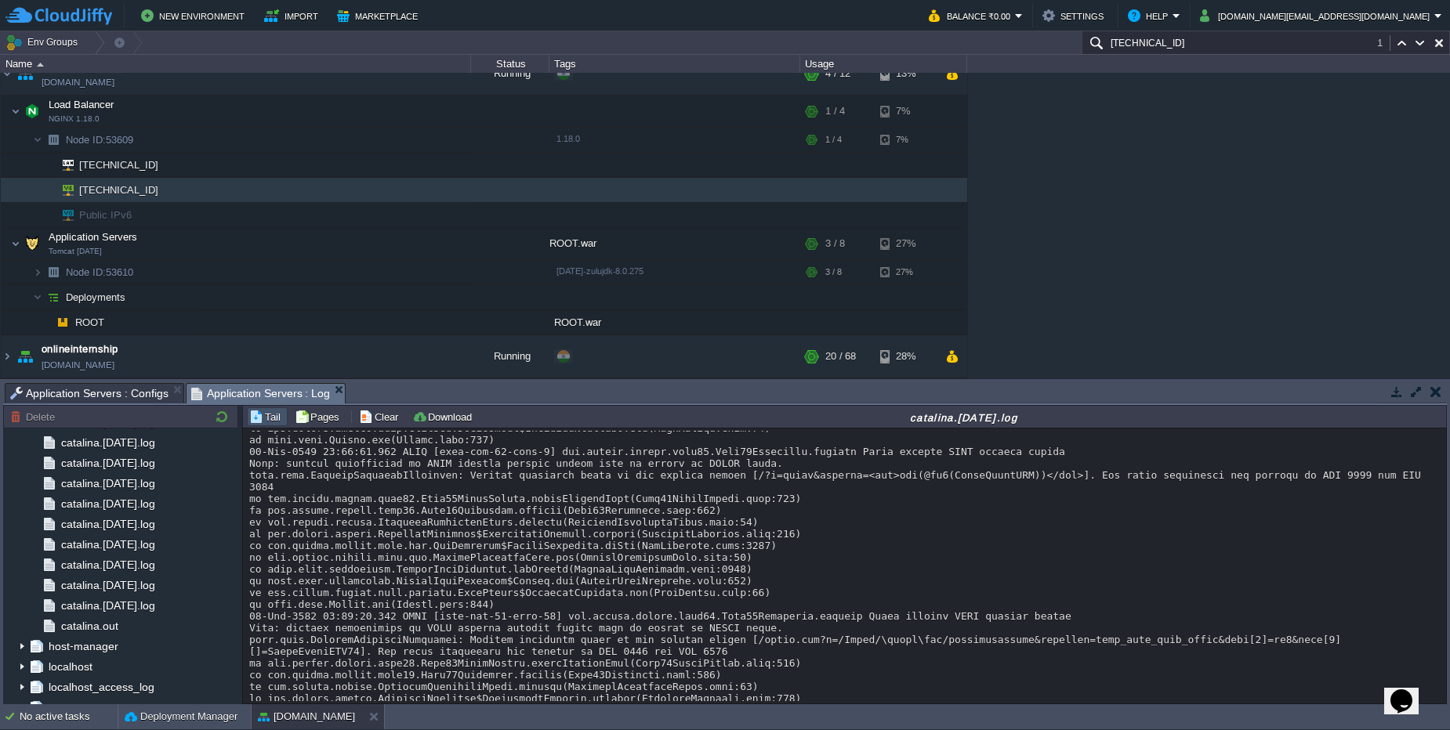
scroll to position [1020, 0]
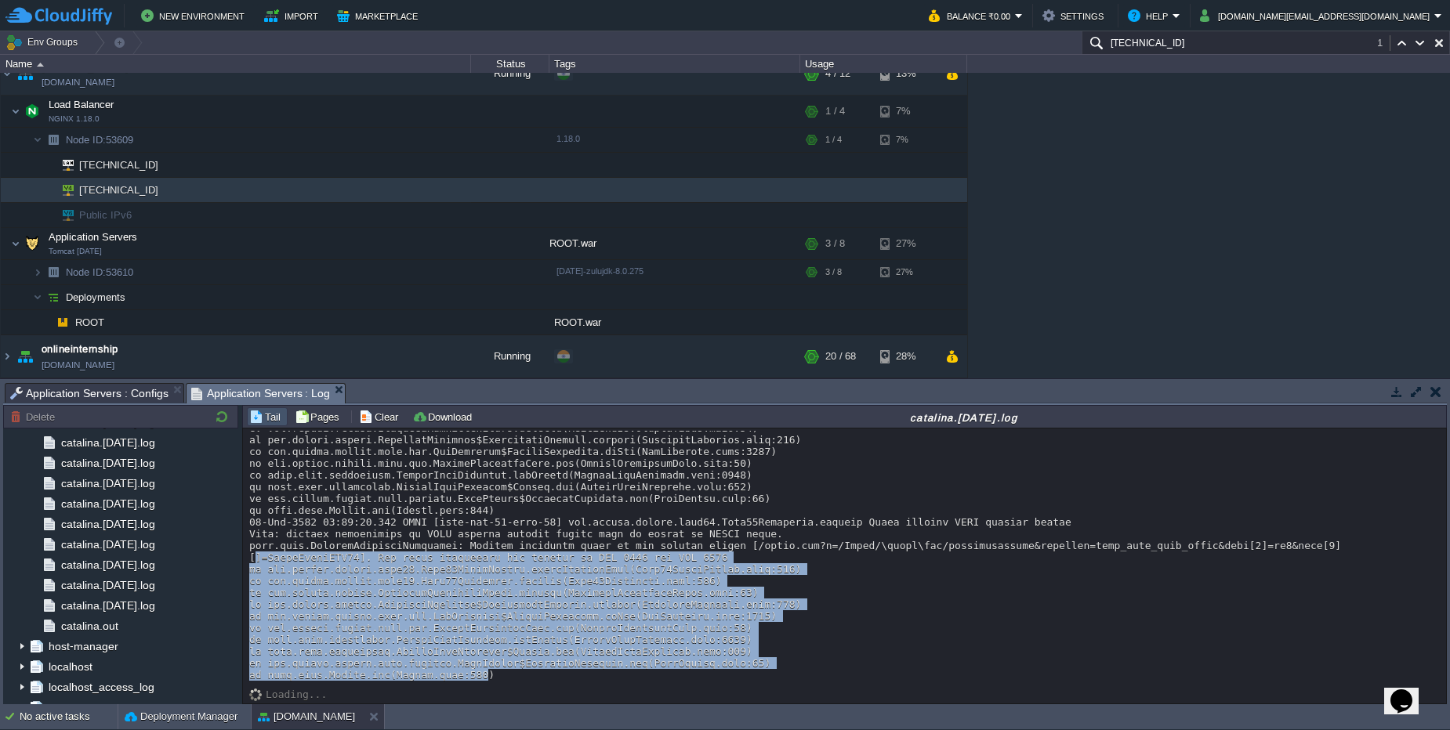
drag, startPoint x: 491, startPoint y: 680, endPoint x: 255, endPoint y: 556, distance: 266.1
click at [255, 556] on div at bounding box center [844, 46] width 1190 height 1270
click at [879, 569] on div at bounding box center [844, 46] width 1190 height 1270
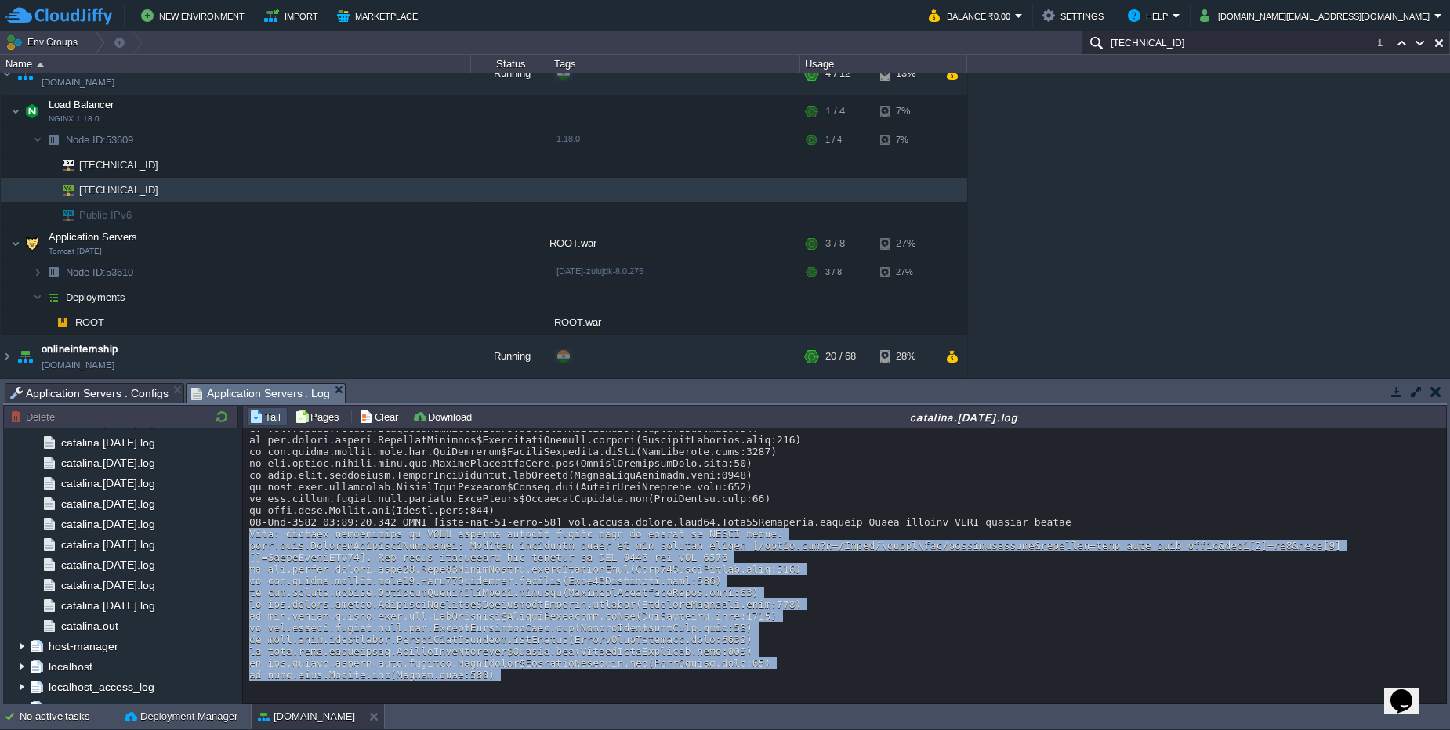
drag, startPoint x: 509, startPoint y: 686, endPoint x: 249, endPoint y: 534, distance: 300.9
click at [249, 534] on div "Loading..." at bounding box center [844, 566] width 1203 height 275
click at [575, 684] on div "Loading..." at bounding box center [844, 685] width 1190 height 8
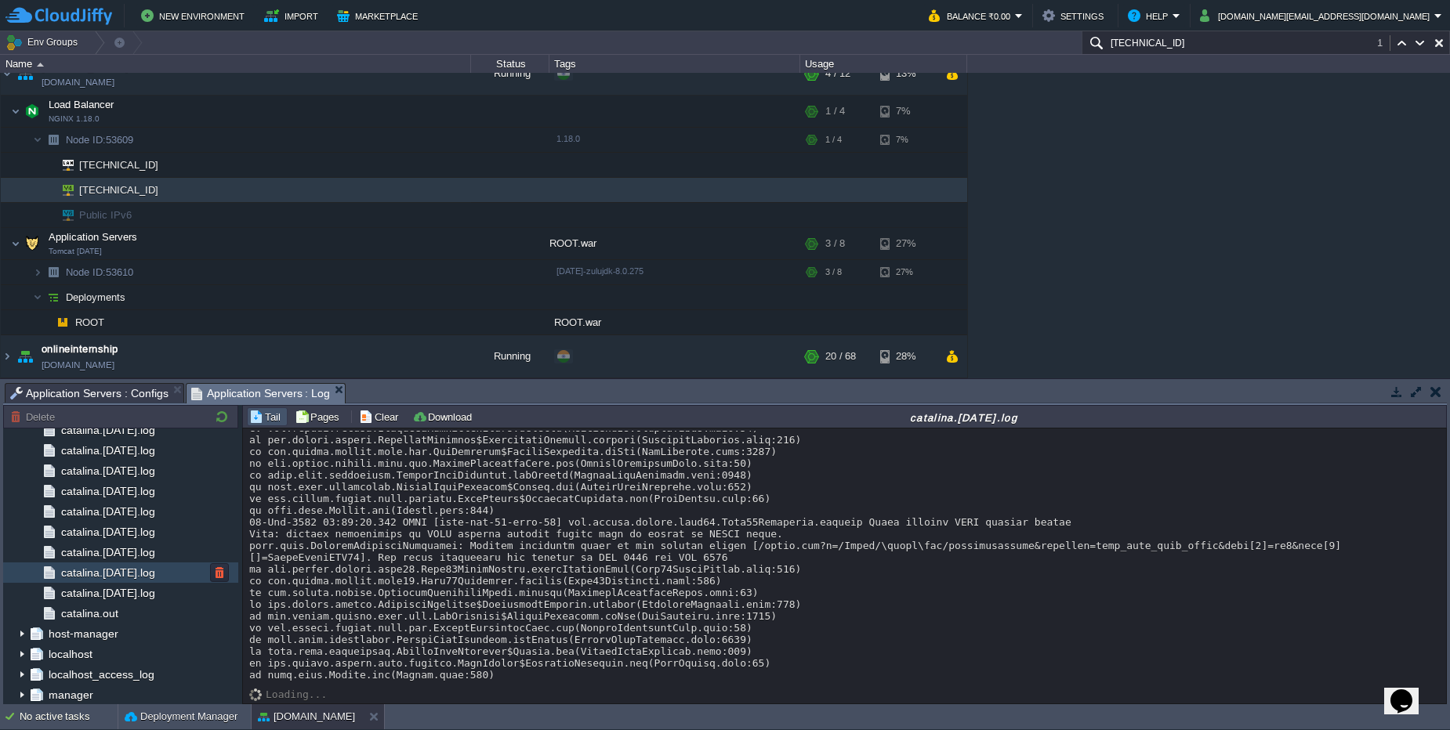
scroll to position [32672, 0]
click at [491, 679] on div at bounding box center [844, 46] width 1190 height 1270
click at [384, 426] on td "Clear" at bounding box center [381, 417] width 49 height 19
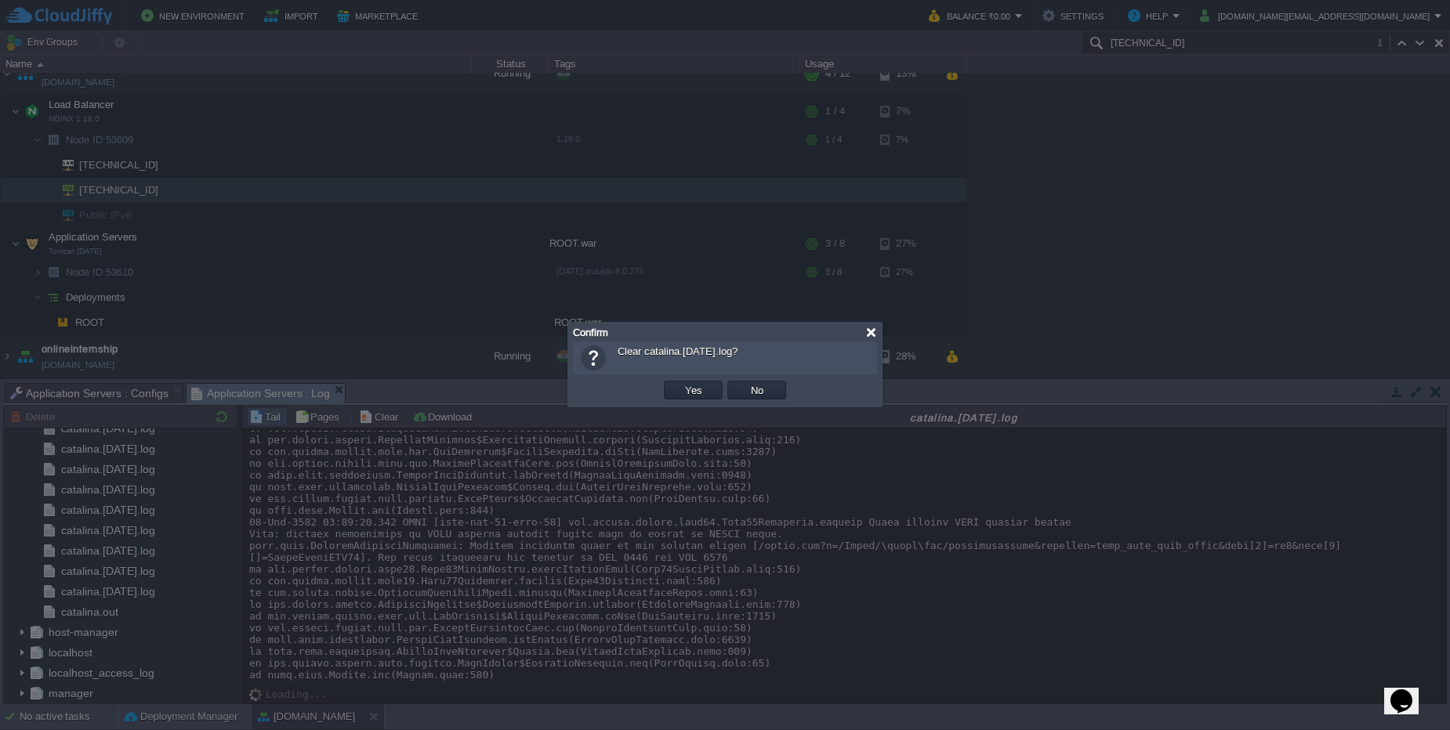
click at [870, 335] on div at bounding box center [871, 333] width 12 height 12
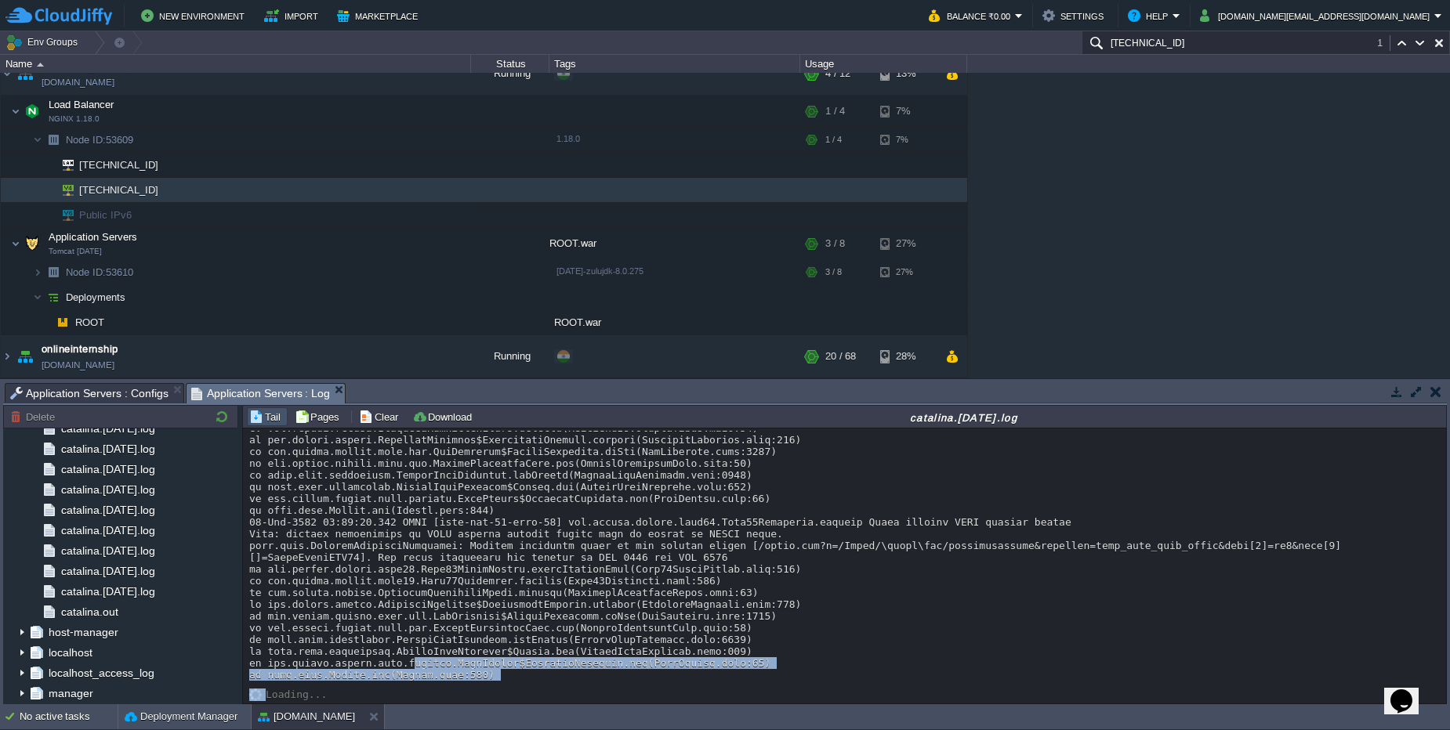
drag, startPoint x: 497, startPoint y: 683, endPoint x: 417, endPoint y: 661, distance: 82.9
click at [417, 661] on div "Loading..." at bounding box center [844, 566] width 1203 height 275
click at [504, 677] on div at bounding box center [844, 46] width 1190 height 1270
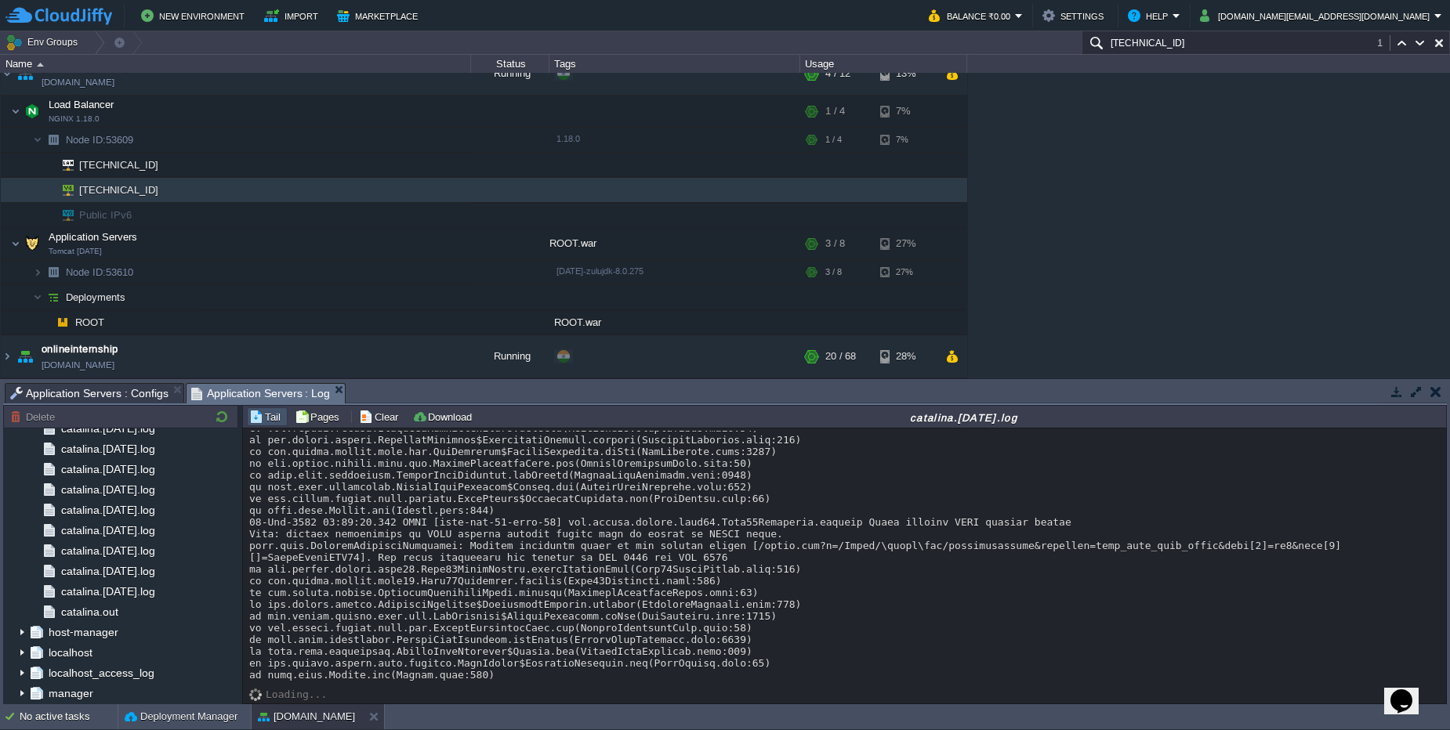
click at [502, 676] on div at bounding box center [844, 46] width 1190 height 1270
click at [288, 730] on div "No active tasks Deployment Manager microcert.in" at bounding box center [725, 718] width 1450 height 26
click at [290, 723] on button "[DOMAIN_NAME]" at bounding box center [306, 717] width 97 height 16
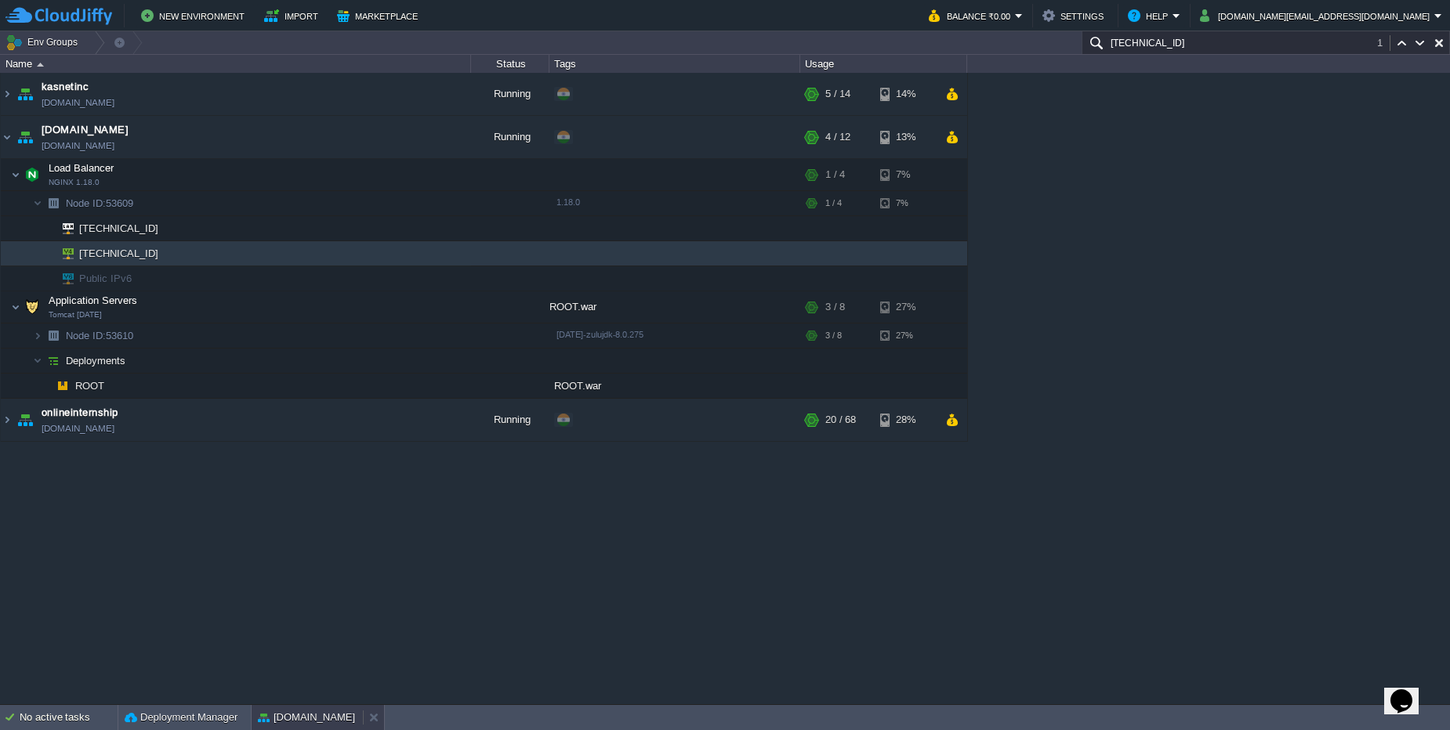
scroll to position [0, 0]
click at [290, 723] on button "[DOMAIN_NAME]" at bounding box center [306, 718] width 97 height 16
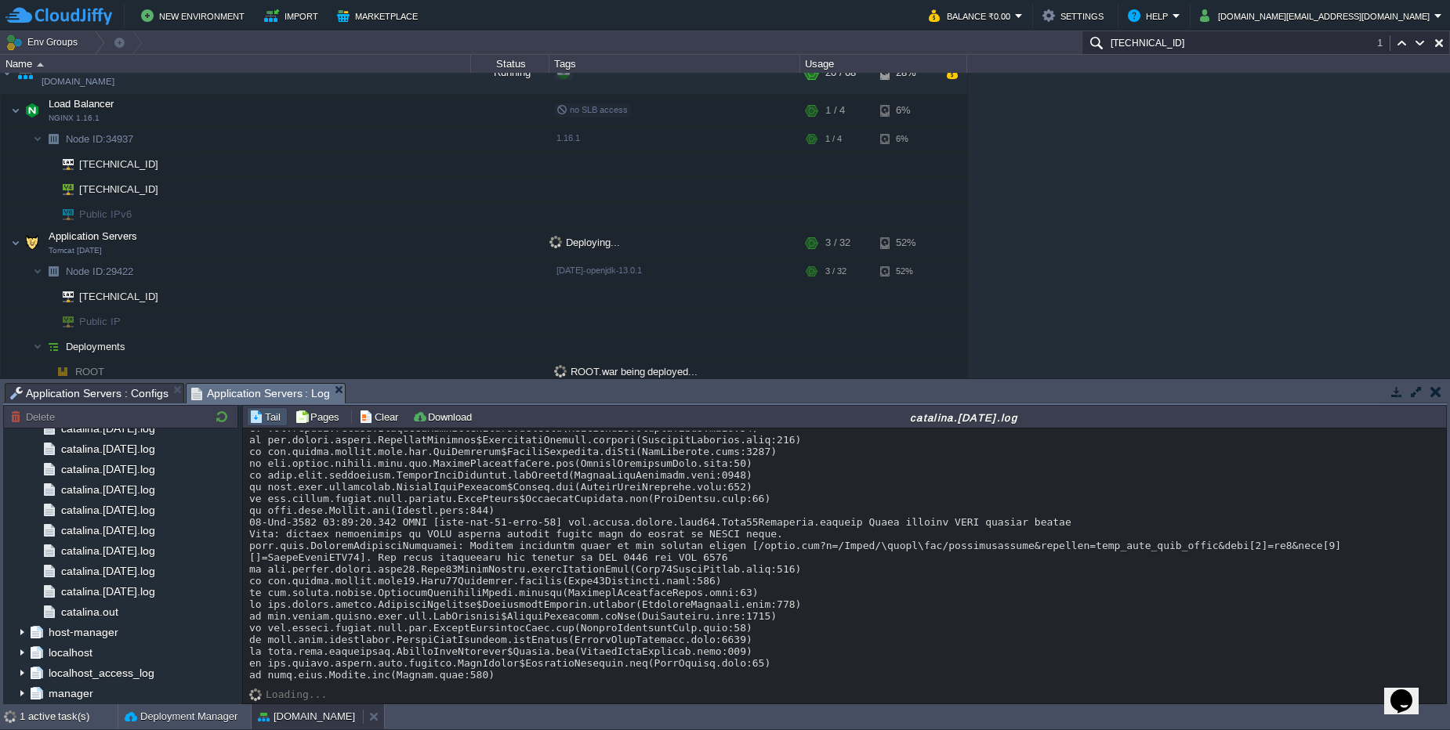
click at [290, 723] on button "[DOMAIN_NAME]" at bounding box center [306, 717] width 97 height 16
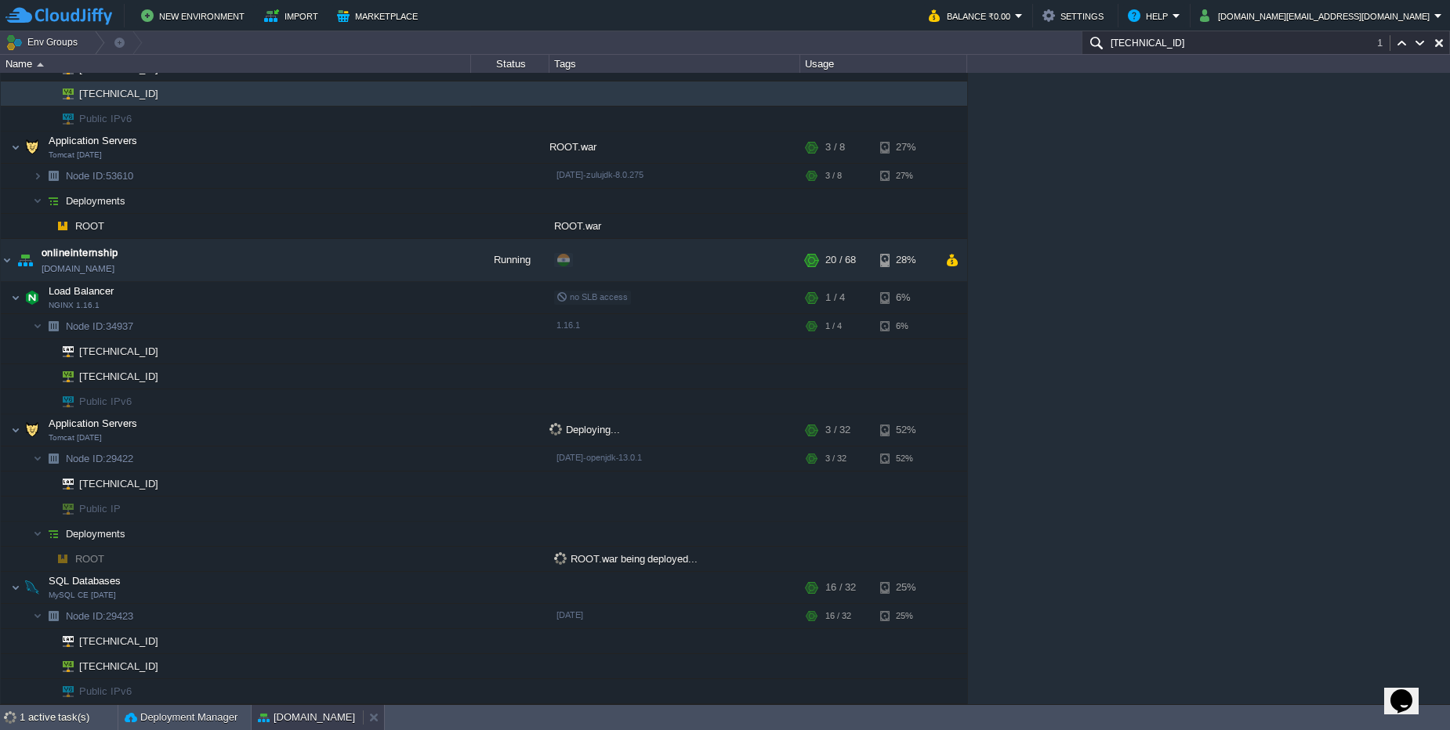
scroll to position [160, 0]
click at [290, 723] on button "[DOMAIN_NAME]" at bounding box center [306, 718] width 97 height 16
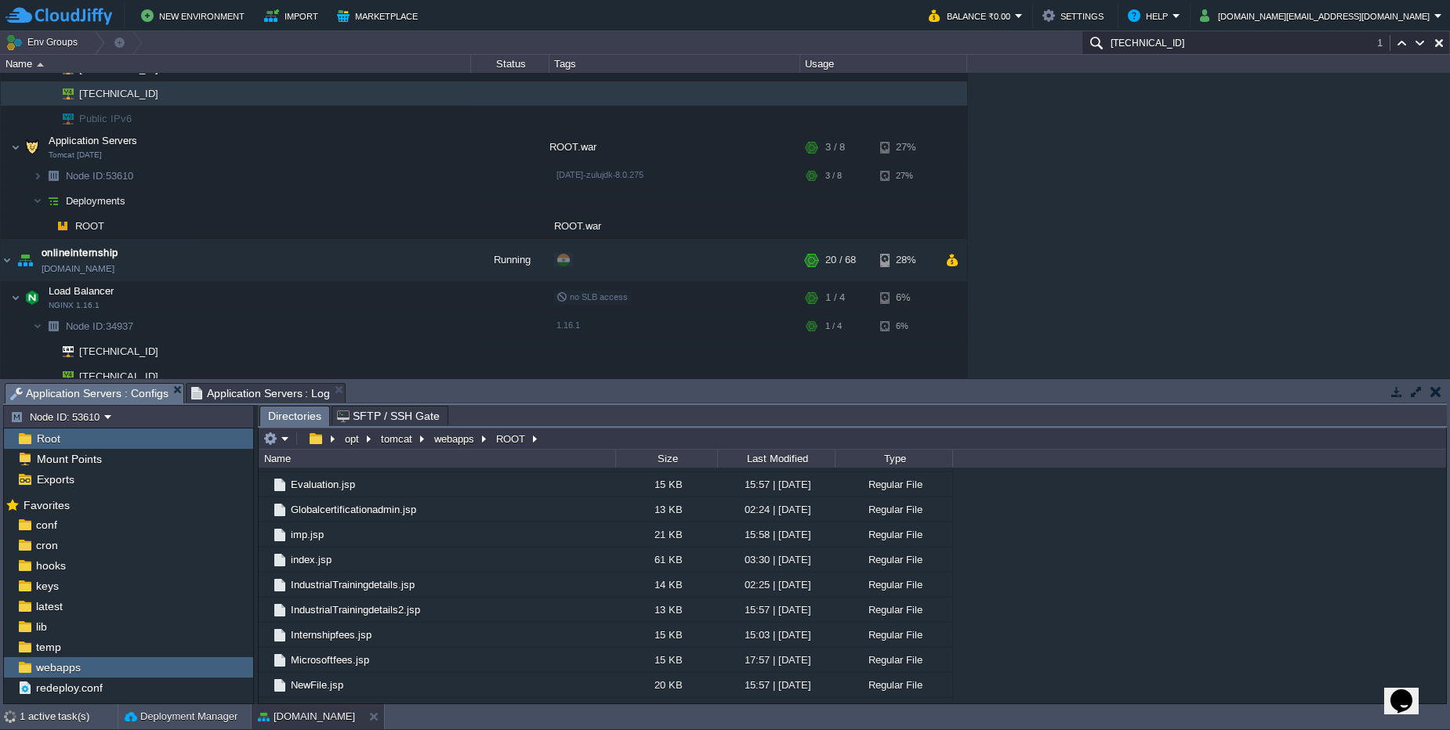
click at [123, 400] on span "Application Servers : Configs" at bounding box center [89, 394] width 158 height 20
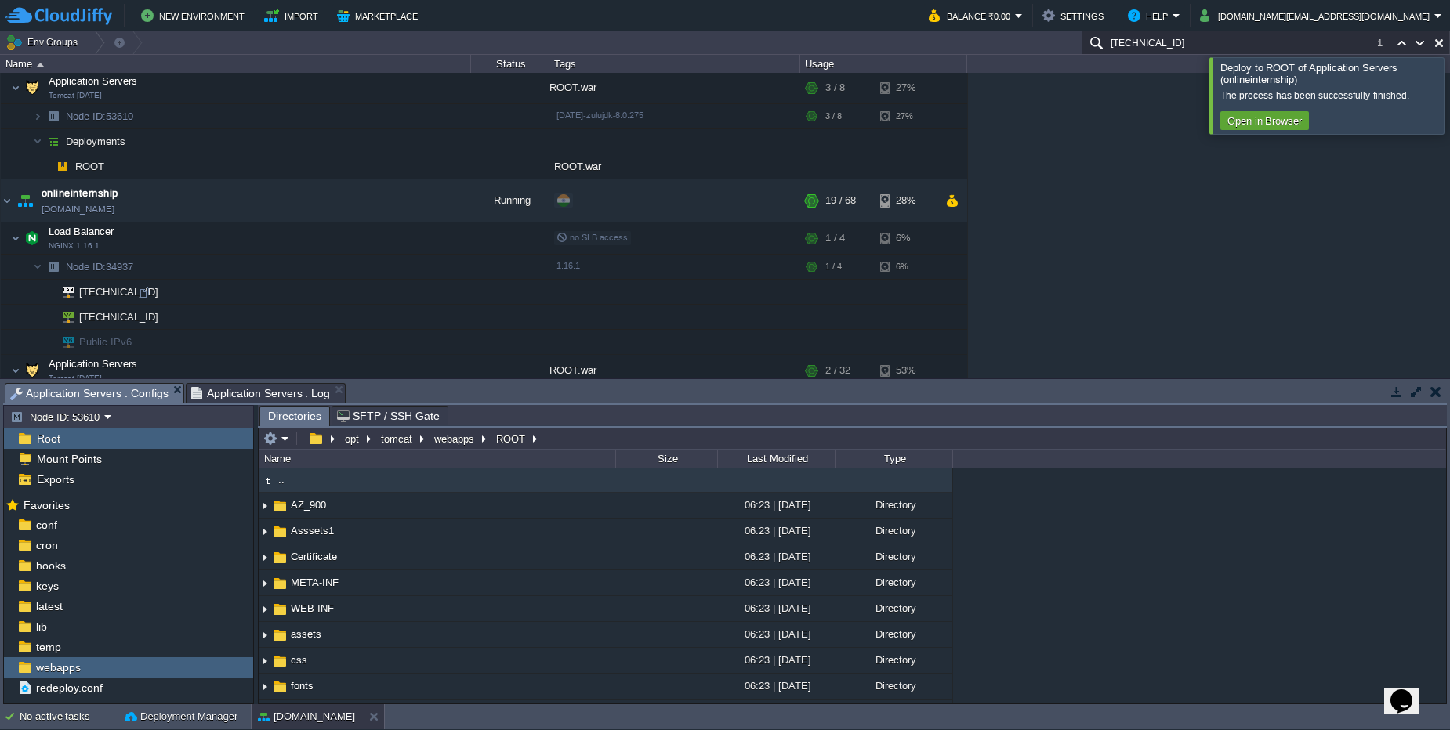
scroll to position [217, 0]
click at [279, 212] on td "onlineinternship onlineinternship.cloudjiffy.net" at bounding box center [236, 203] width 470 height 43
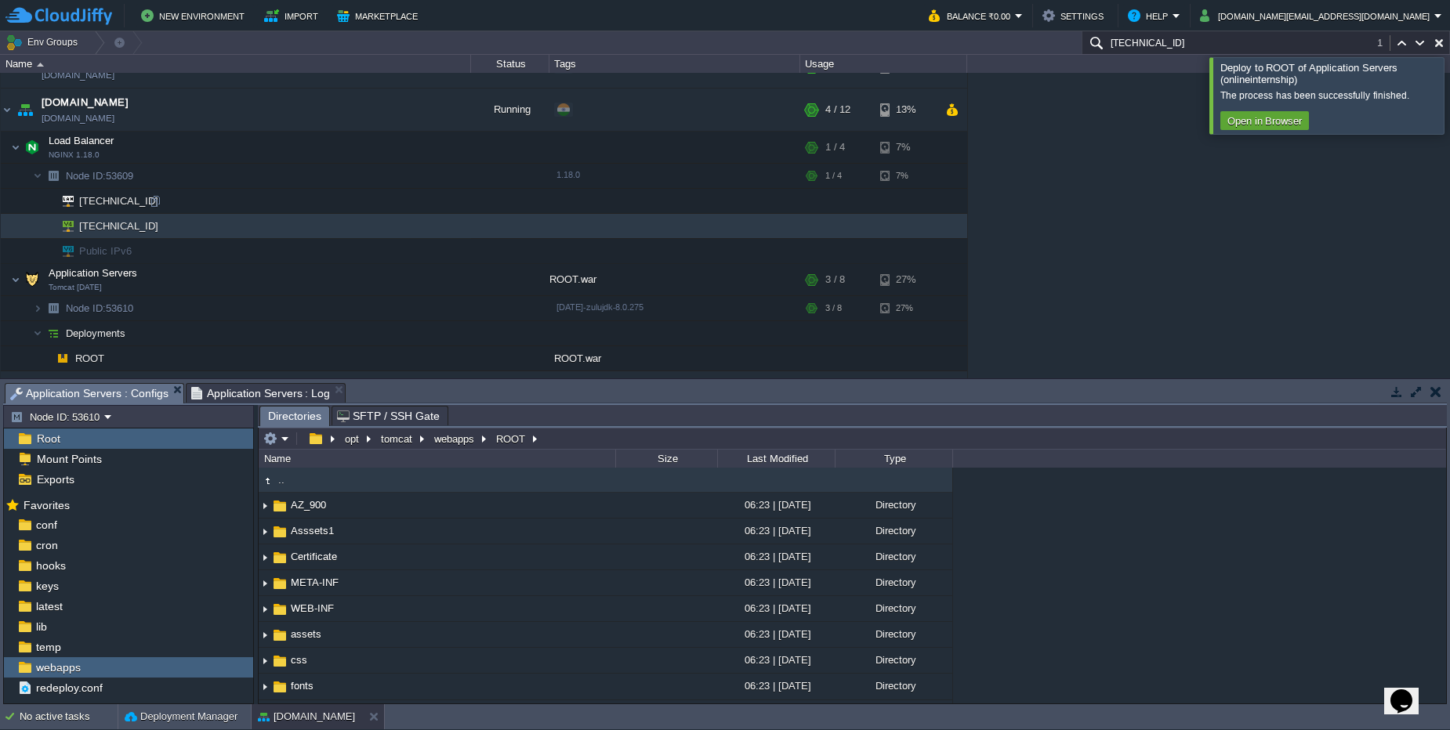
scroll to position [25, 0]
click at [458, 212] on td "192.168.6.137" at bounding box center [236, 203] width 470 height 25
click at [306, 283] on button "button" at bounding box center [306, 282] width 14 height 14
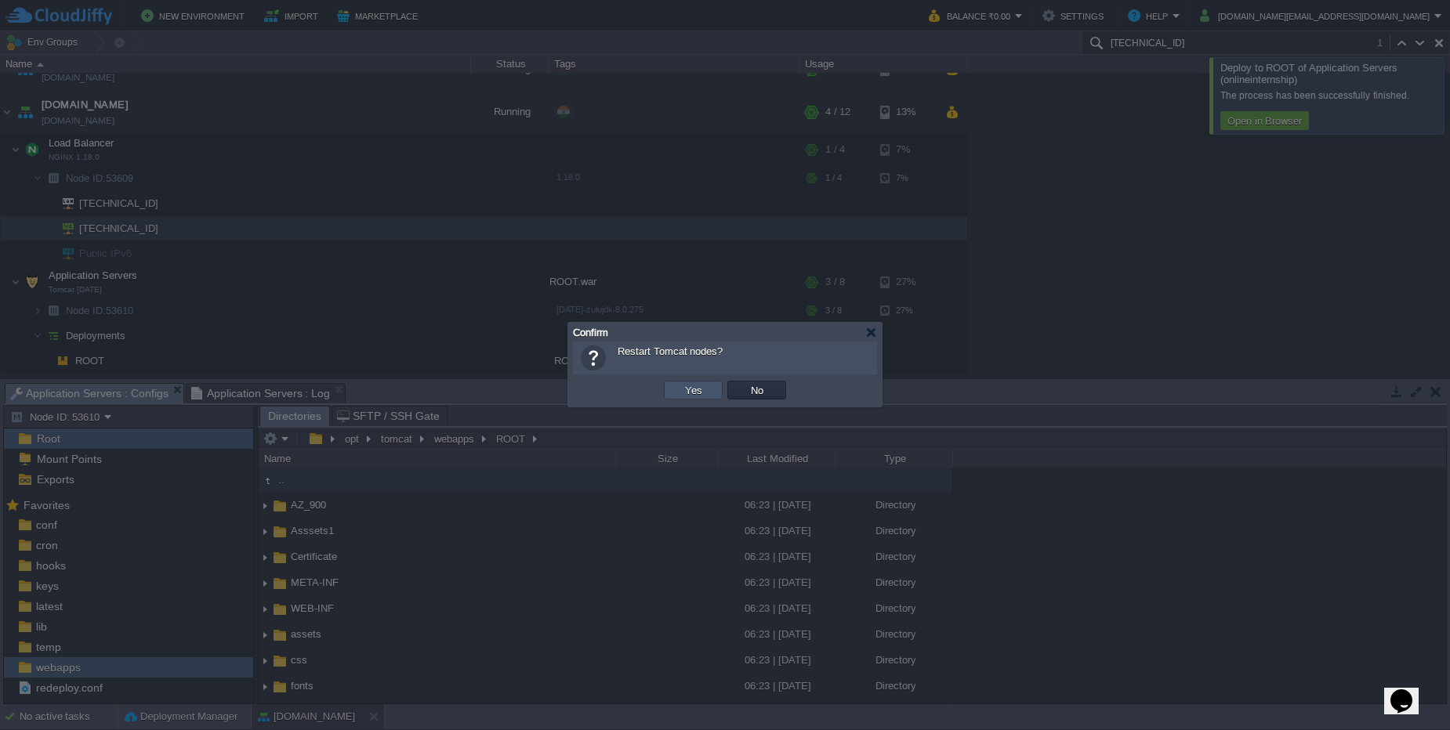
click at [680, 387] on button "Yes" at bounding box center [693, 390] width 27 height 14
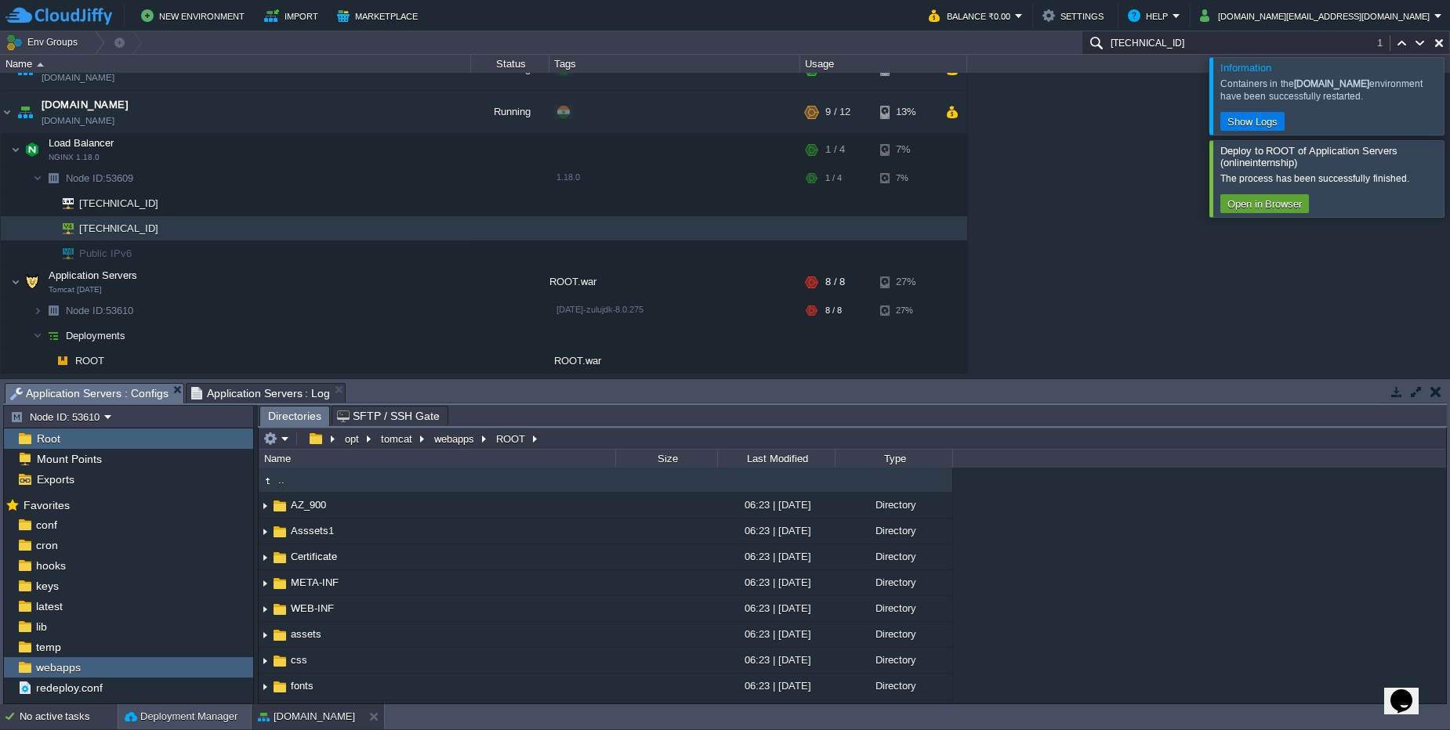
click at [49, 728] on div "No active tasks" at bounding box center [69, 717] width 98 height 25
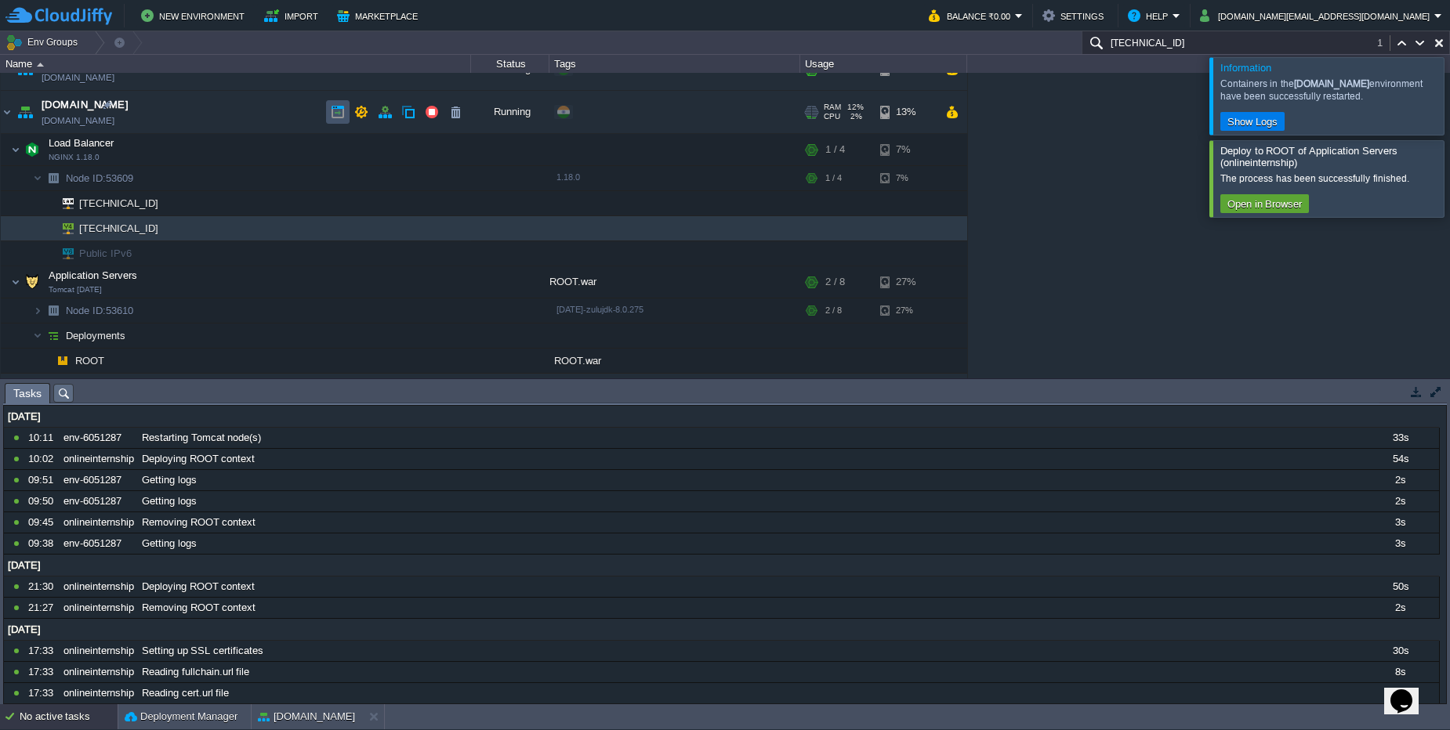
click at [333, 115] on button "button" at bounding box center [338, 112] width 14 height 14
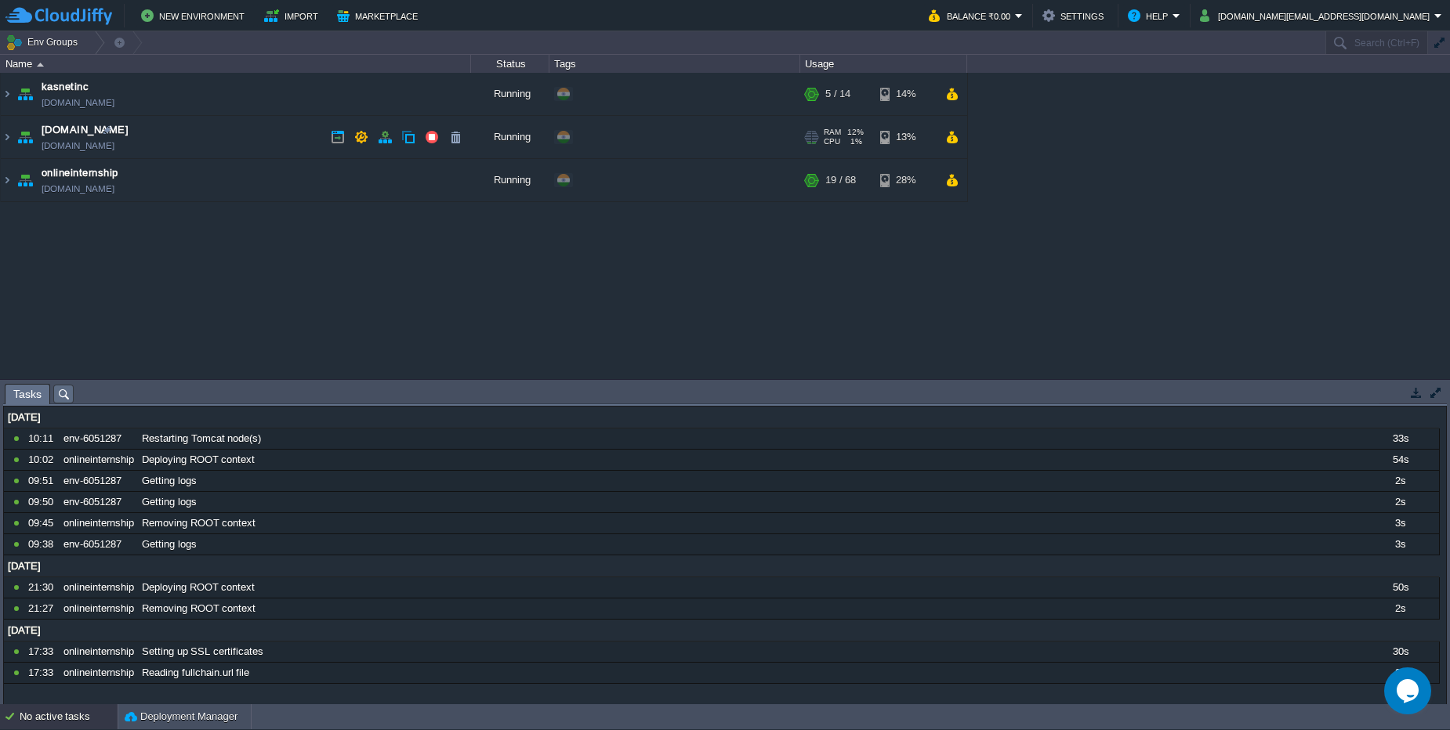
click at [197, 132] on td "[DOMAIN_NAME] [DOMAIN_NAME]" at bounding box center [236, 137] width 470 height 43
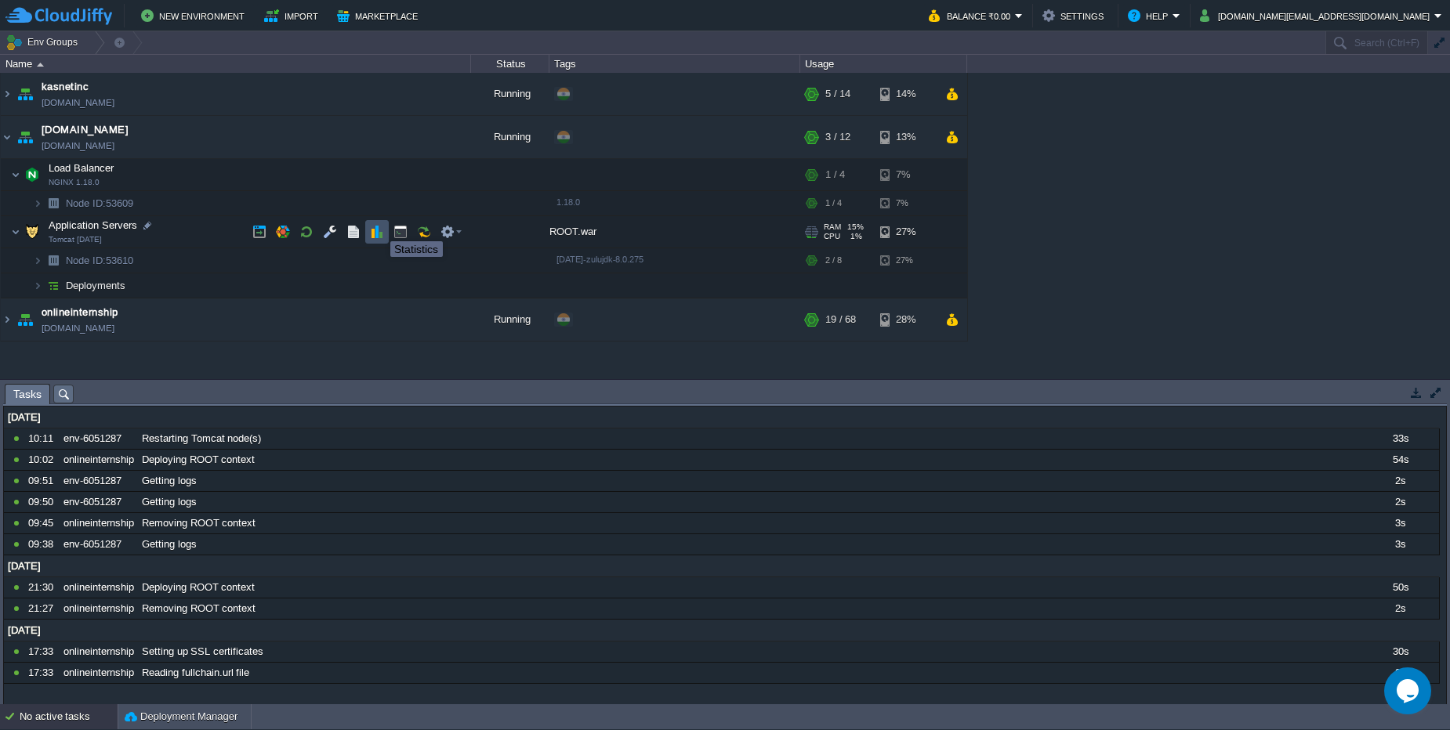
click at [379, 227] on button "button" at bounding box center [377, 232] width 14 height 14
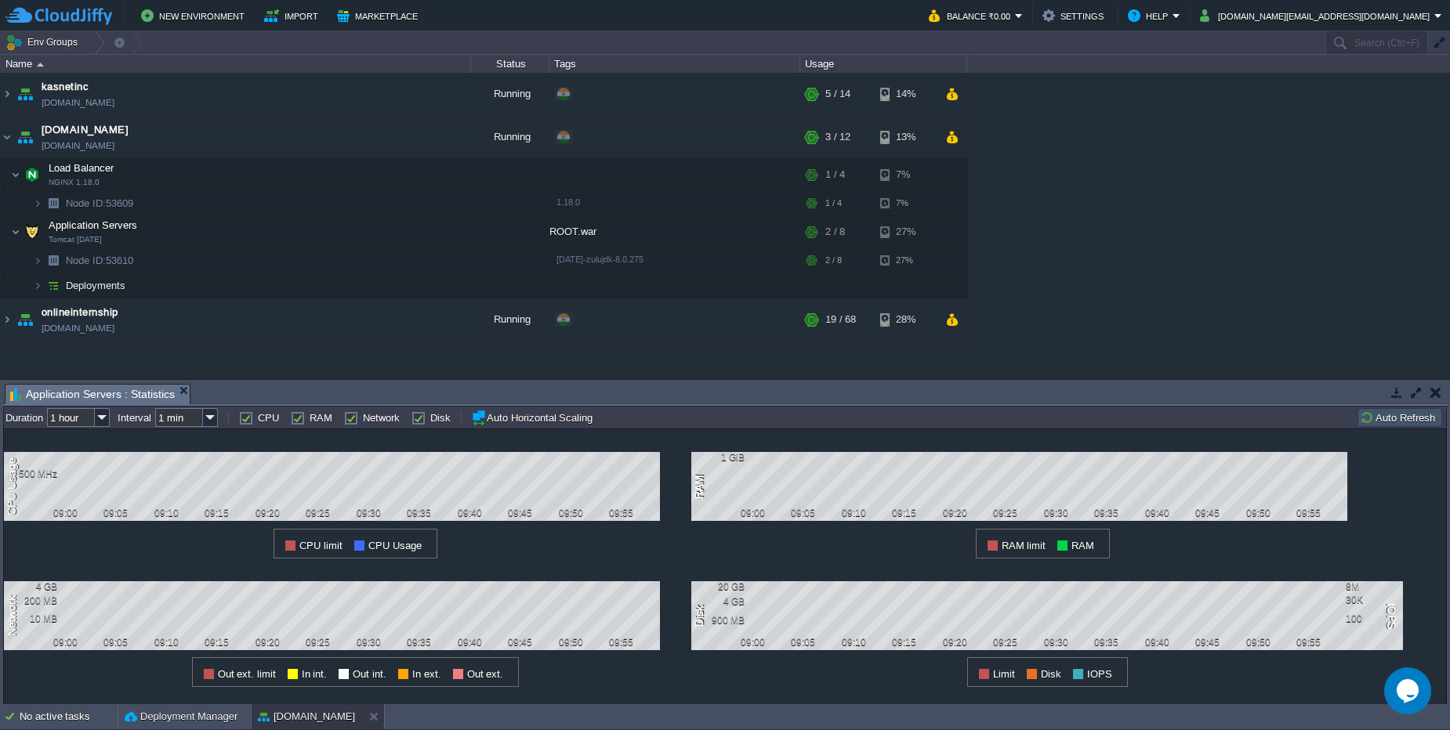
click at [1415, 419] on button "Auto Refresh" at bounding box center [1400, 418] width 80 height 14
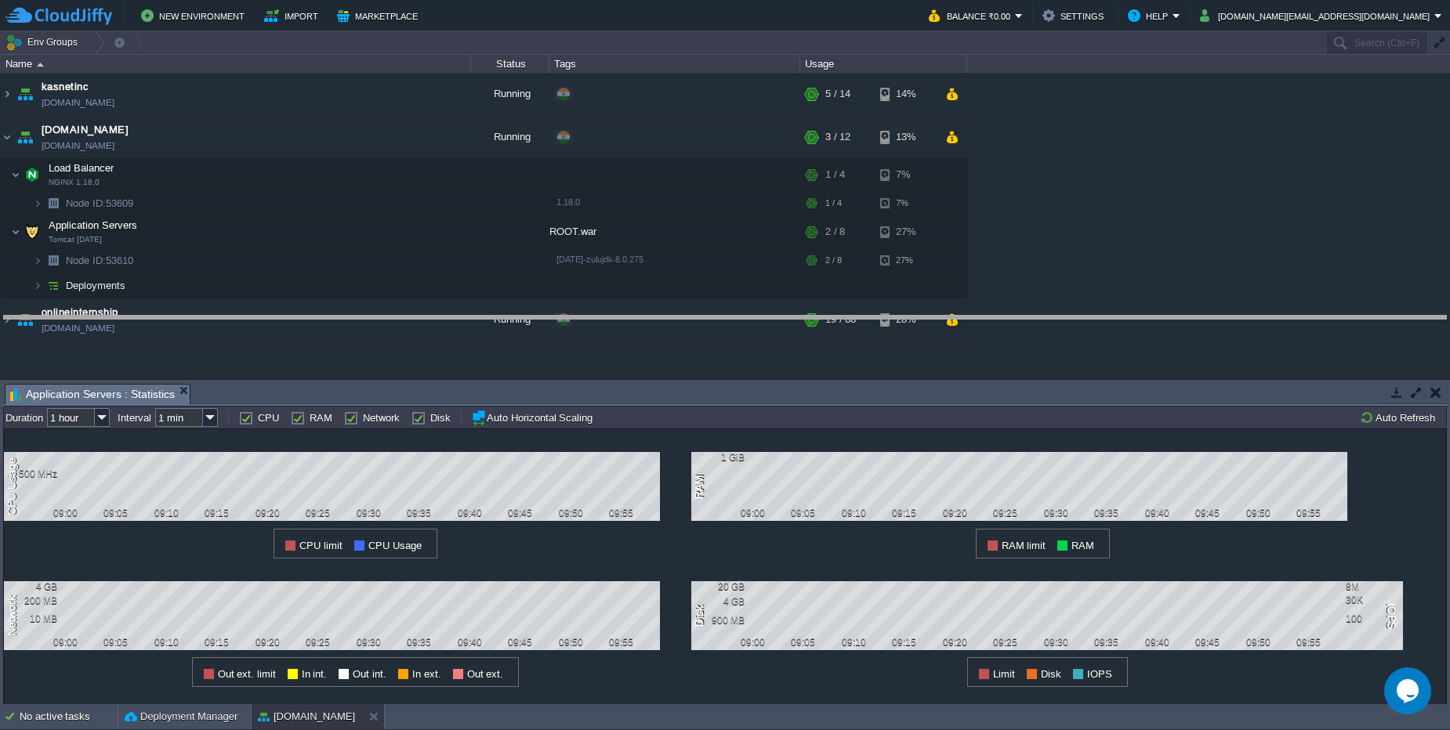
drag, startPoint x: 618, startPoint y: 389, endPoint x: 621, endPoint y: 321, distance: 68.3
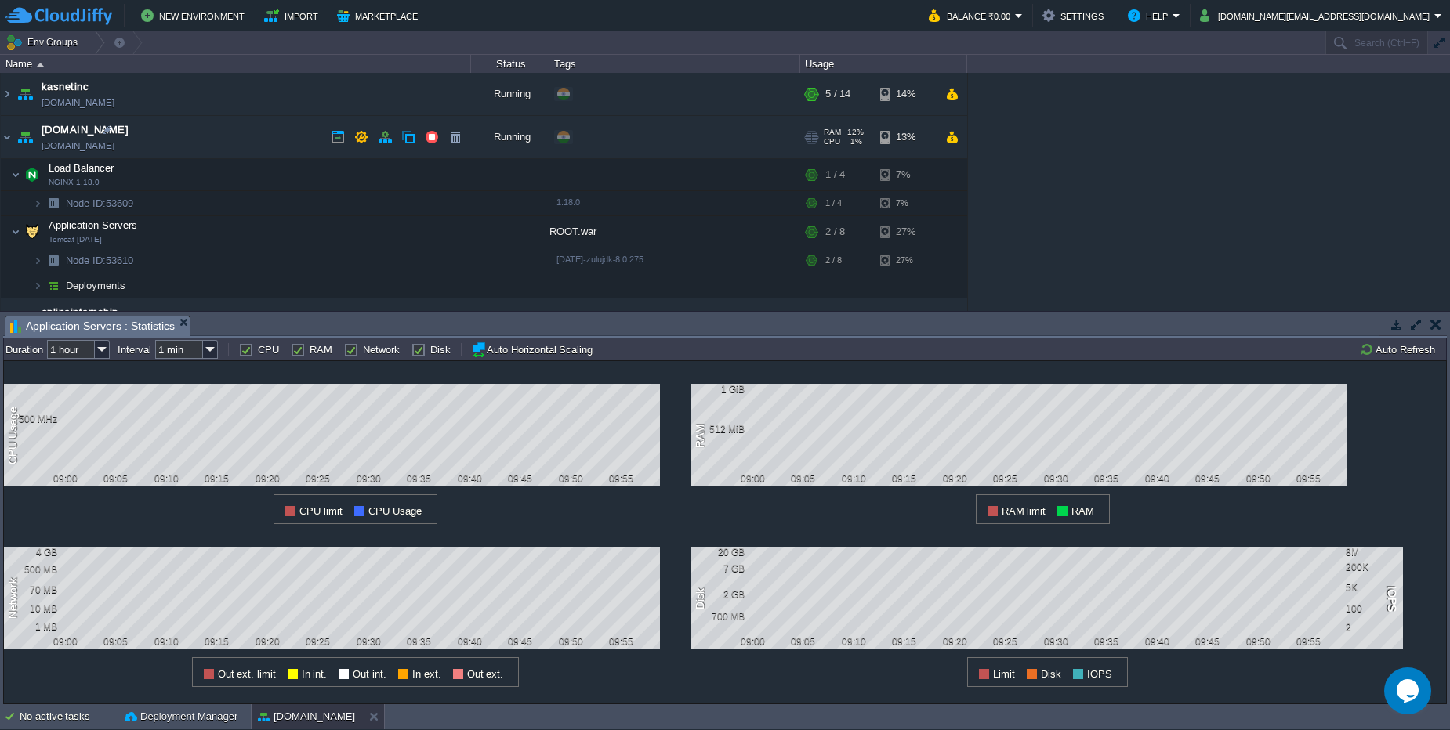
click at [138, 132] on td "[DOMAIN_NAME] [DOMAIN_NAME]" at bounding box center [236, 137] width 470 height 43
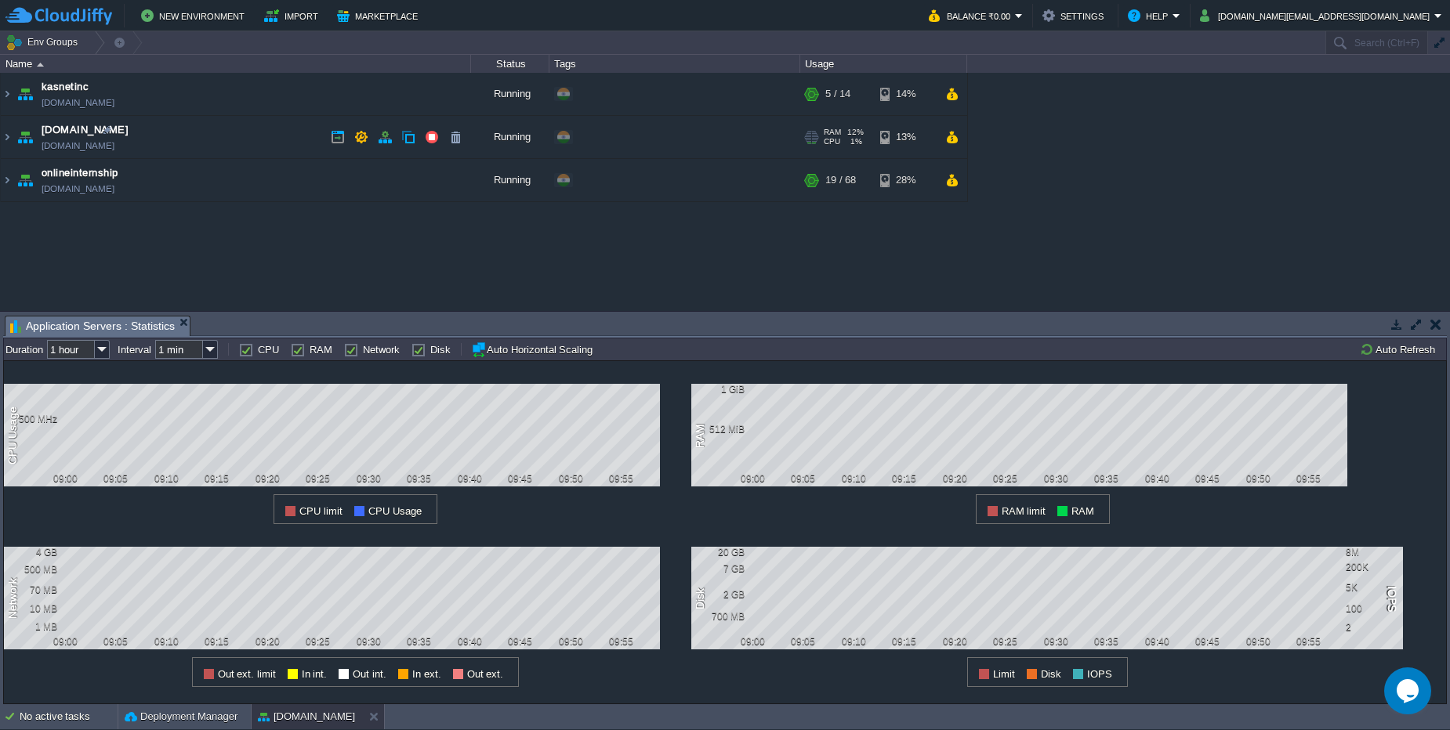
click at [191, 137] on td "[DOMAIN_NAME] [DOMAIN_NAME]" at bounding box center [236, 137] width 470 height 43
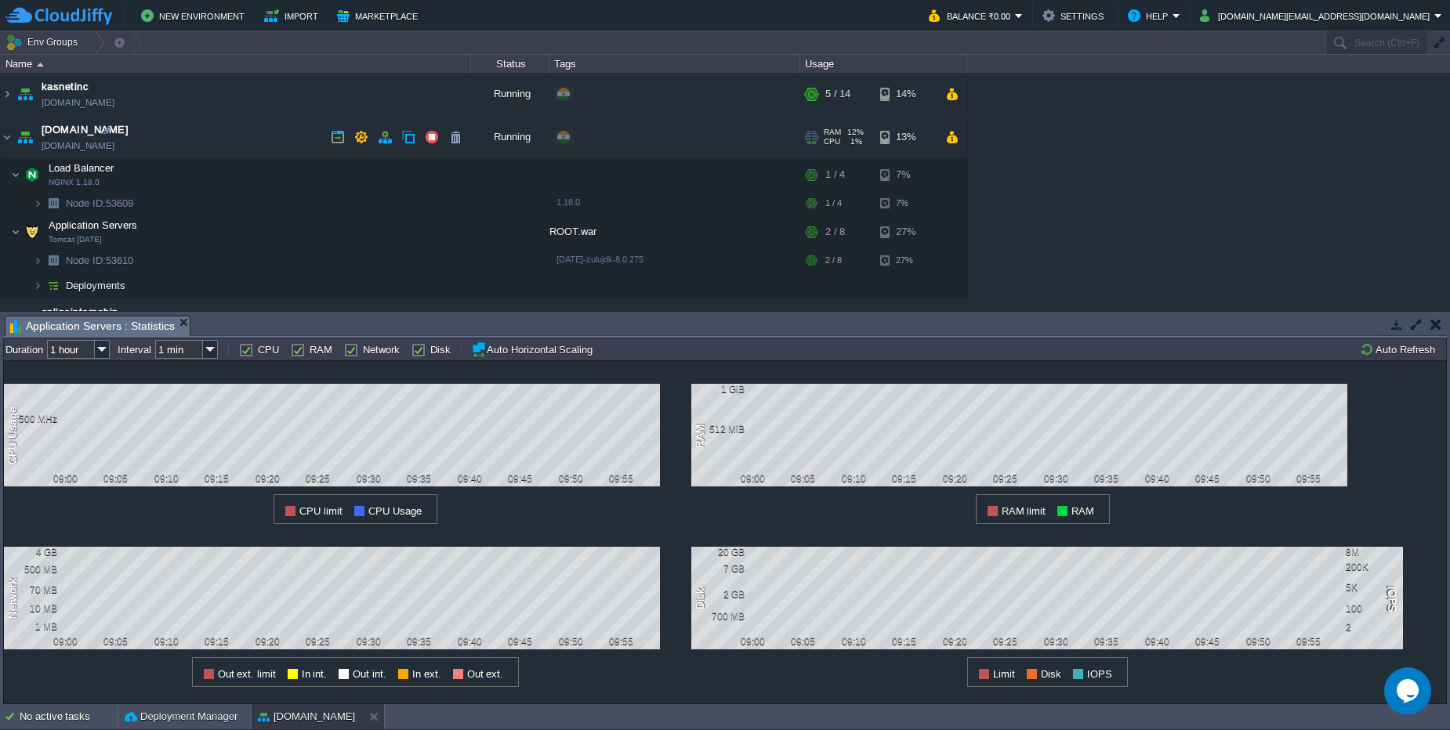
drag, startPoint x: 176, startPoint y: 146, endPoint x: 156, endPoint y: 148, distance: 20.5
click at [156, 148] on td "[DOMAIN_NAME] [DOMAIN_NAME]" at bounding box center [236, 137] width 470 height 43
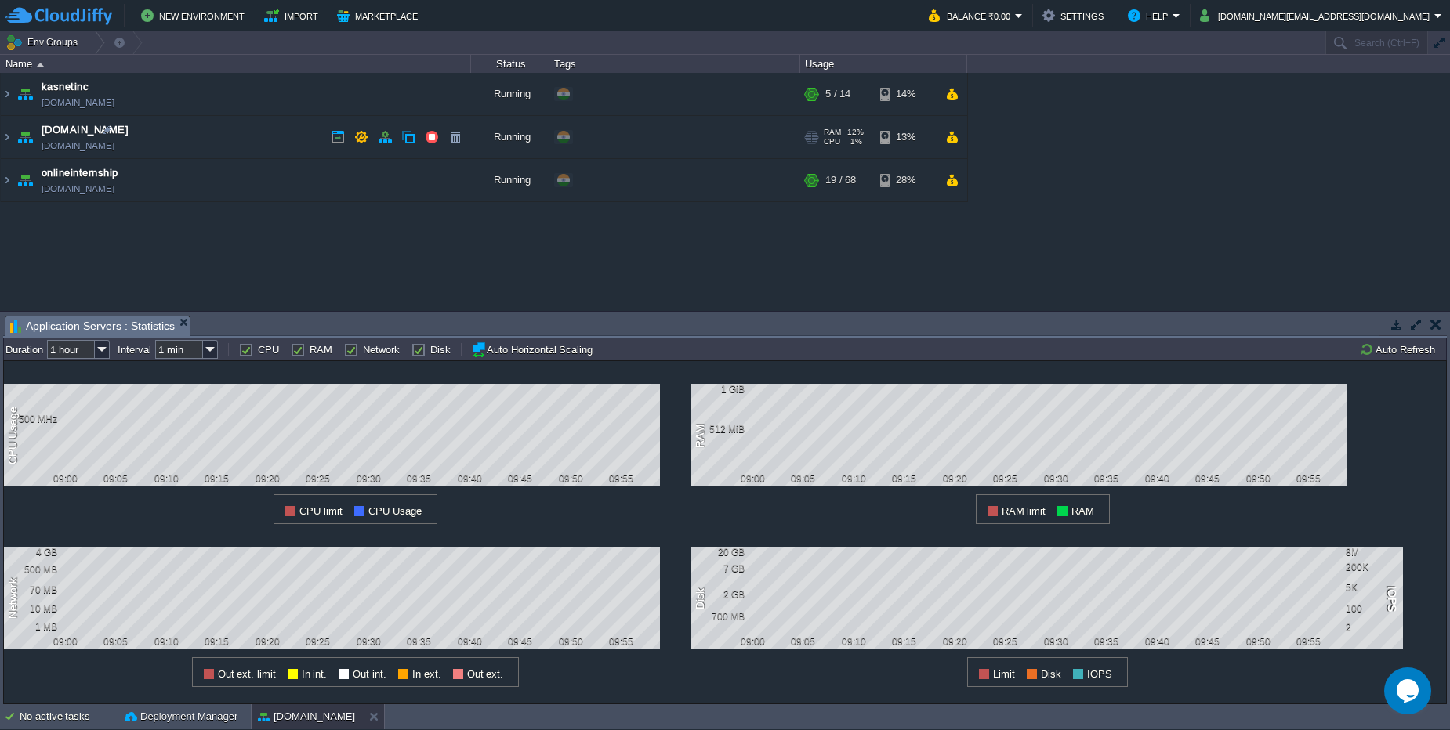
click at [163, 147] on td "[DOMAIN_NAME] [DOMAIN_NAME]" at bounding box center [236, 137] width 470 height 43
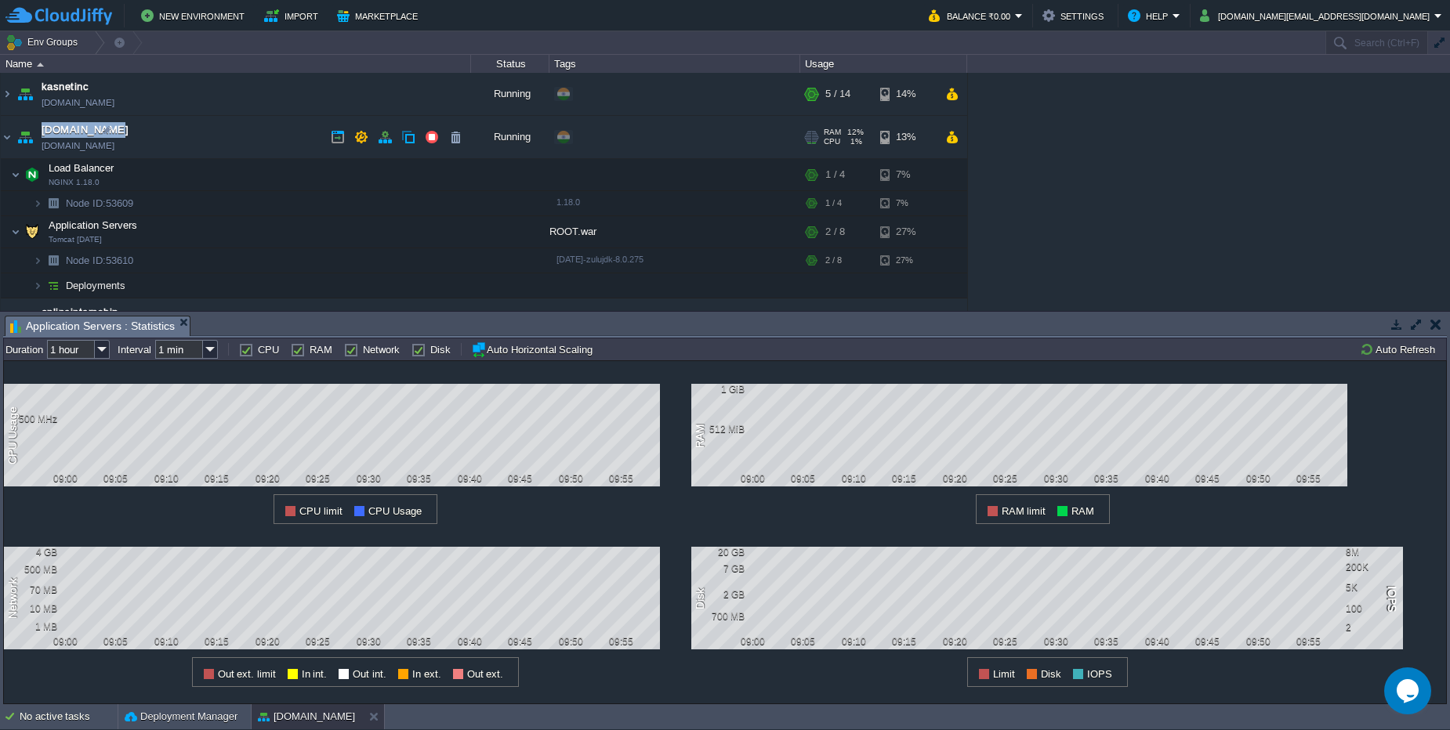
drag, startPoint x: 38, startPoint y: 143, endPoint x: 156, endPoint y: 151, distance: 118.6
click at [156, 151] on td "[DOMAIN_NAME] [DOMAIN_NAME]" at bounding box center [236, 137] width 470 height 43
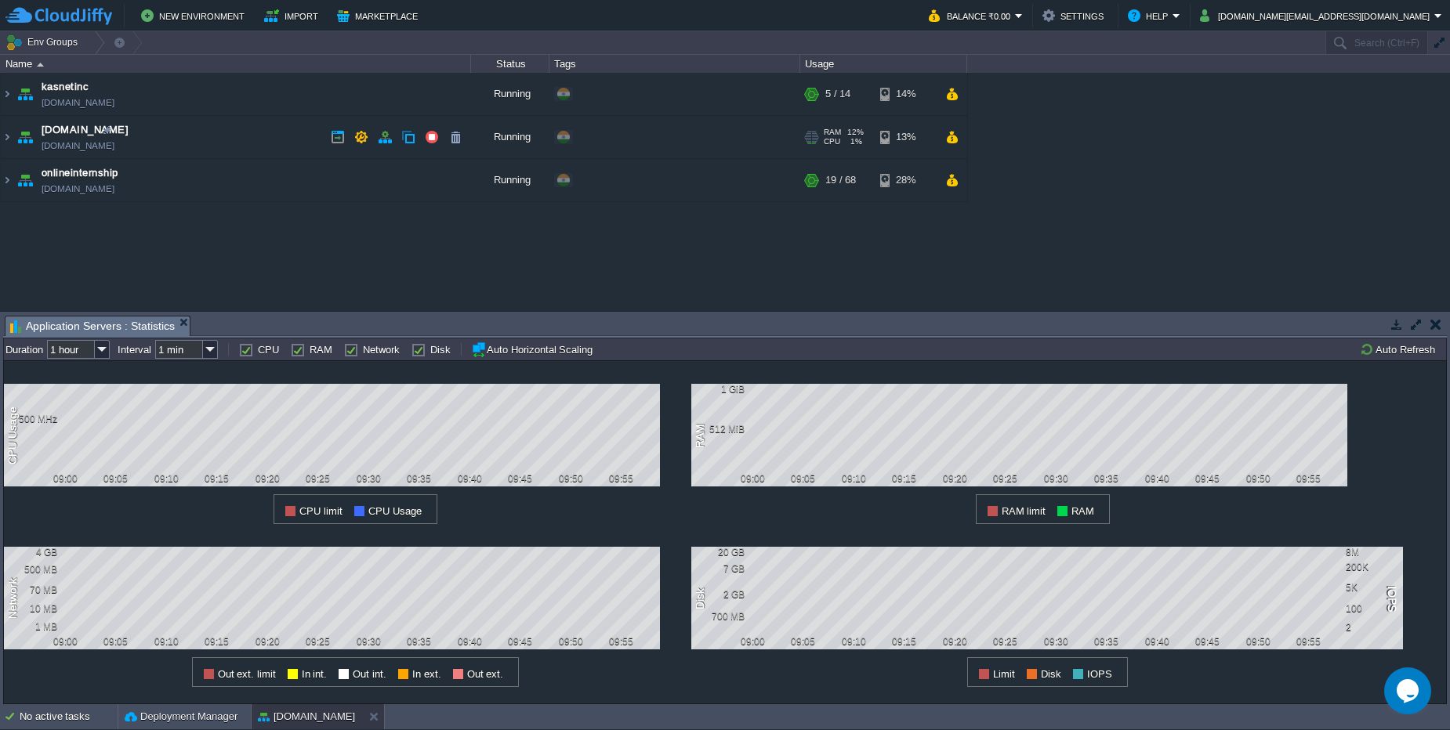
click at [167, 150] on td "[DOMAIN_NAME] [DOMAIN_NAME]" at bounding box center [236, 137] width 470 height 43
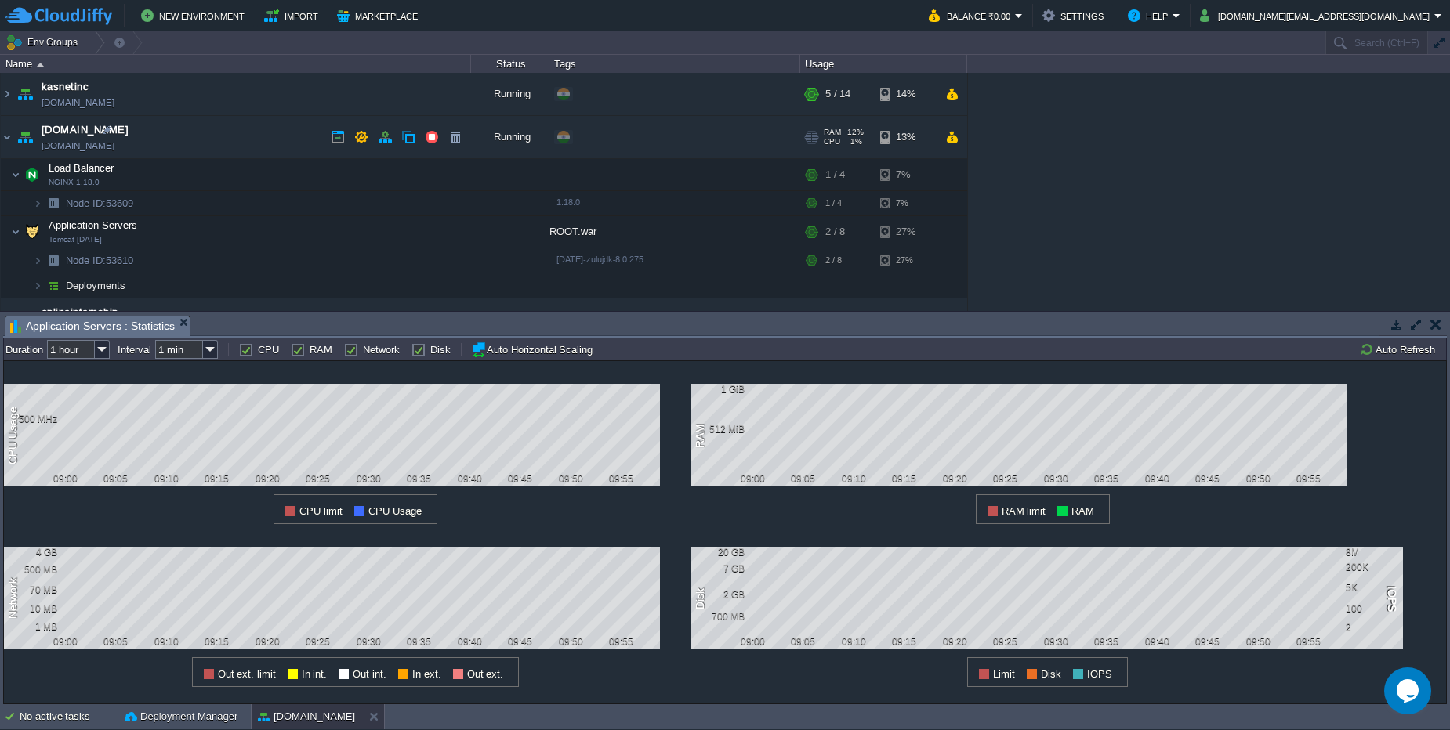
drag, startPoint x: 167, startPoint y: 150, endPoint x: 146, endPoint y: 143, distance: 22.6
click at [146, 143] on td "[DOMAIN_NAME] [DOMAIN_NAME]" at bounding box center [236, 137] width 470 height 43
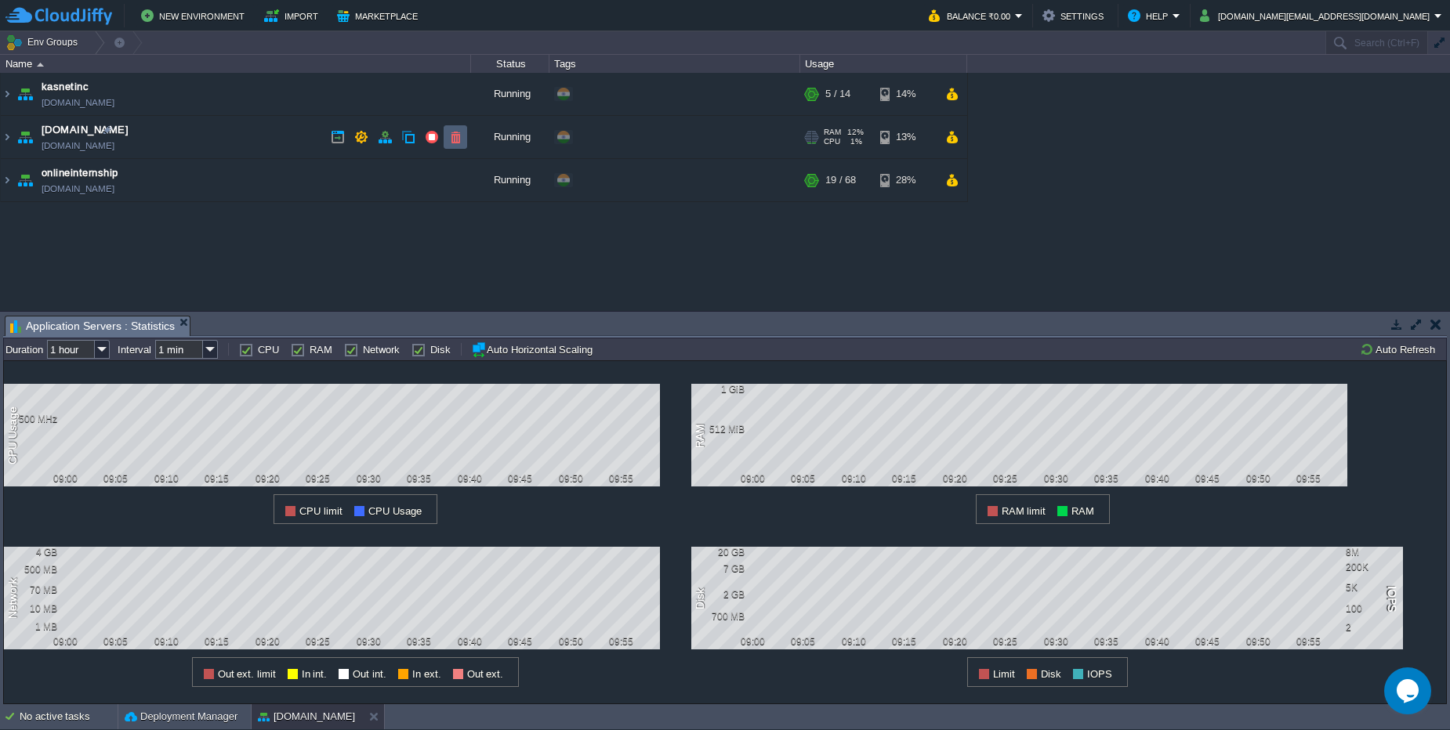
copy td "[DOMAIN_NAME]"
click at [244, 147] on td "[DOMAIN_NAME] [DOMAIN_NAME]" at bounding box center [236, 137] width 470 height 43
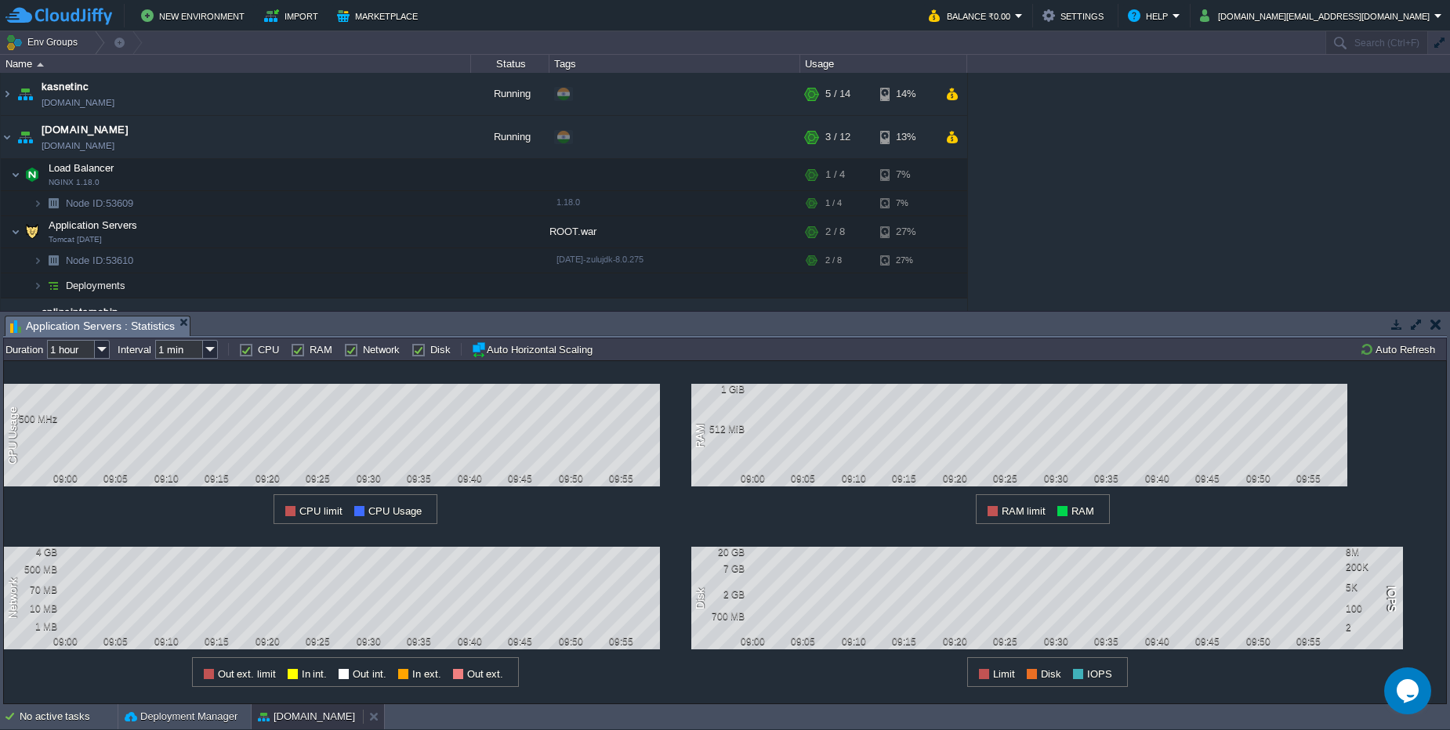
click at [282, 719] on button "[DOMAIN_NAME]" at bounding box center [306, 717] width 97 height 16
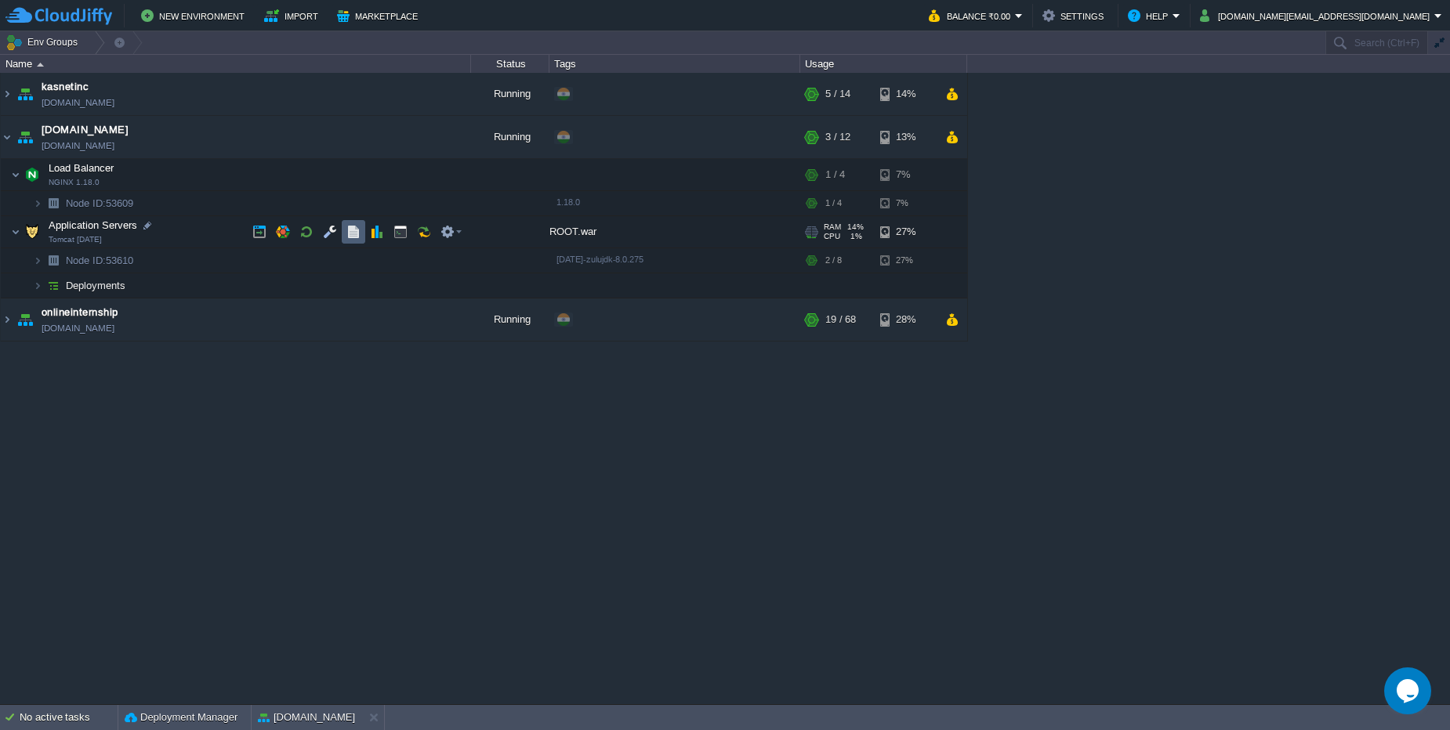
click at [356, 239] on td at bounding box center [354, 232] width 24 height 24
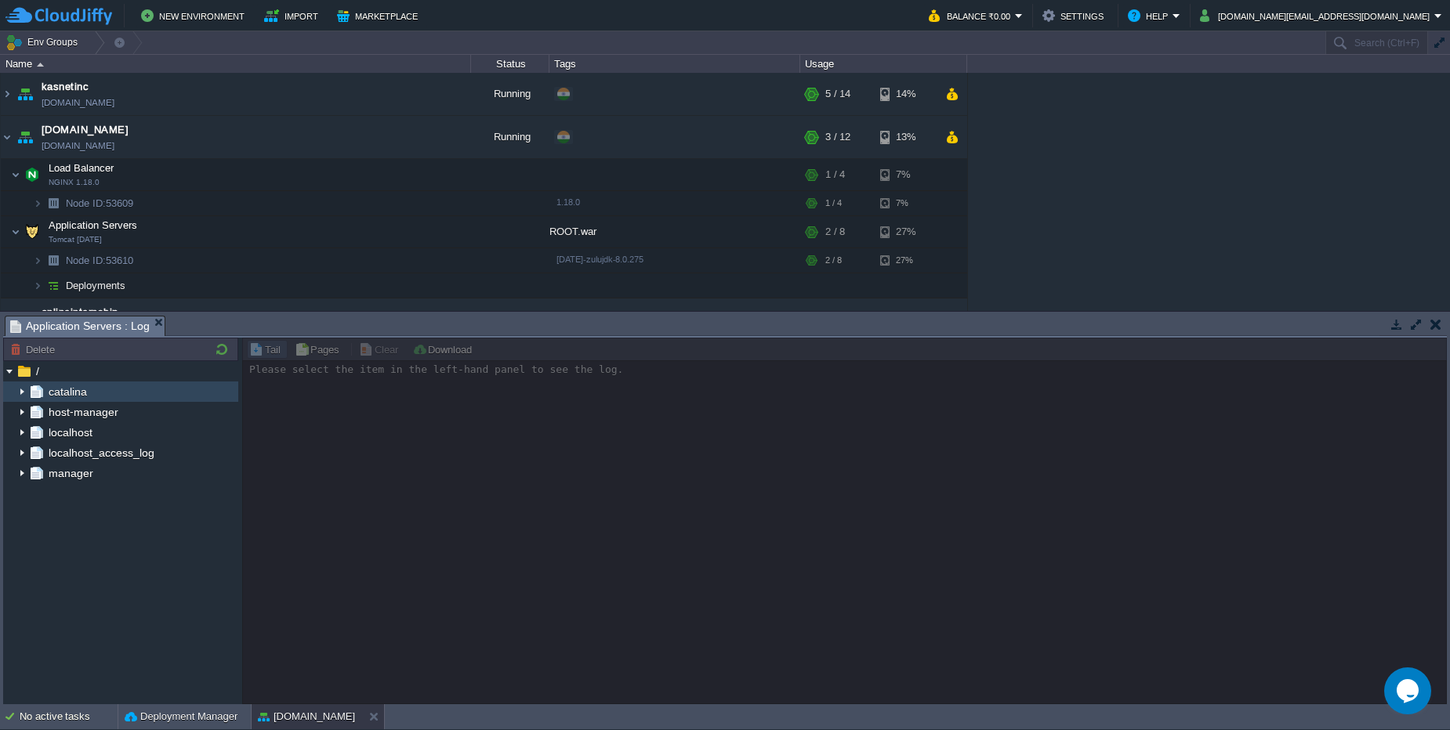
click at [109, 386] on div "catalina" at bounding box center [120, 392] width 235 height 20
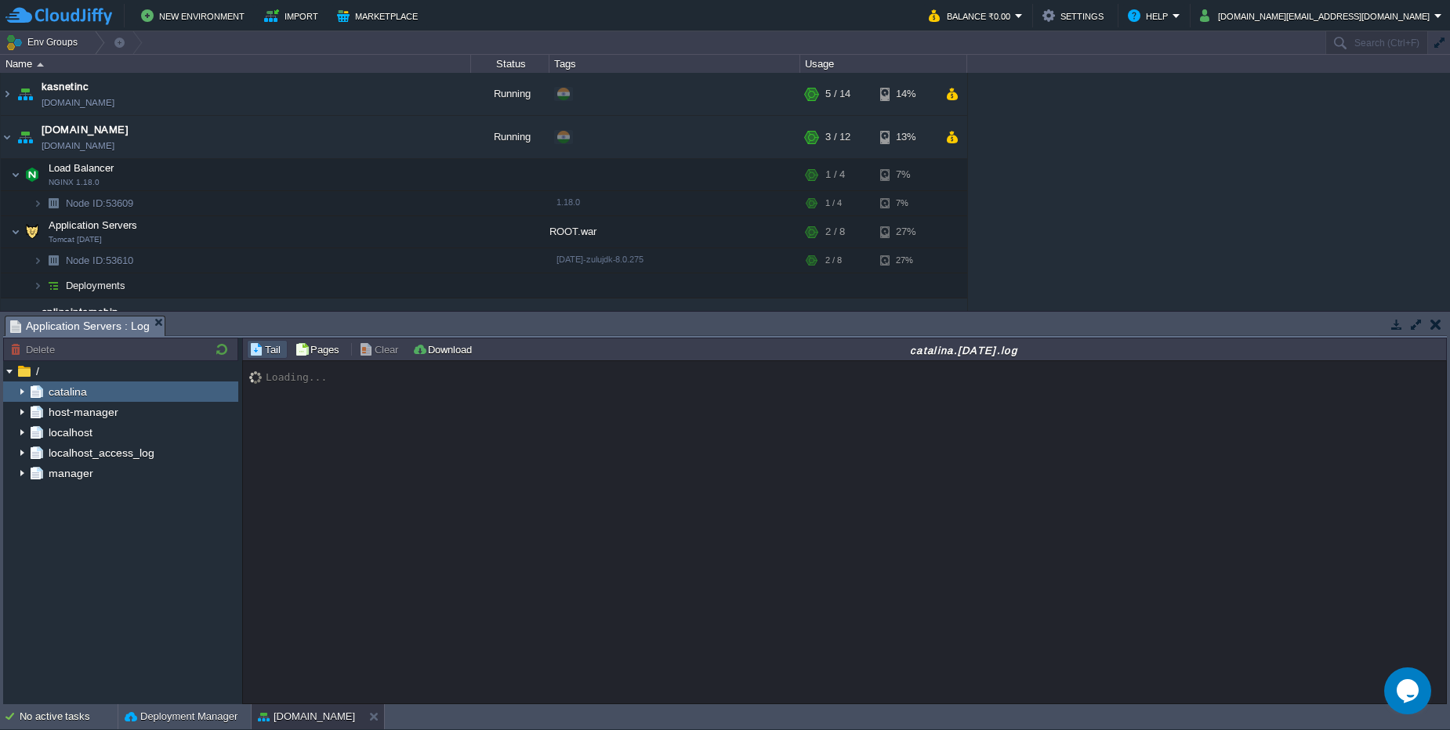
click at [109, 386] on div "catalina" at bounding box center [120, 392] width 235 height 20
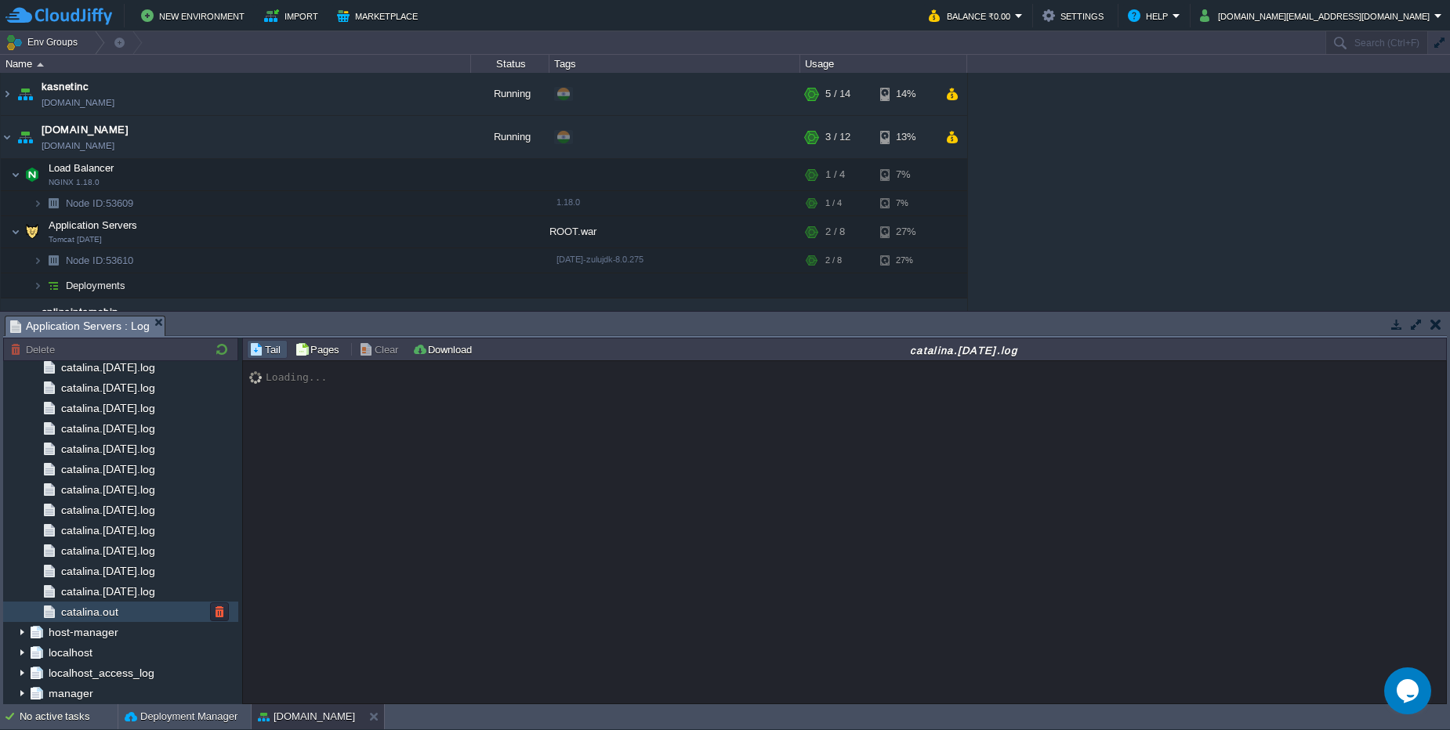
scroll to position [952, 0]
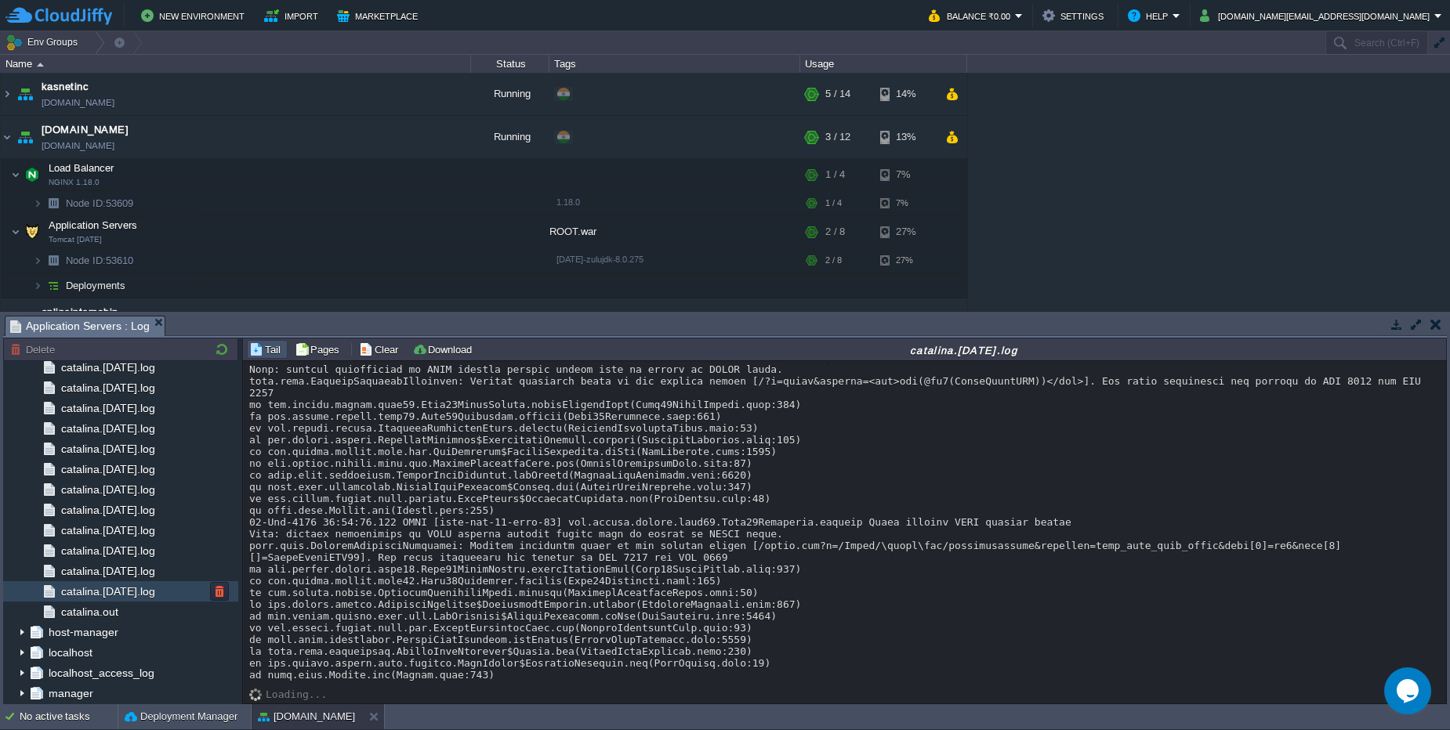
click at [132, 592] on span "catalina.[DATE].log" at bounding box center [108, 592] width 100 height 14
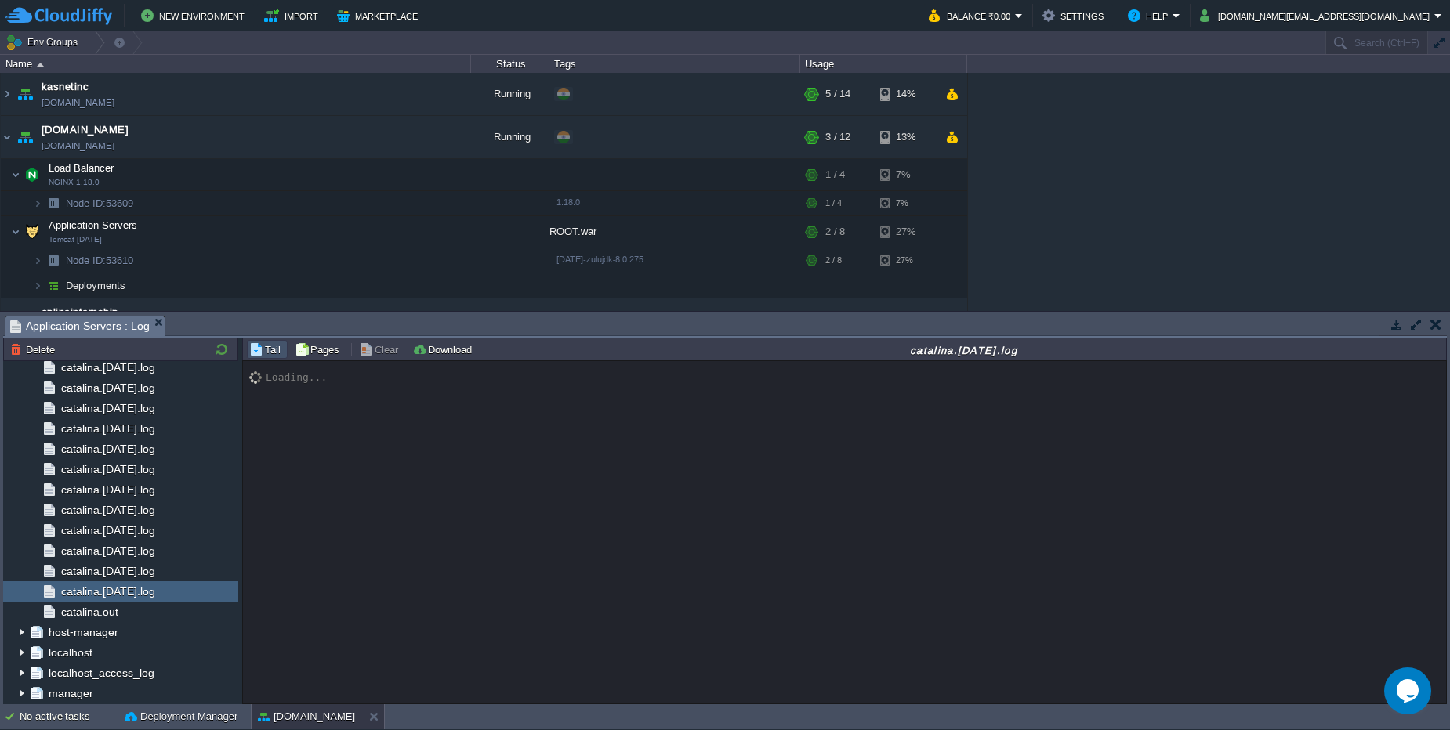
scroll to position [71, 0]
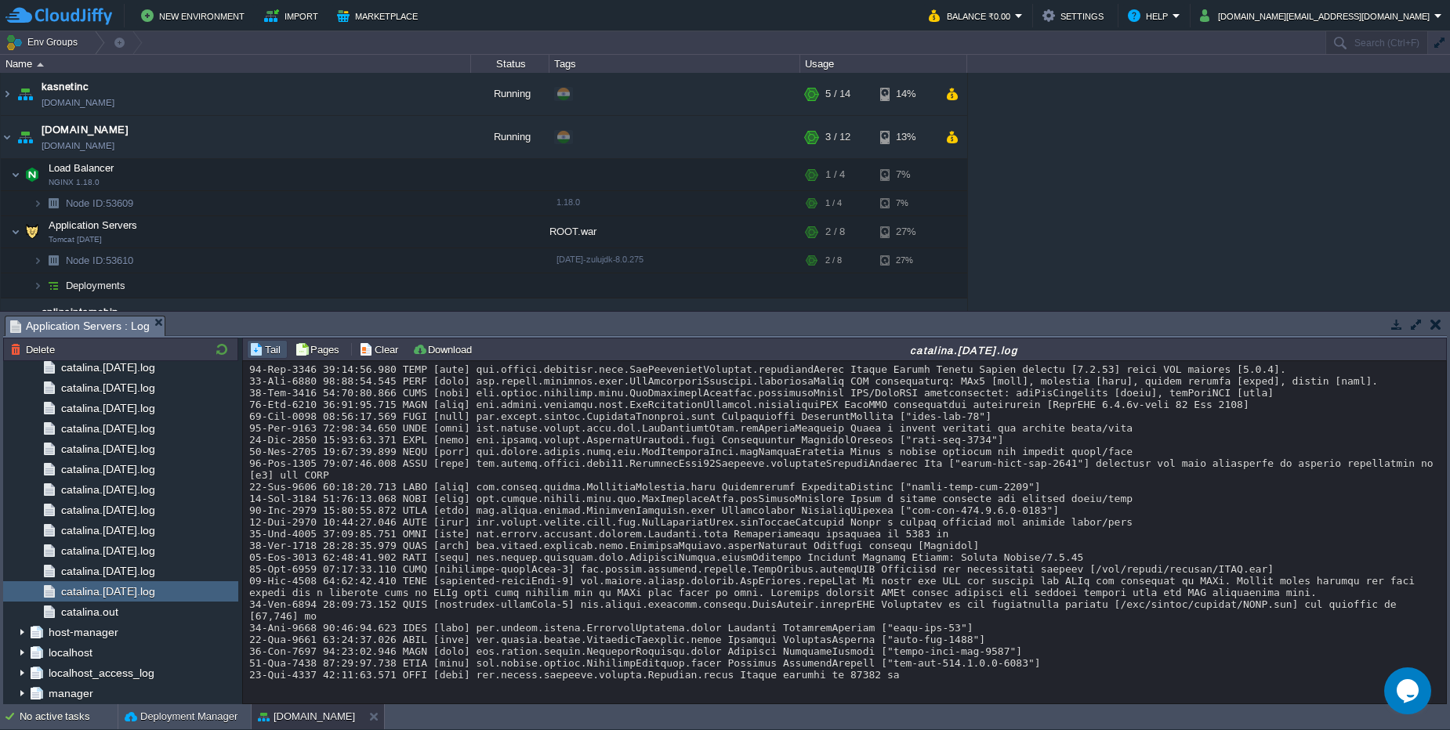
click at [924, 685] on div "Loading..." at bounding box center [844, 685] width 1190 height 8
click at [156, 610] on div "catalina.out" at bounding box center [120, 612] width 235 height 20
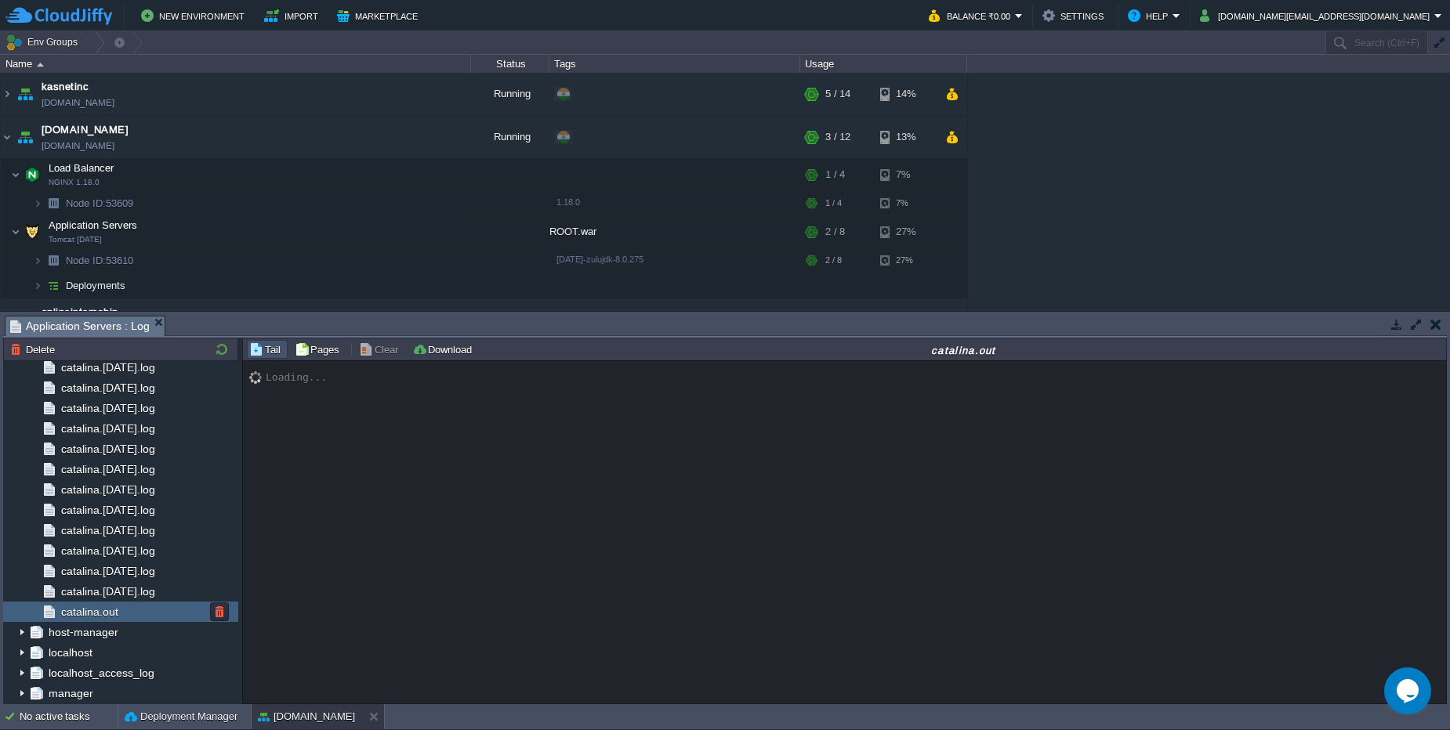
scroll to position [0, 0]
click at [156, 610] on div "catalina.out" at bounding box center [120, 612] width 235 height 20
click at [149, 594] on span "catalina.[DATE].log" at bounding box center [108, 592] width 100 height 14
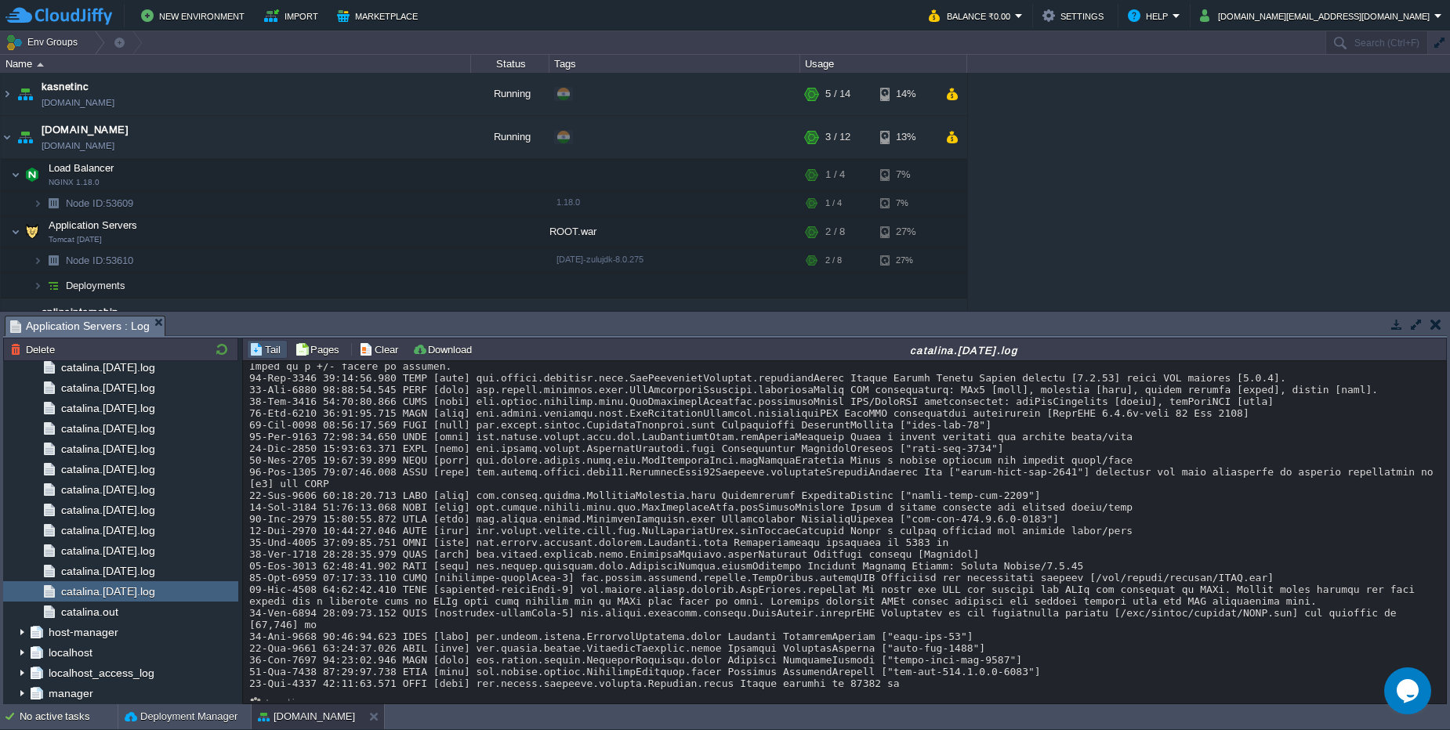
scroll to position [71, 0]
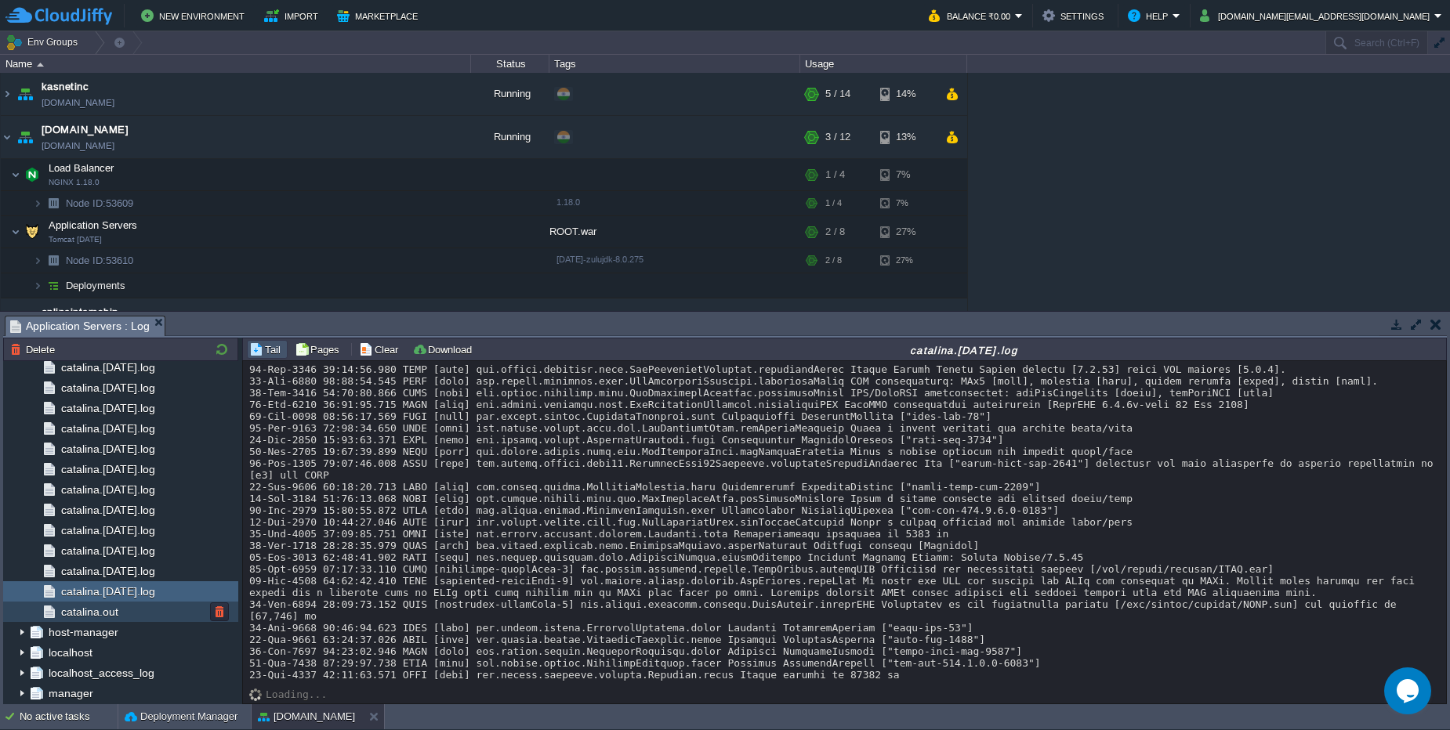
click at [142, 617] on div "catalina.out" at bounding box center [120, 612] width 235 height 20
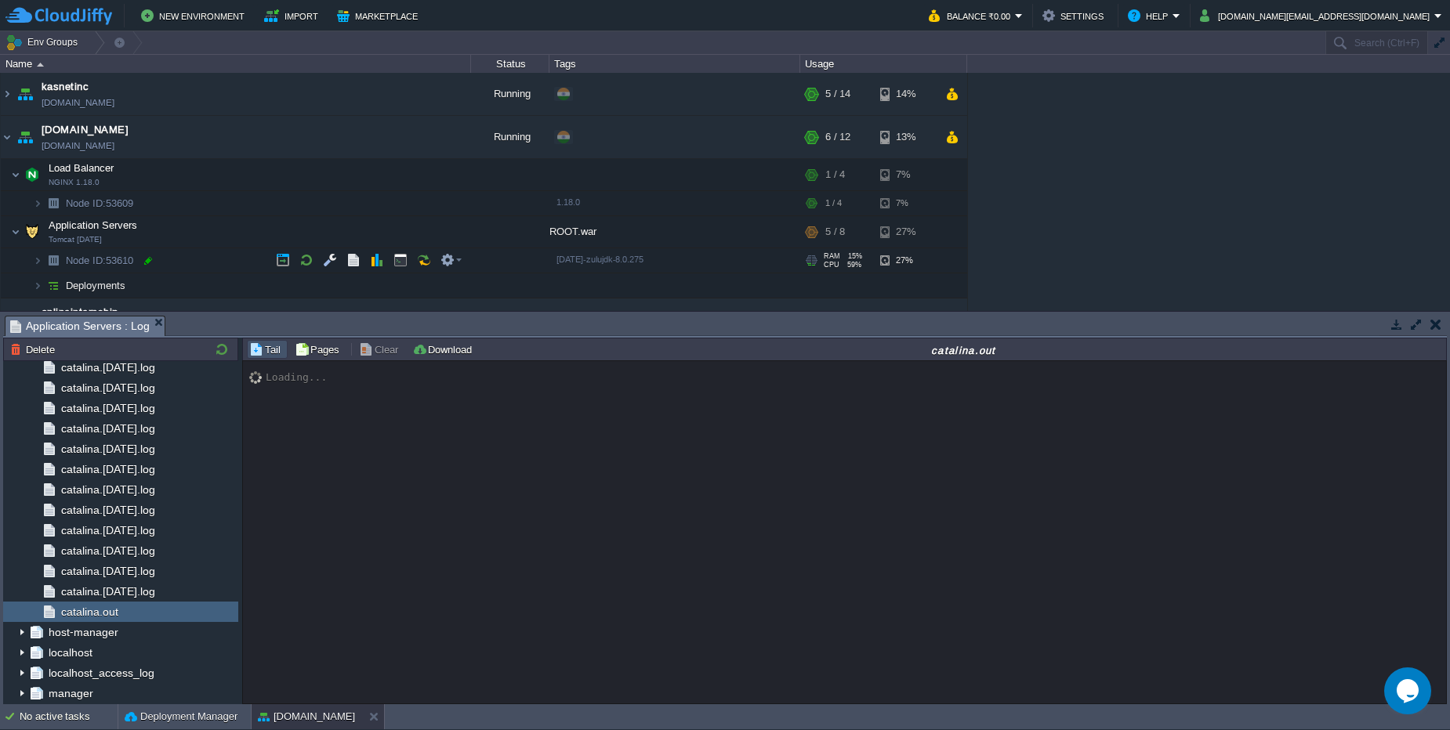
scroll to position [31, 0]
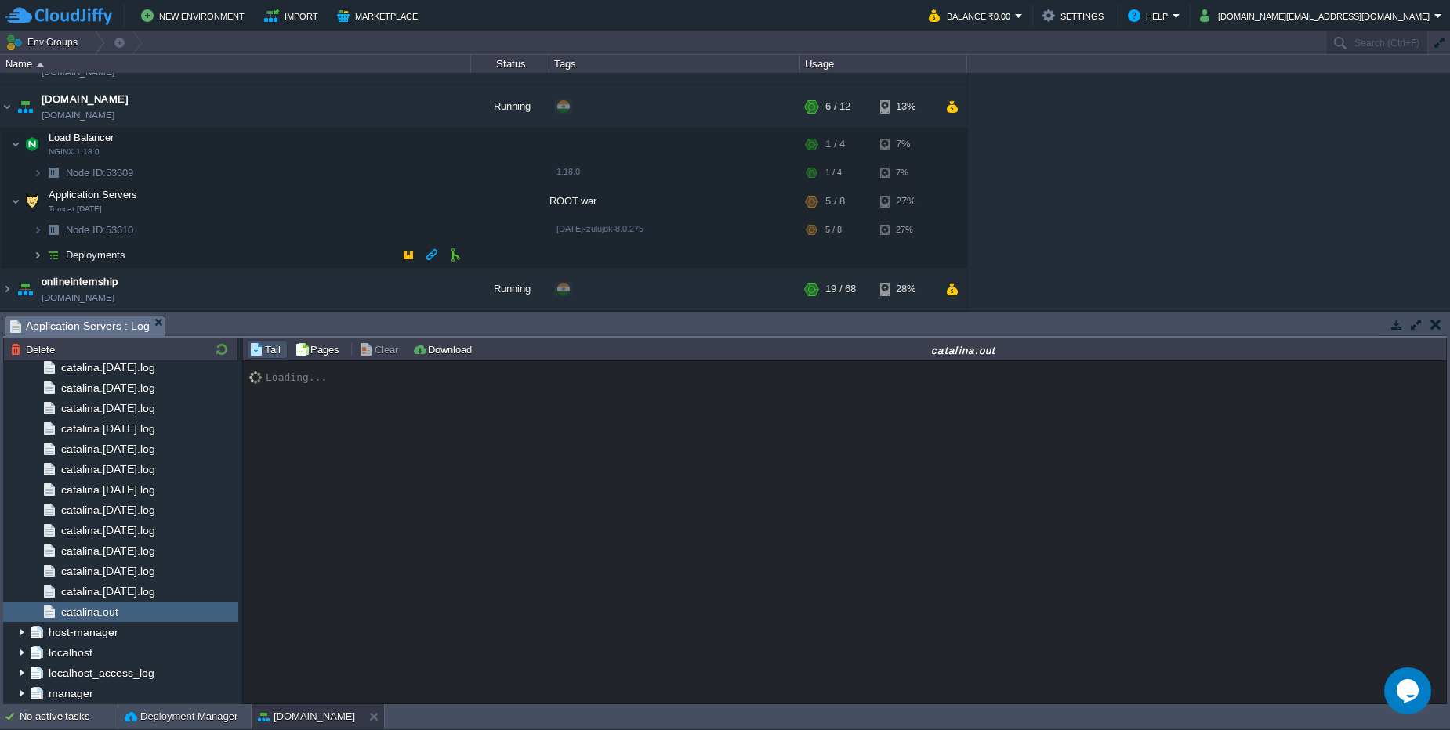
click at [41, 260] on img at bounding box center [37, 255] width 9 height 24
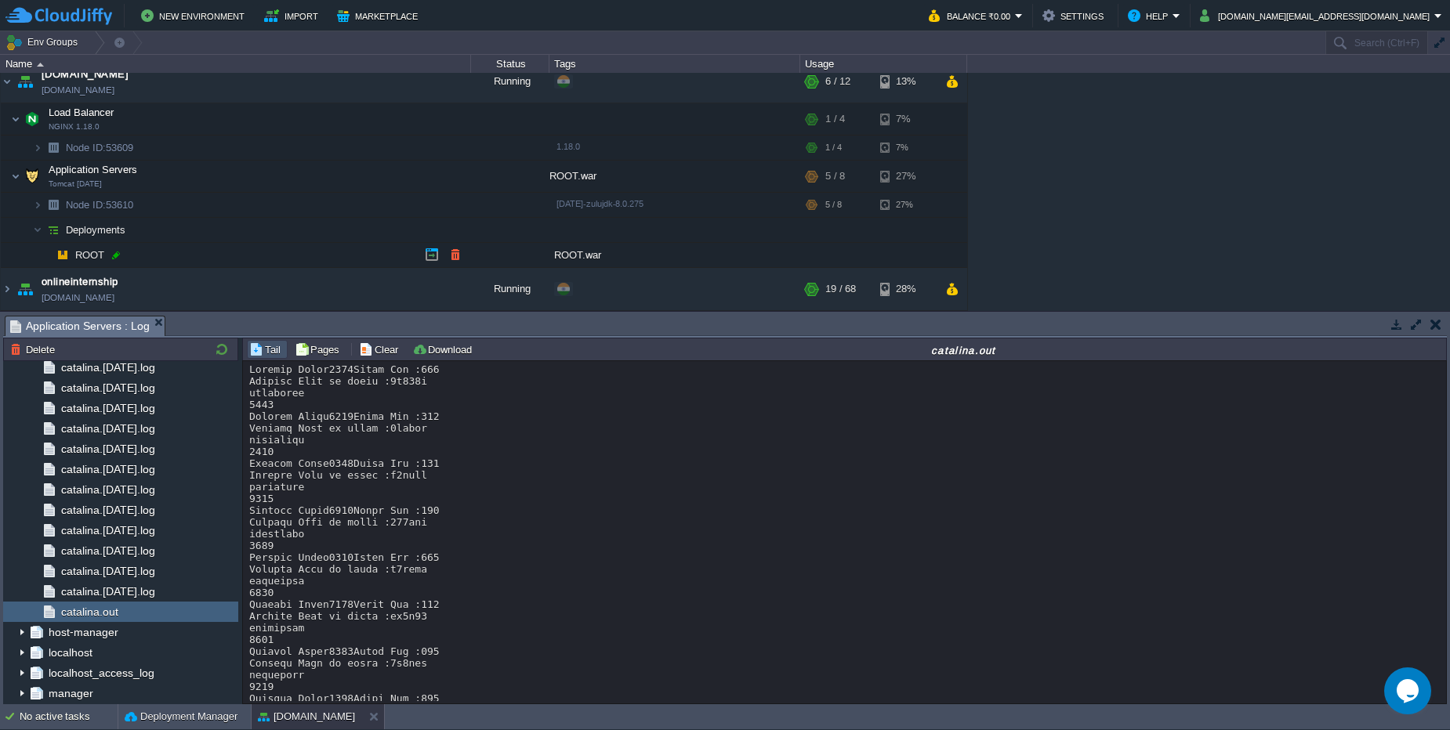
scroll to position [11496, 0]
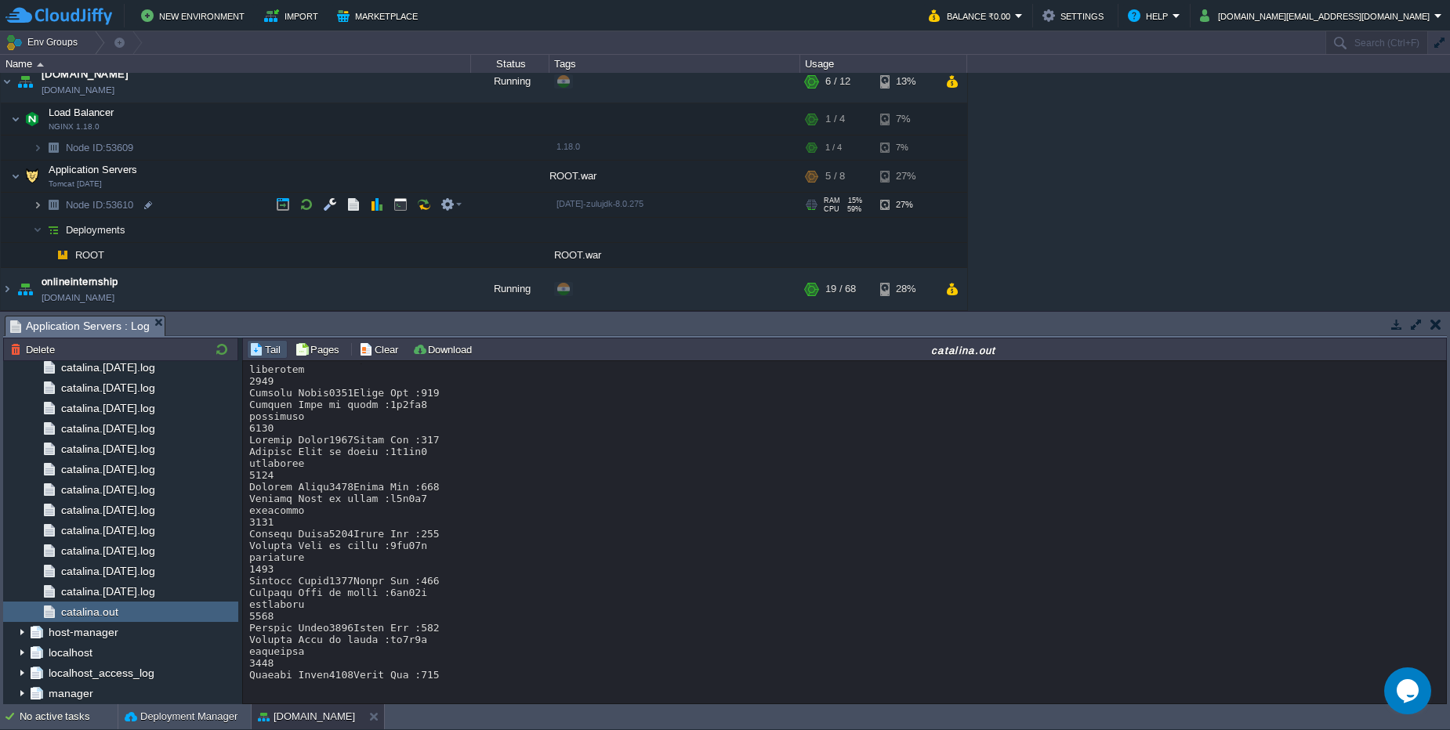
click at [38, 206] on img at bounding box center [37, 205] width 9 height 24
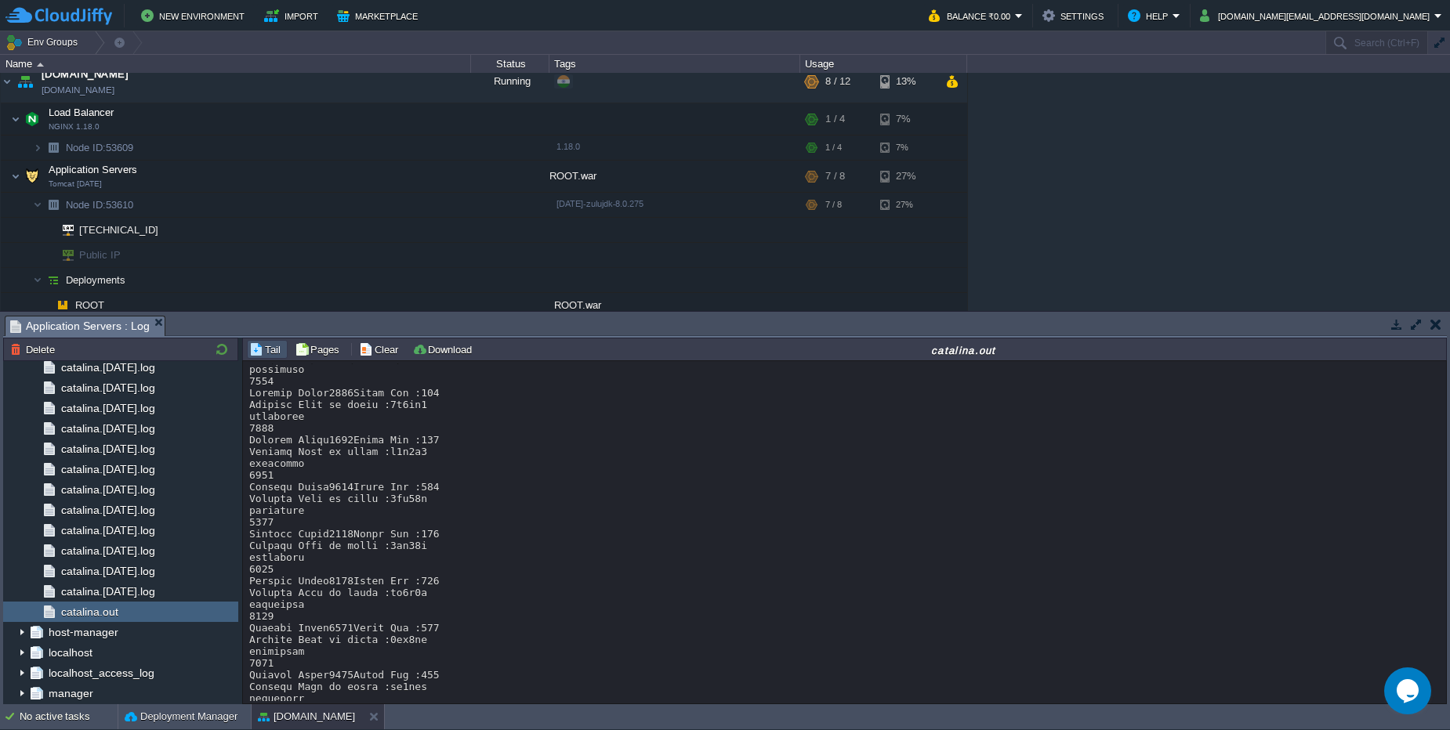
scroll to position [11590, 0]
click at [144, 592] on span "catalina.[DATE].log" at bounding box center [108, 592] width 100 height 14
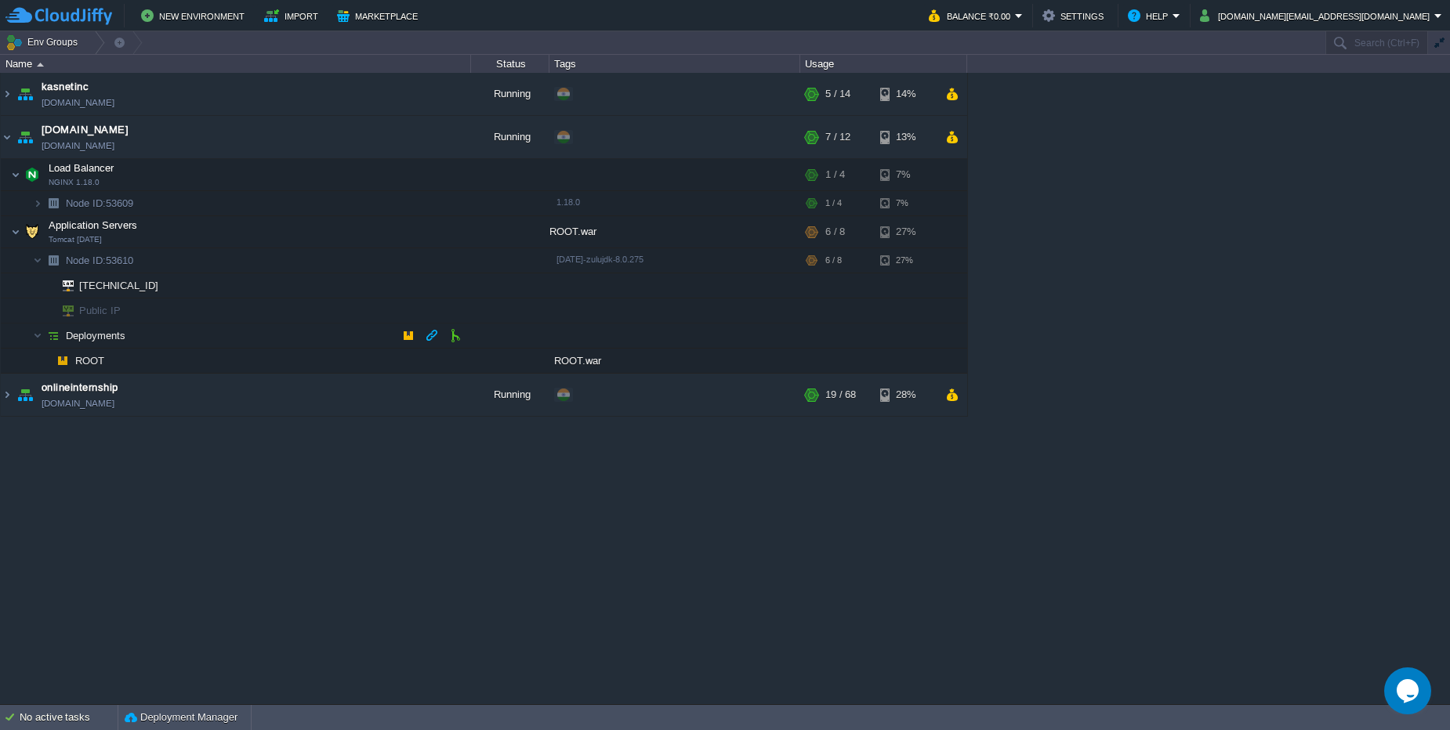
scroll to position [0, 0]
